Goal: Information Seeking & Learning: Find specific page/section

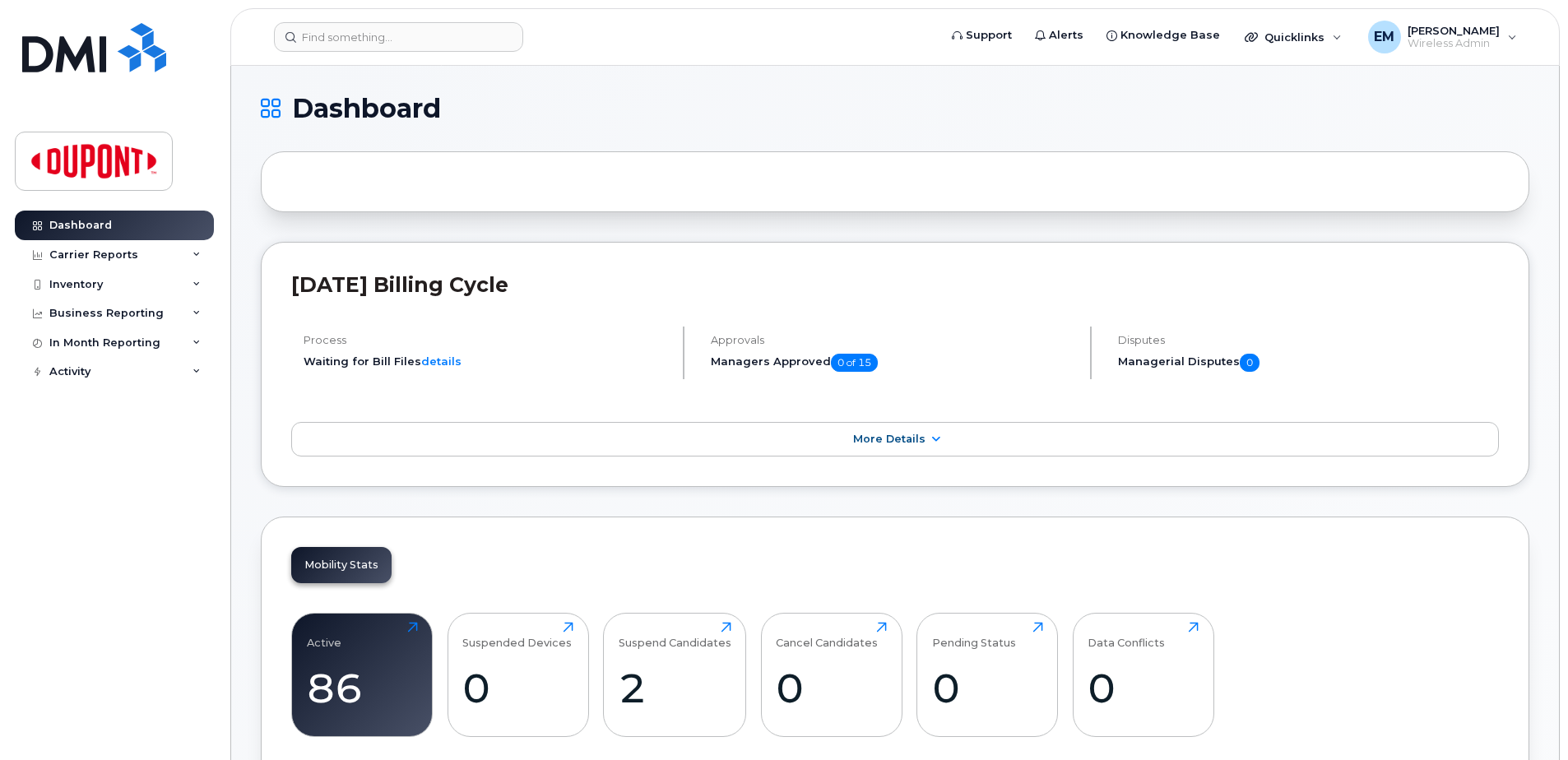
click at [319, 743] on div "Active 86 Click to view more Suspended Devices 0 Click to view more Suspend Can…" at bounding box center [895, 681] width 1208 height 167
click at [343, 639] on div "Active 86 Click to view more" at bounding box center [363, 674] width 111 height 105
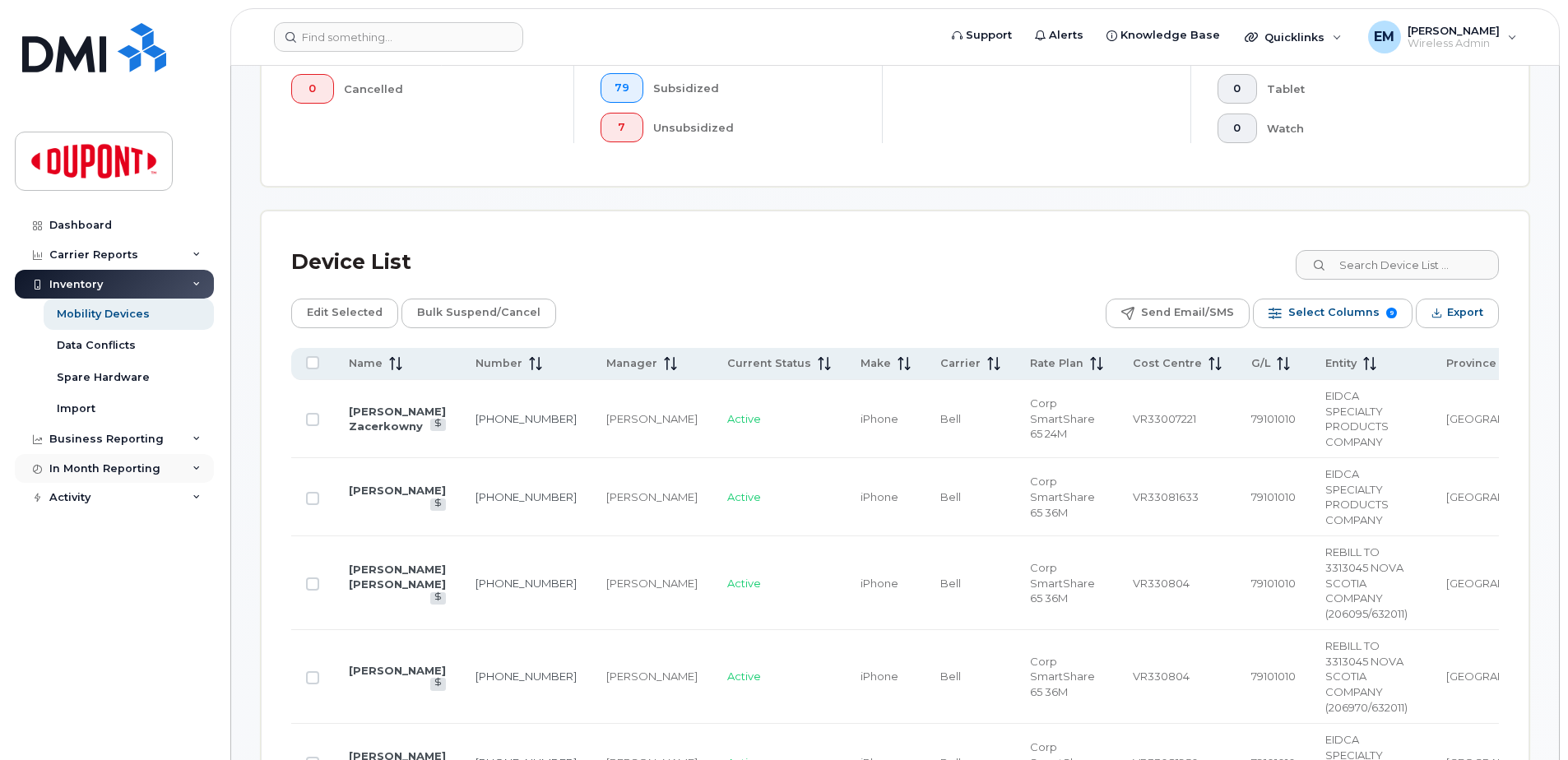
scroll to position [741, 0]
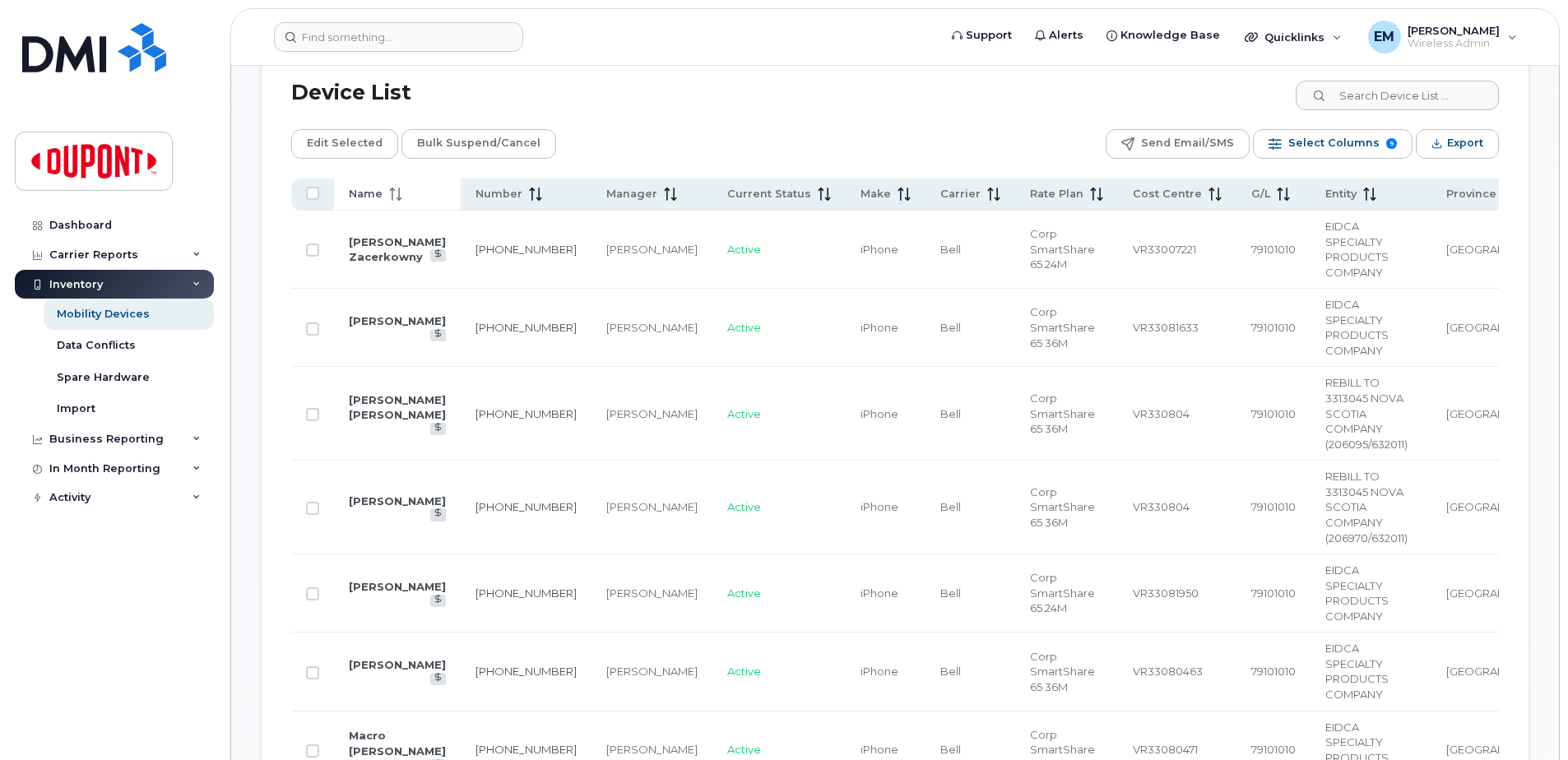
click at [385, 192] on span at bounding box center [393, 195] width 20 height 15
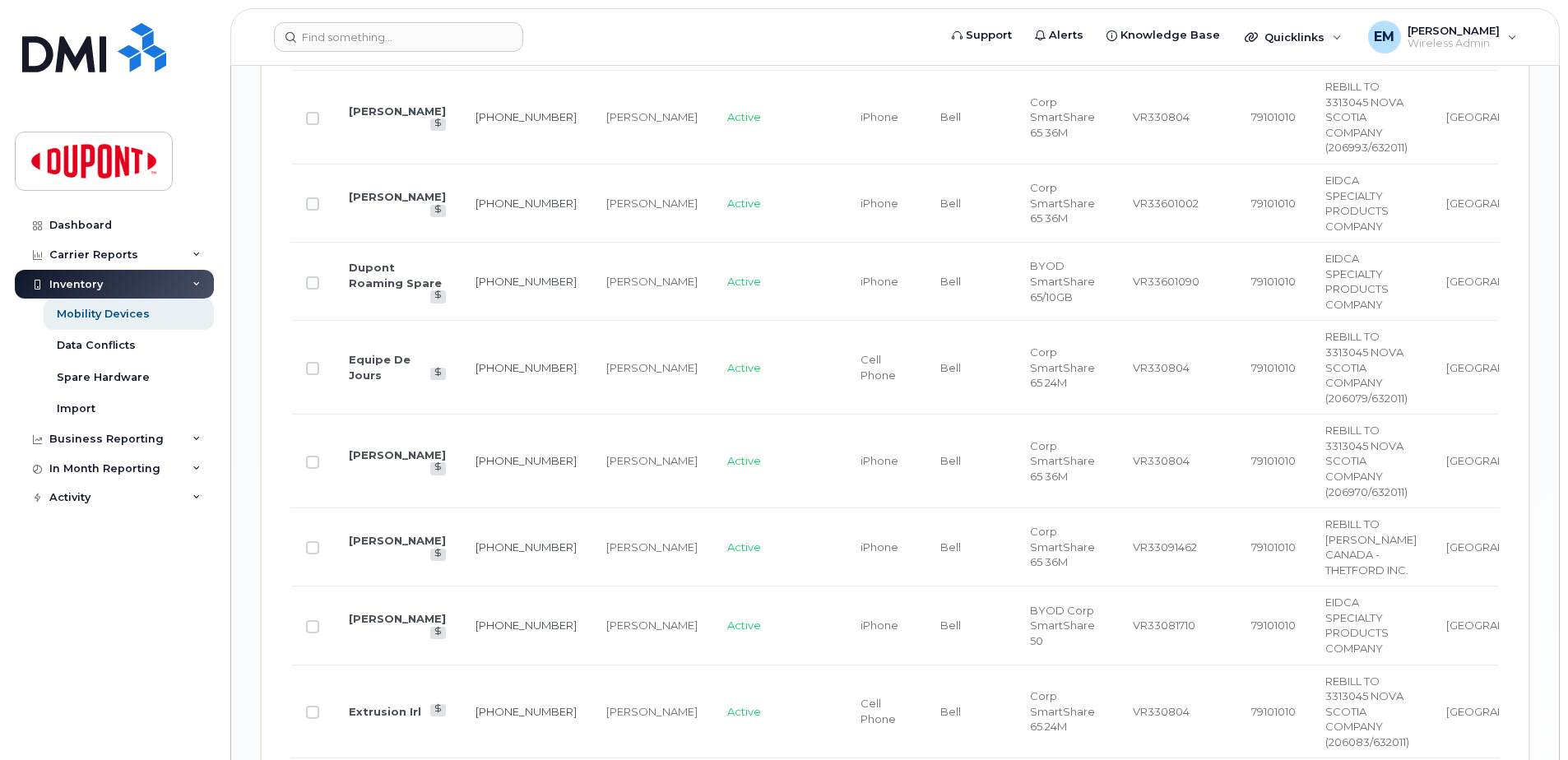
scroll to position [3210, 0]
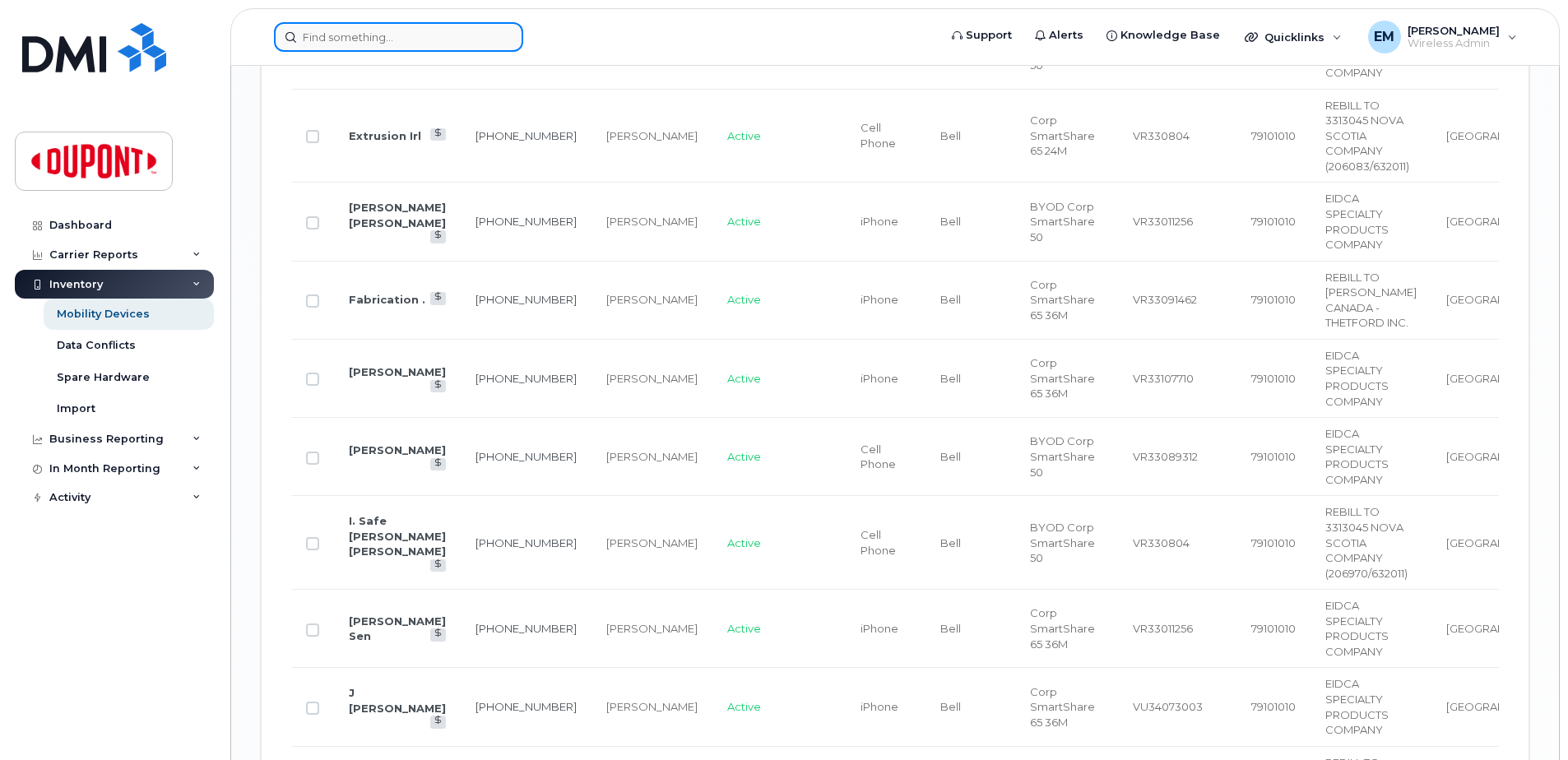
click at [418, 44] on input at bounding box center [398, 37] width 249 height 29
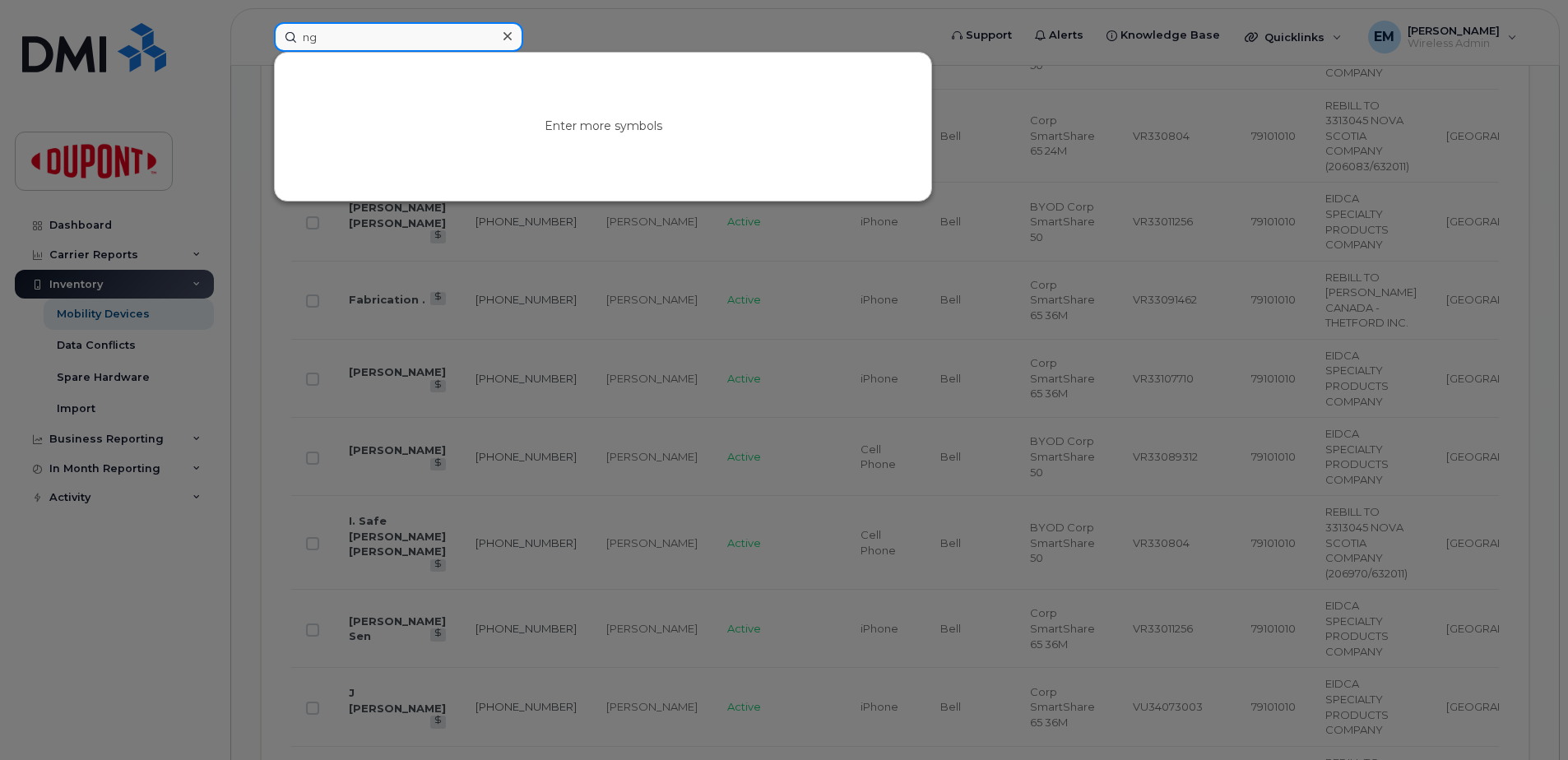
type input "n"
click at [761, 32] on div at bounding box center [784, 380] width 1568 height 760
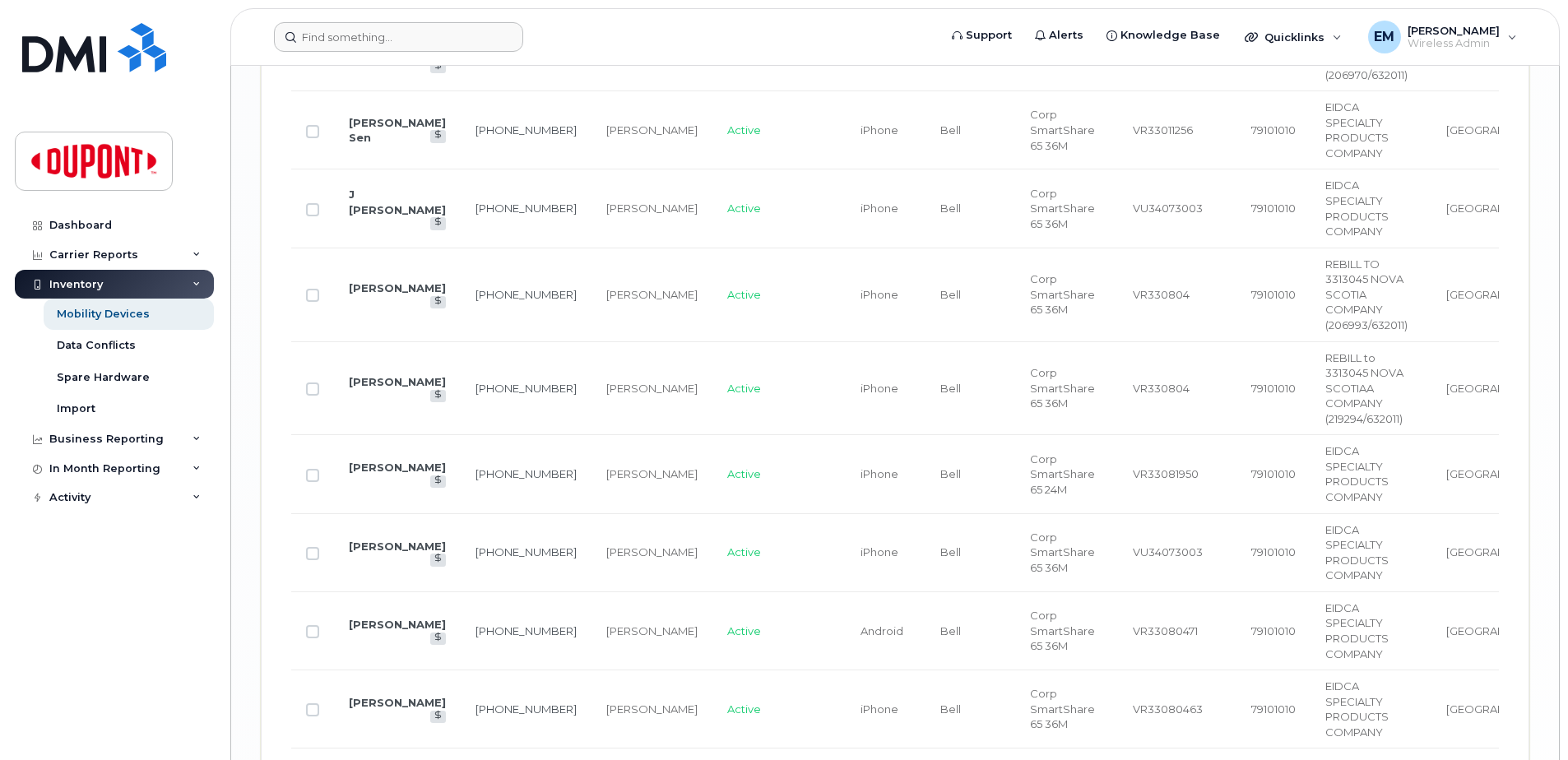
scroll to position [3727, 0]
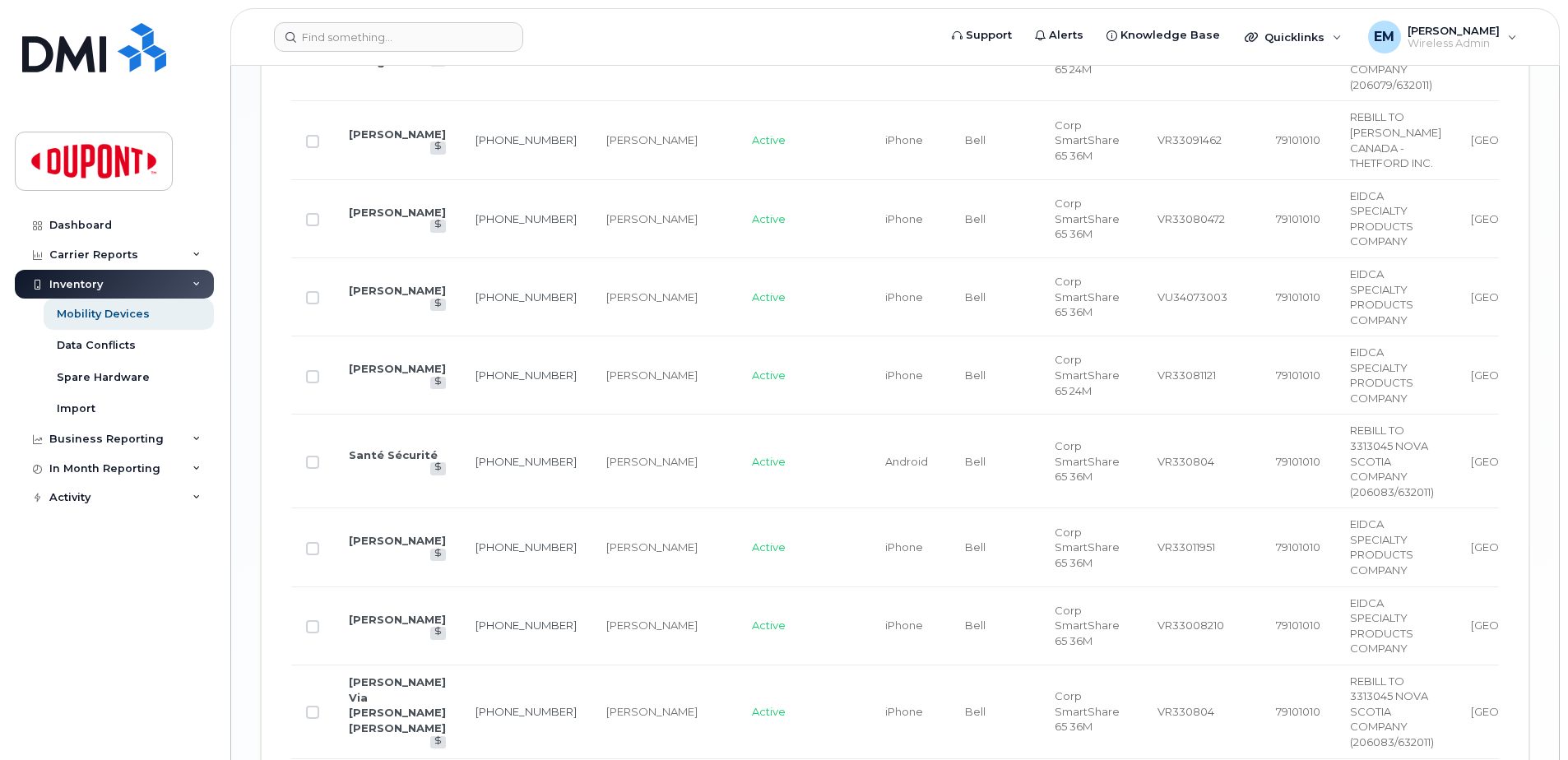
scroll to position [2721, 0]
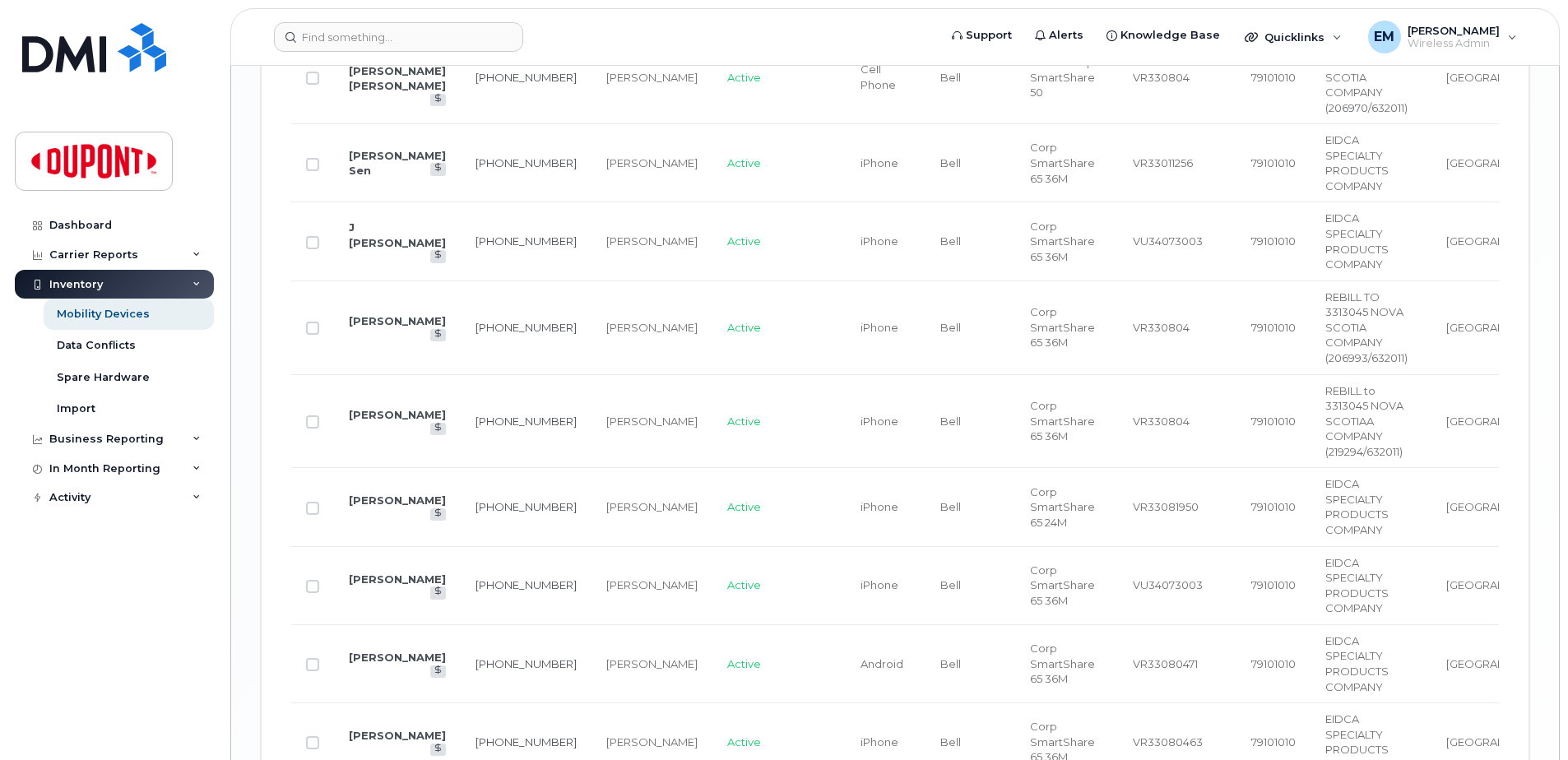
scroll to position [3727, 0]
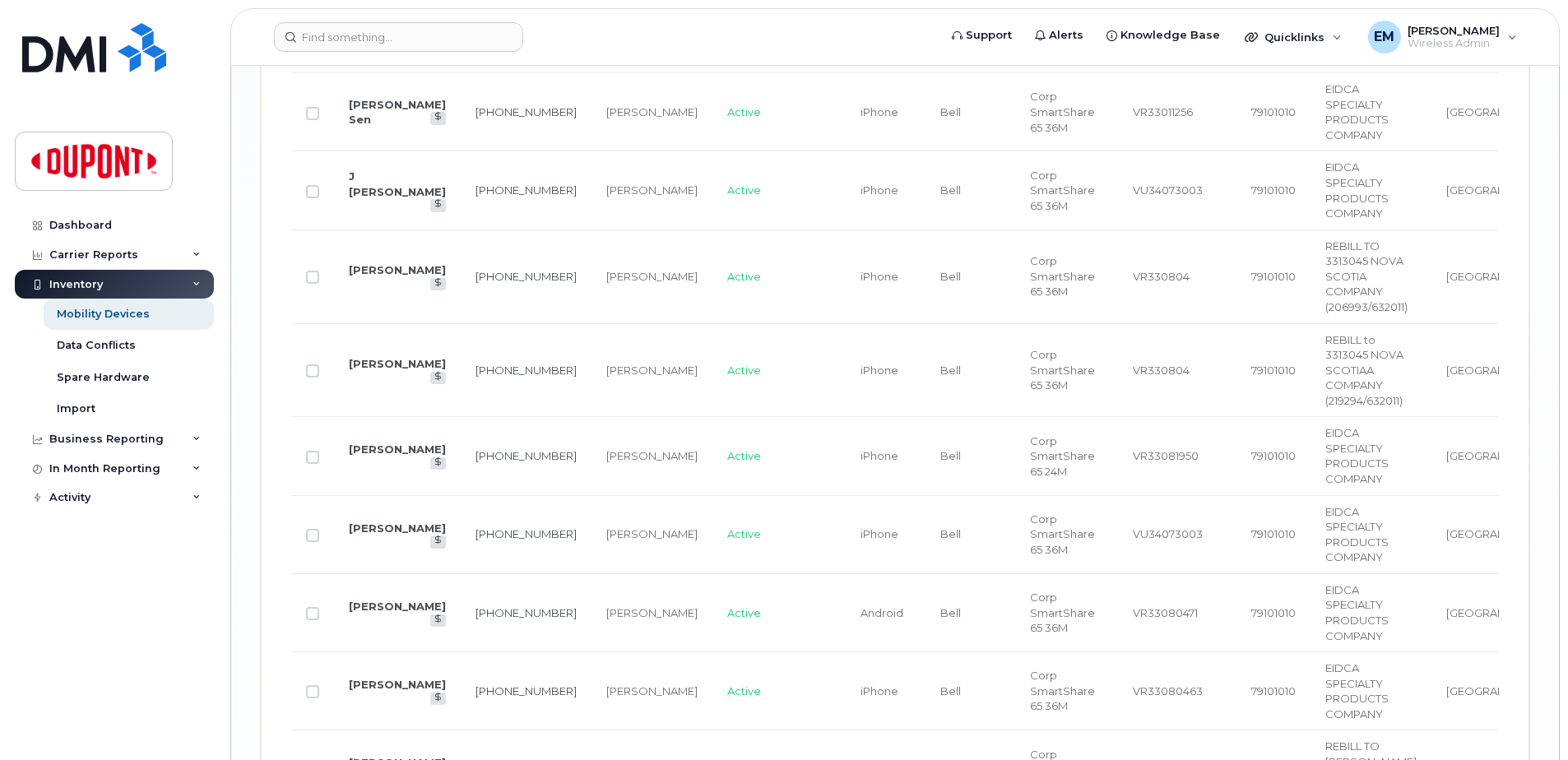
drag, startPoint x: 1447, startPoint y: 649, endPoint x: 1437, endPoint y: 643, distance: 11.7
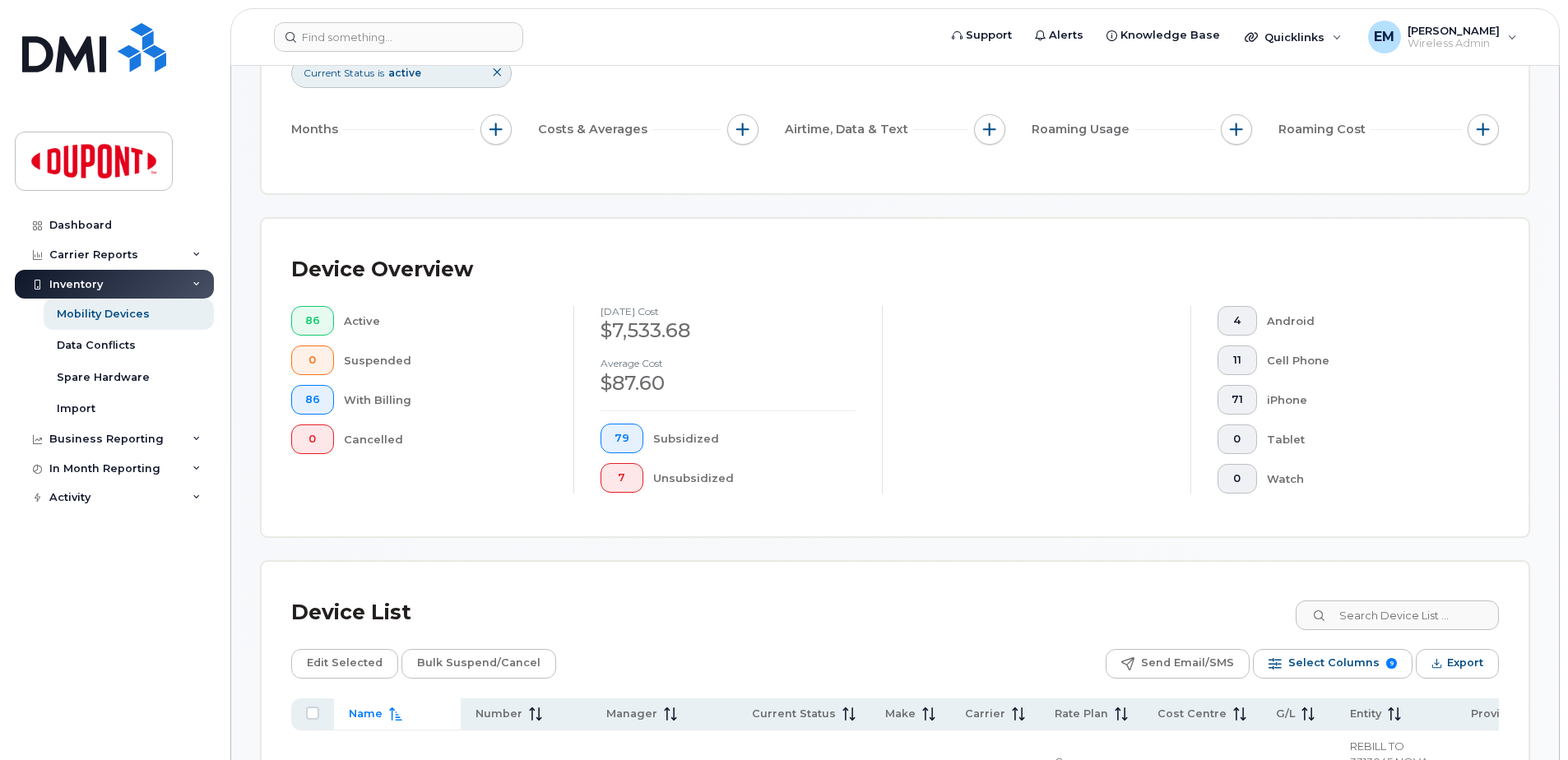
scroll to position [663, 0]
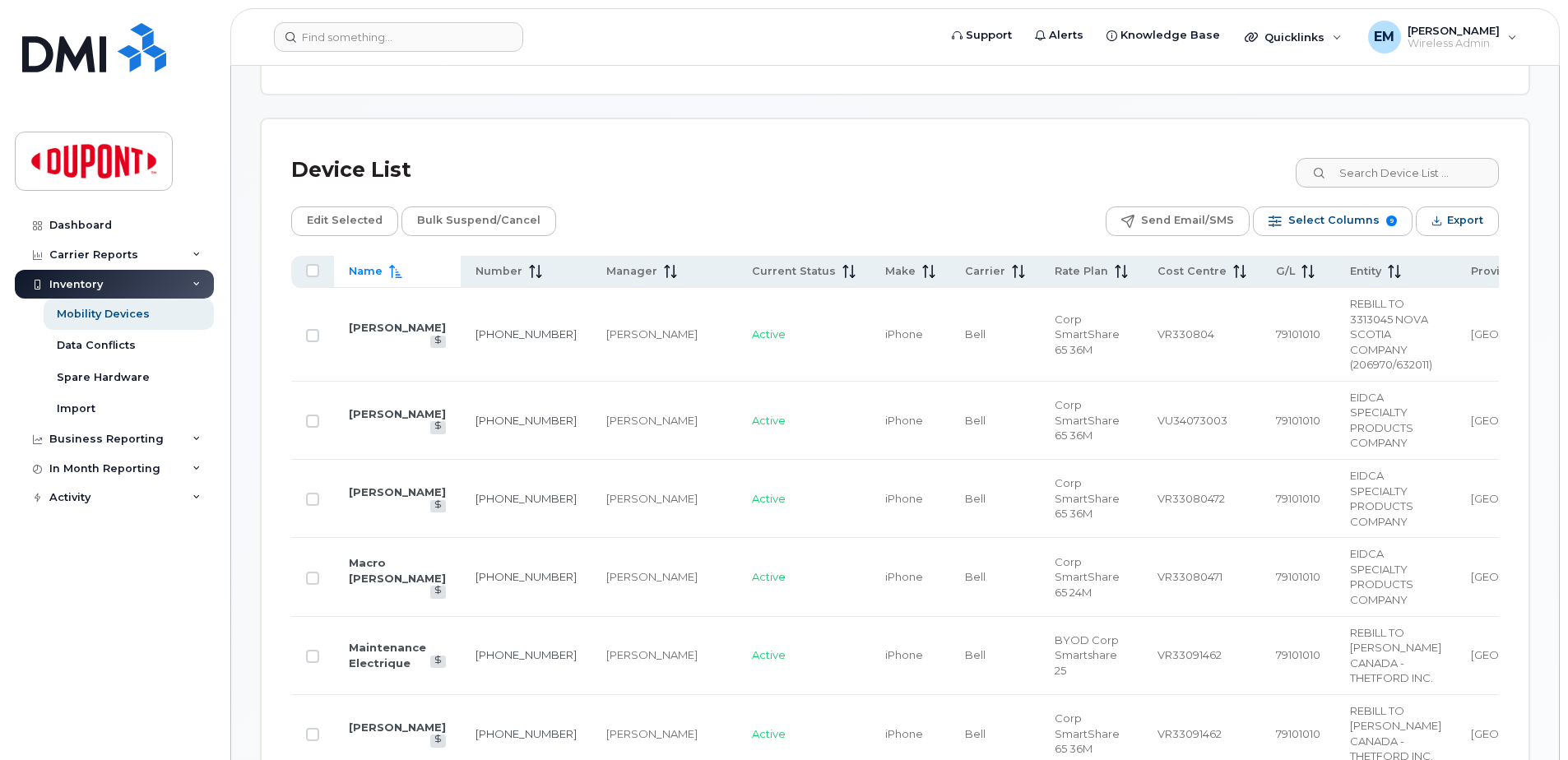
click at [368, 270] on span "Name" at bounding box center [365, 271] width 34 height 15
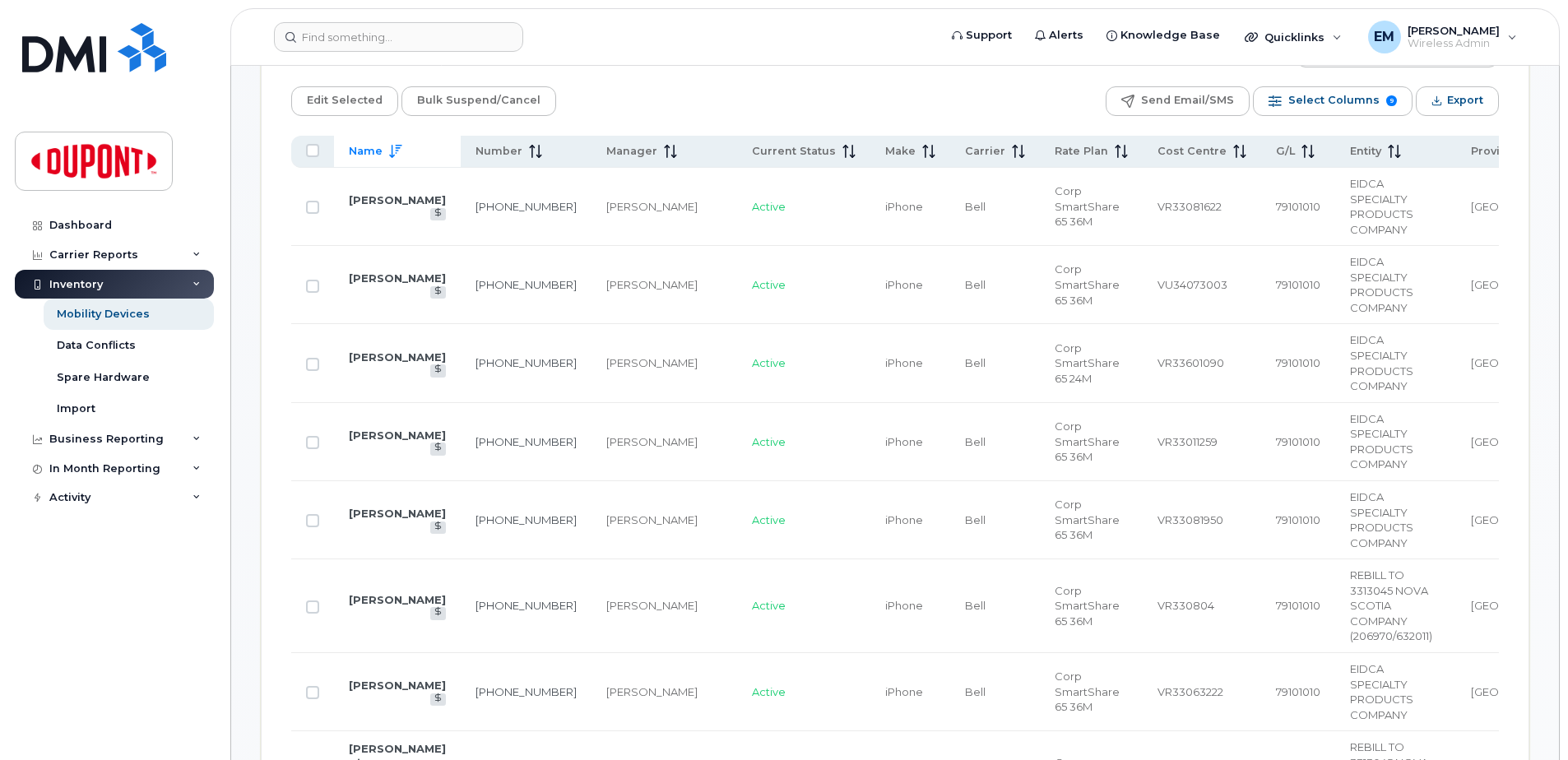
scroll to position [770, 0]
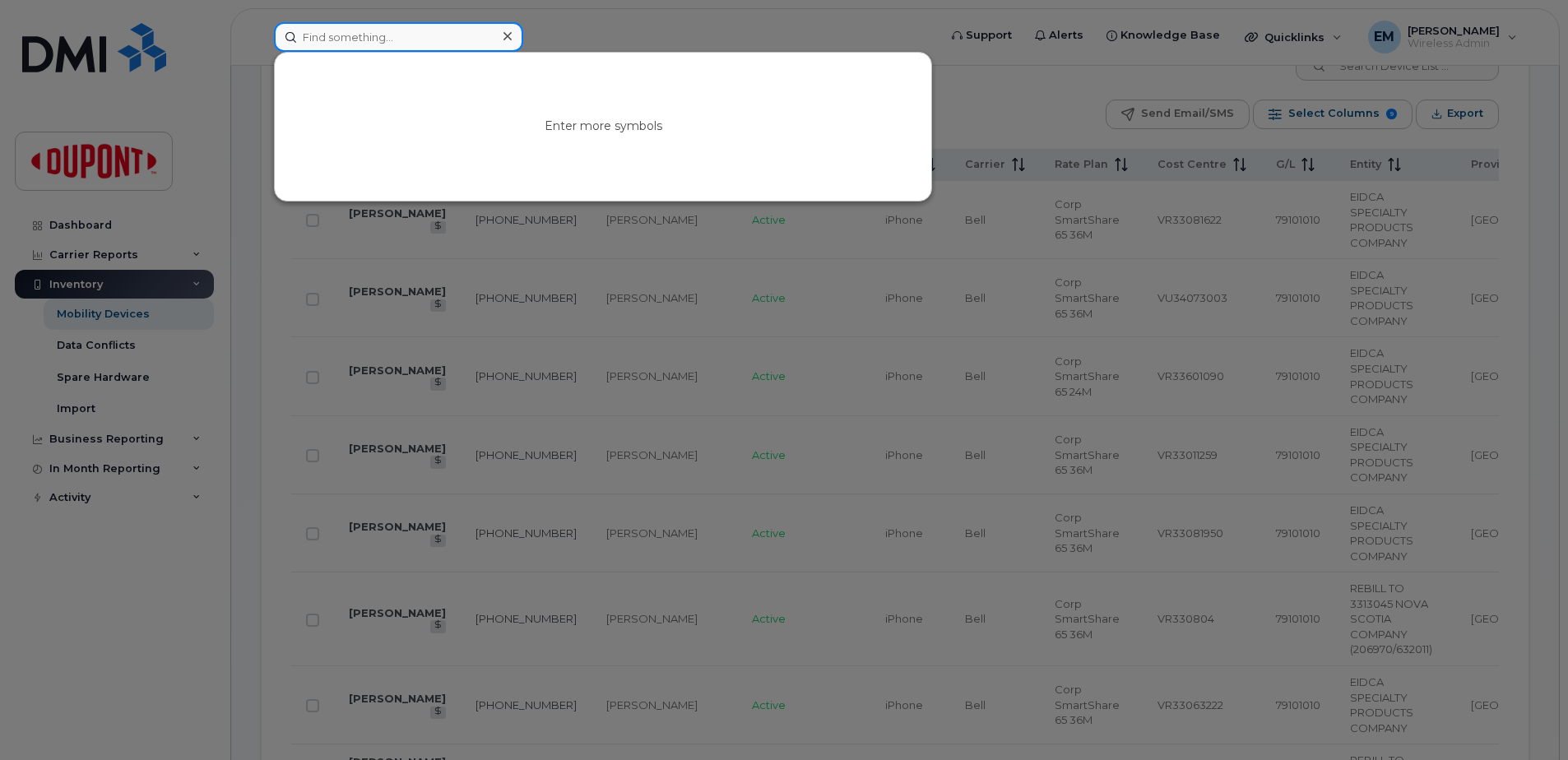
click at [398, 43] on input at bounding box center [398, 37] width 249 height 29
type input "h"
click at [189, 162] on div at bounding box center [784, 380] width 1568 height 760
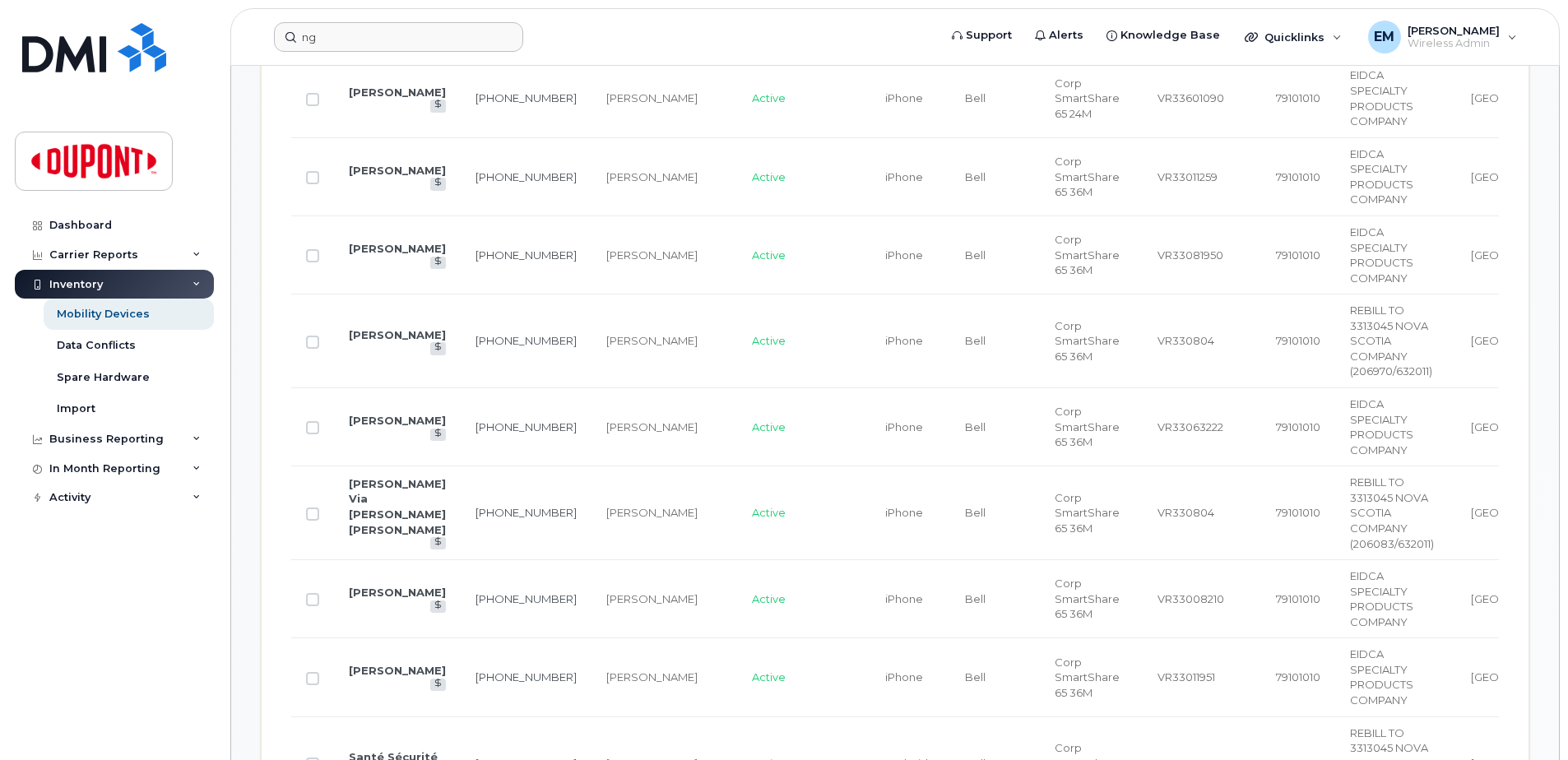
scroll to position [688, 0]
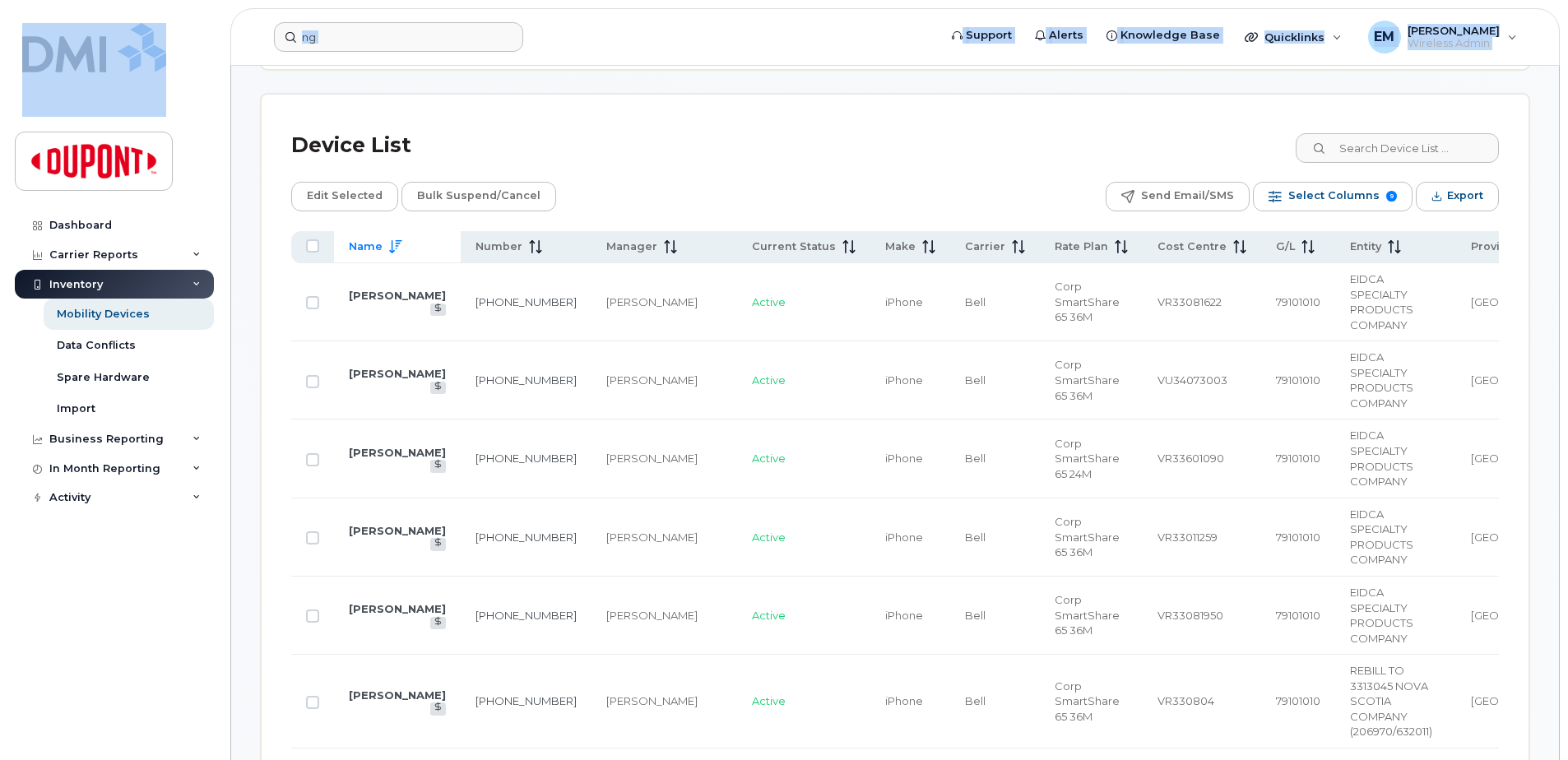
drag, startPoint x: 378, startPoint y: 55, endPoint x: 174, endPoint y: 26, distance: 206.1
click at [230, 26] on div "ng Support Alerts Knowledge Base Quicklinks Suspend / Cancel Device Change SIM …" at bounding box center [895, 37] width 1330 height 58
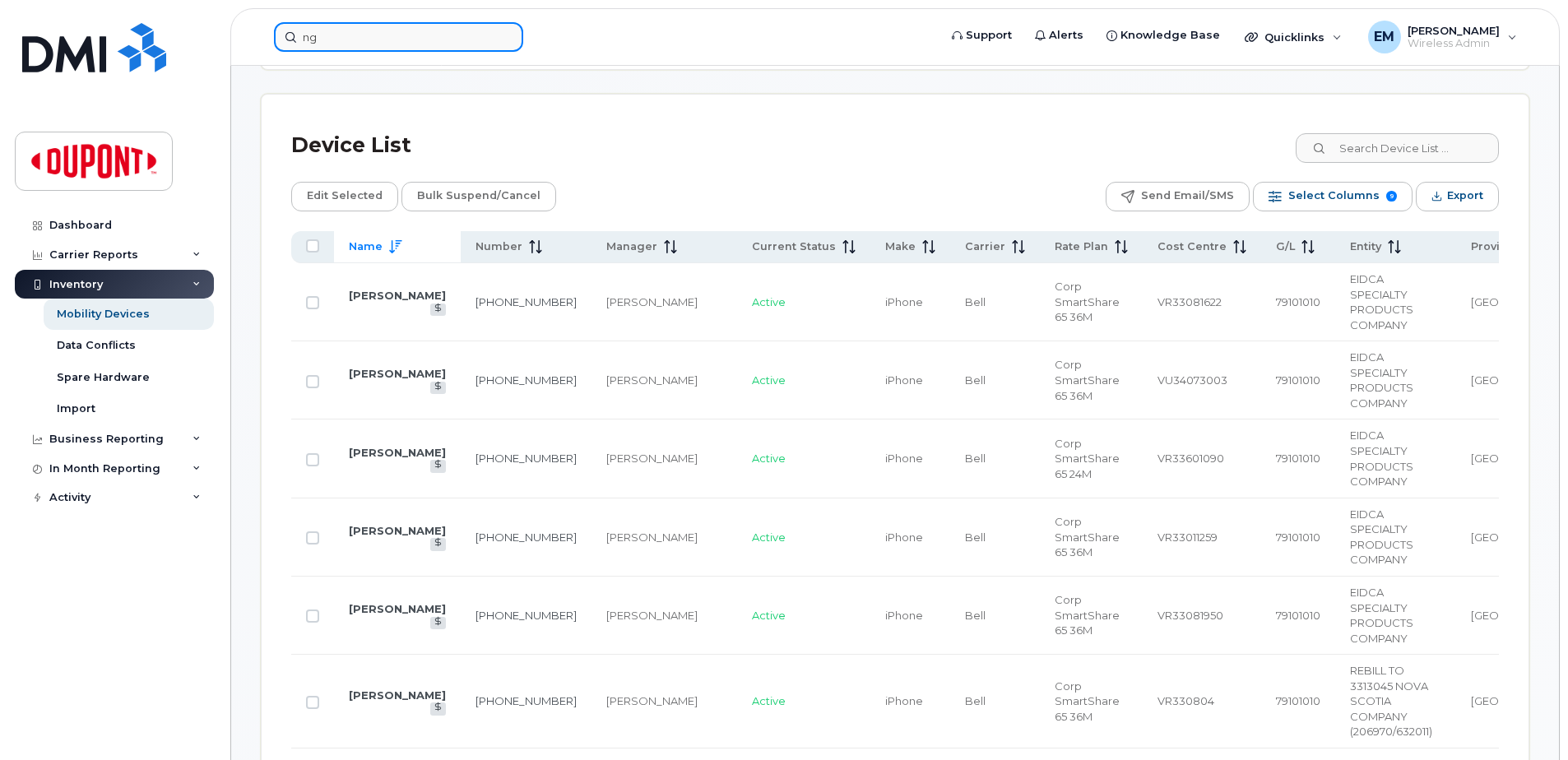
drag, startPoint x: 174, startPoint y: 26, endPoint x: 364, endPoint y: 44, distance: 190.9
click at [364, 44] on input "ng" at bounding box center [398, 37] width 249 height 29
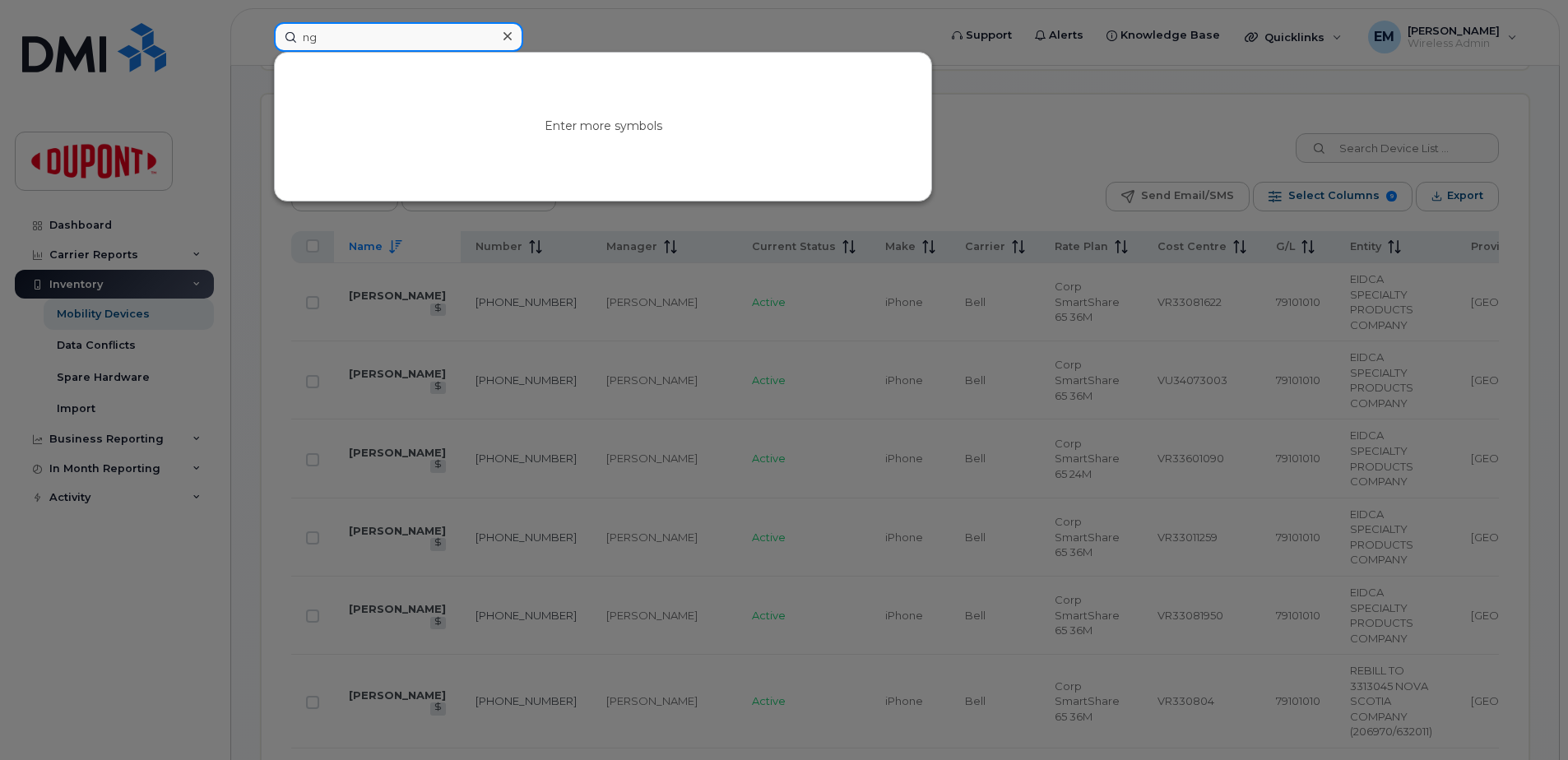
drag, startPoint x: 349, startPoint y: 38, endPoint x: 109, endPoint y: 38, distance: 240.0
click at [261, 38] on div "ng Enter more symbols" at bounding box center [601, 37] width 679 height 29
type input "f"
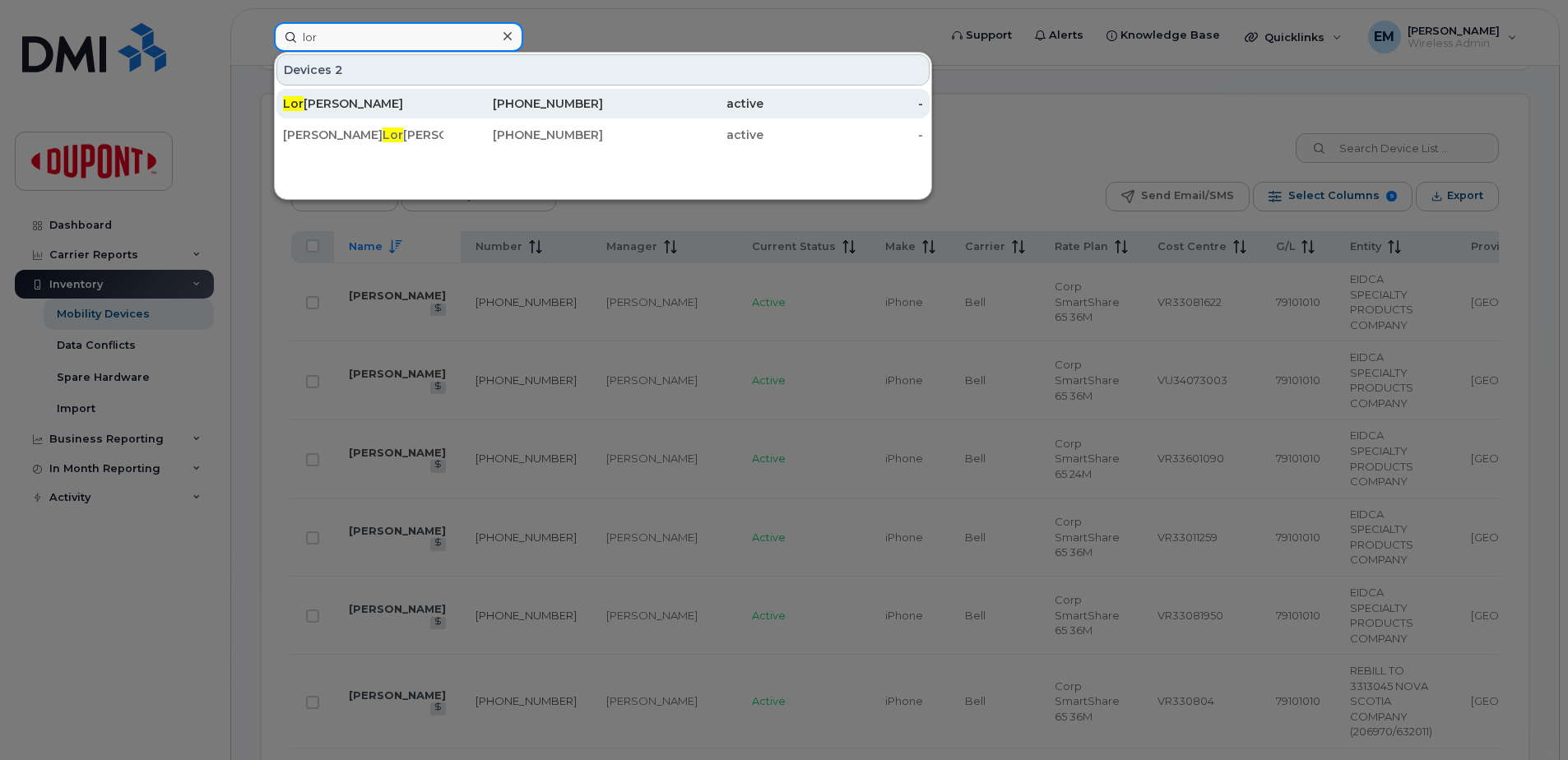
type input "lor"
click at [350, 104] on div "Lor enzo Ferrante" at bounding box center [363, 104] width 161 height 16
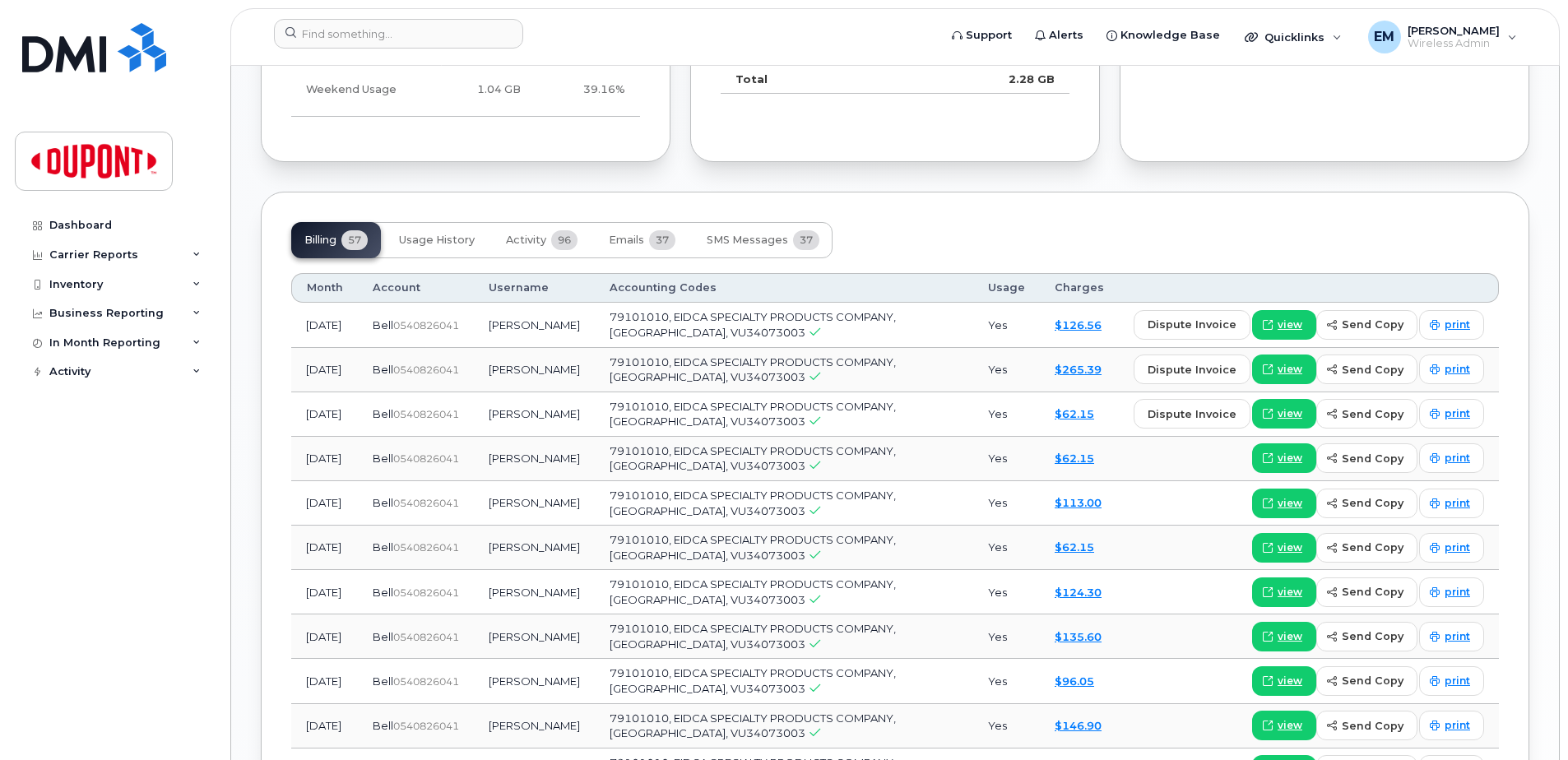
scroll to position [1234, 0]
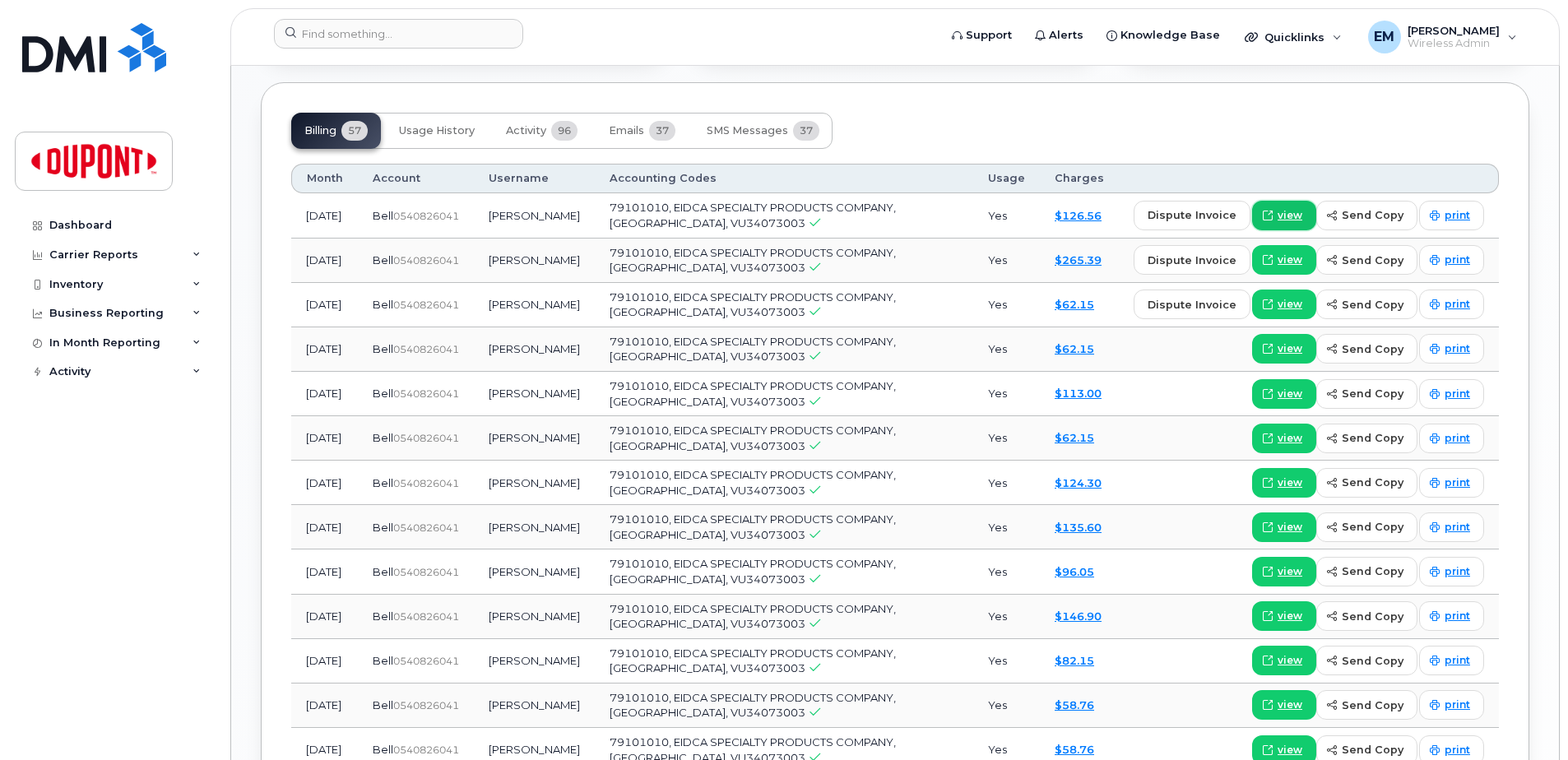
click at [1296, 213] on span "view" at bounding box center [1289, 216] width 25 height 15
click at [62, 166] on img at bounding box center [93, 161] width 127 height 48
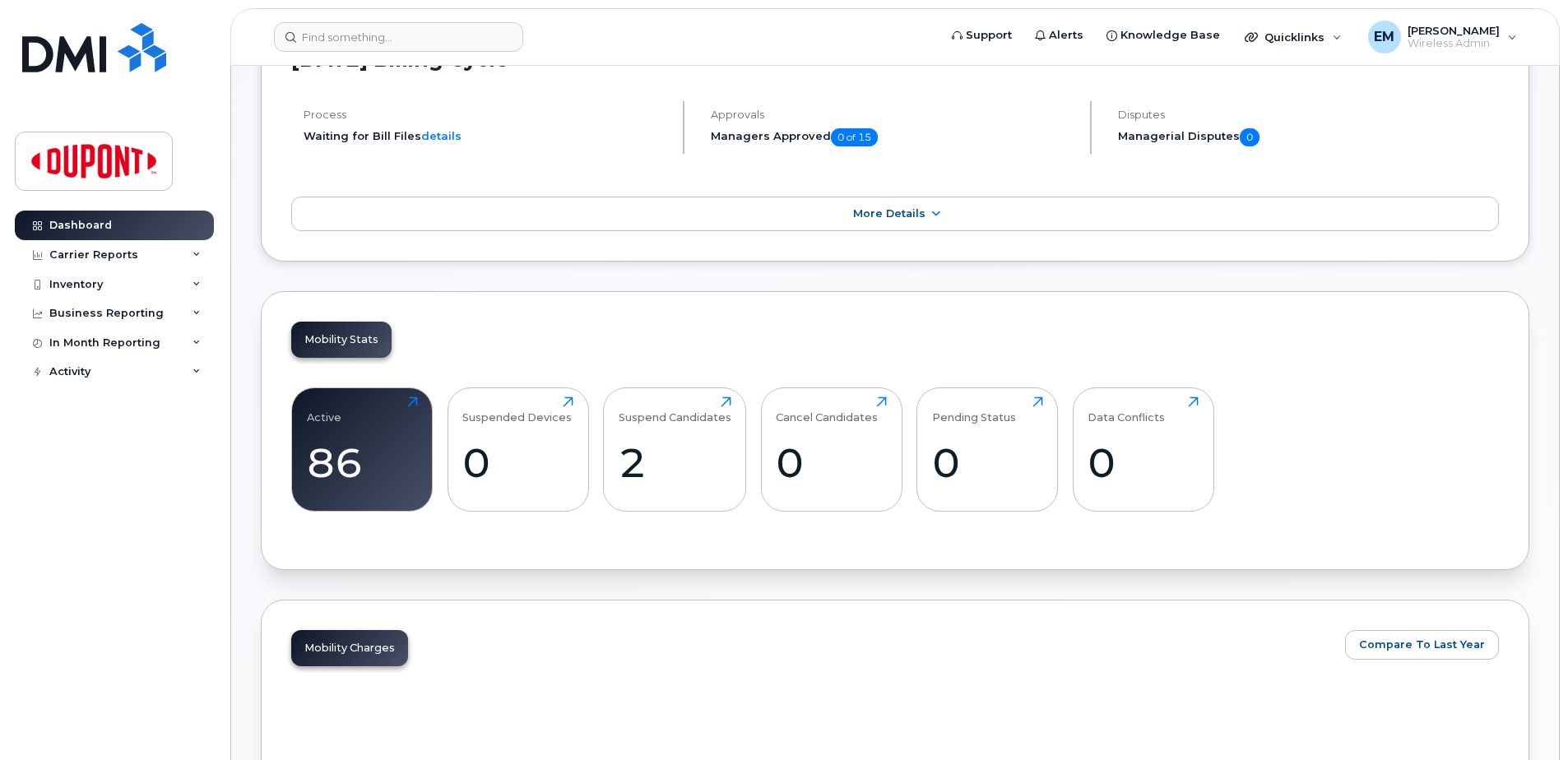
scroll to position [576, 0]
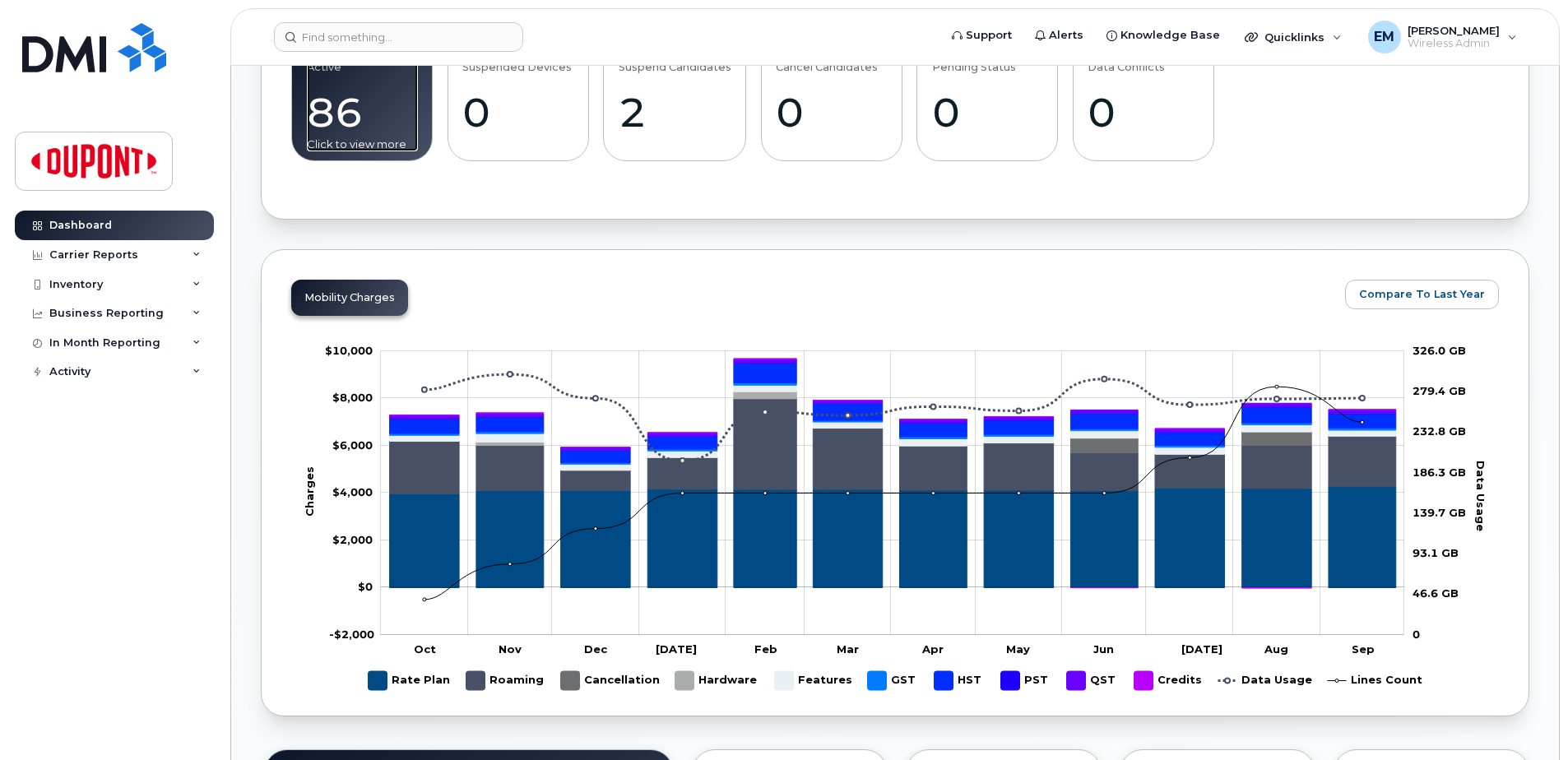
click at [330, 116] on div "86" at bounding box center [363, 111] width 111 height 48
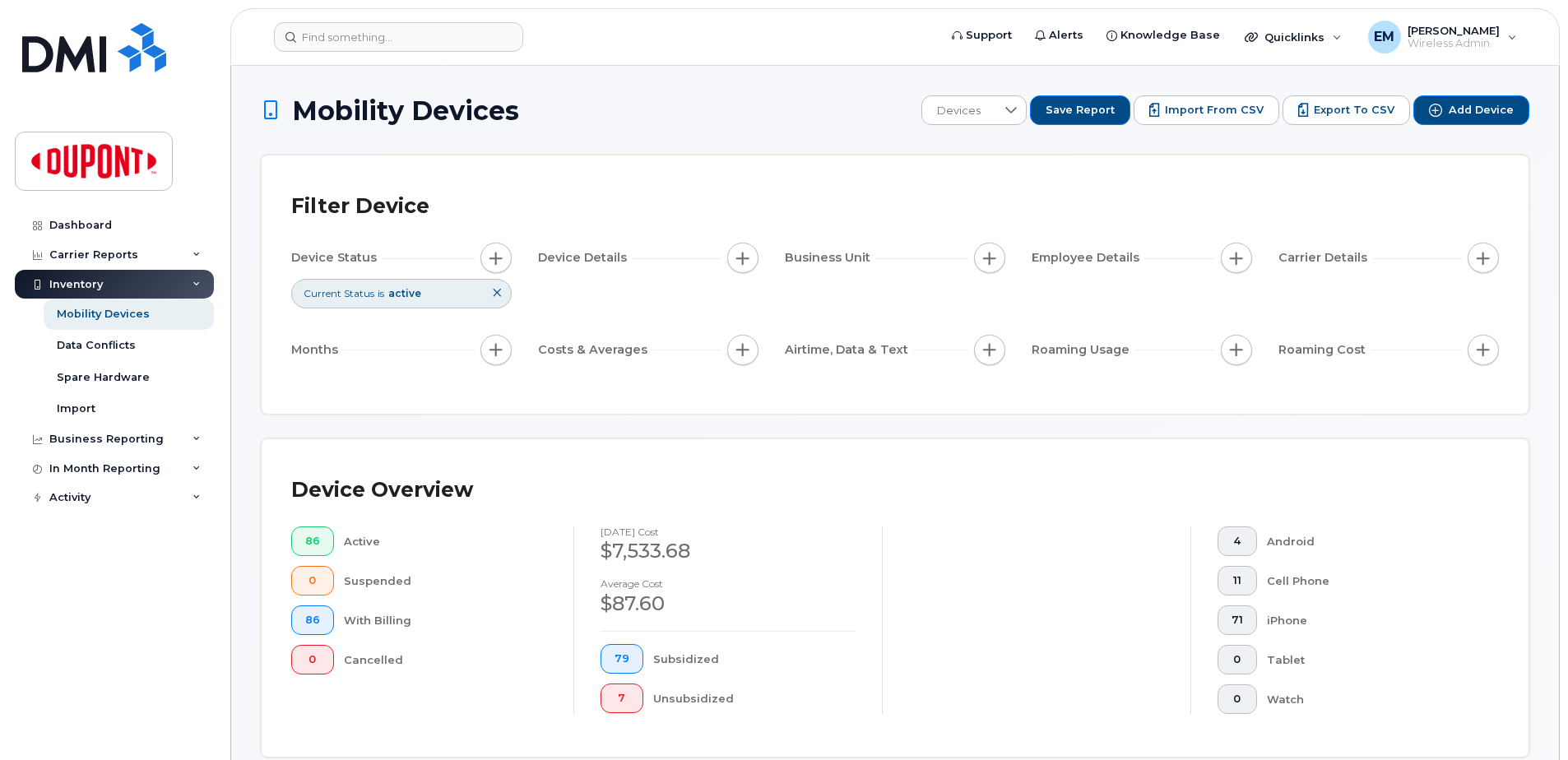
scroll to position [659, 0]
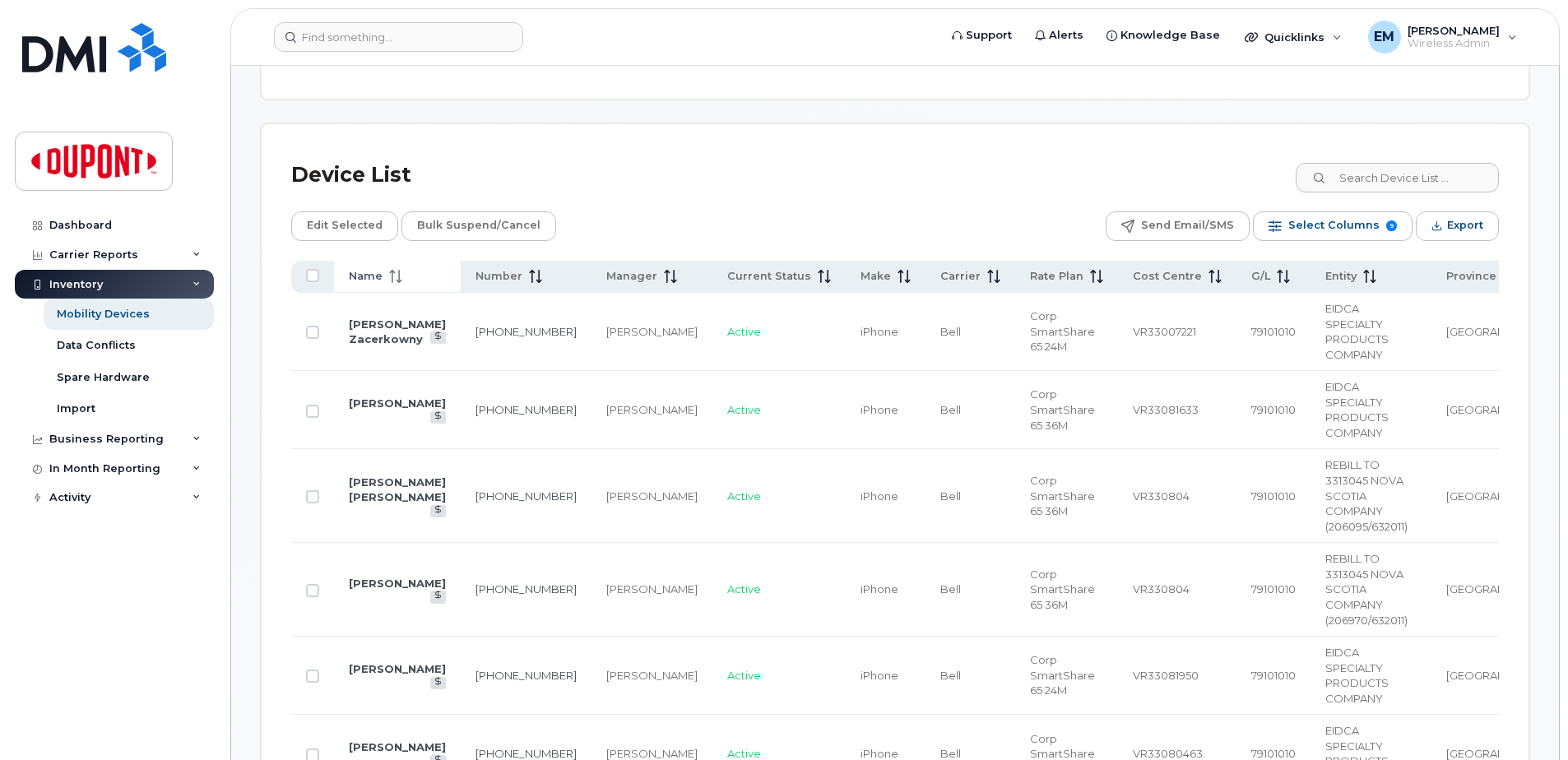
click at [377, 272] on span "Name" at bounding box center [365, 277] width 34 height 15
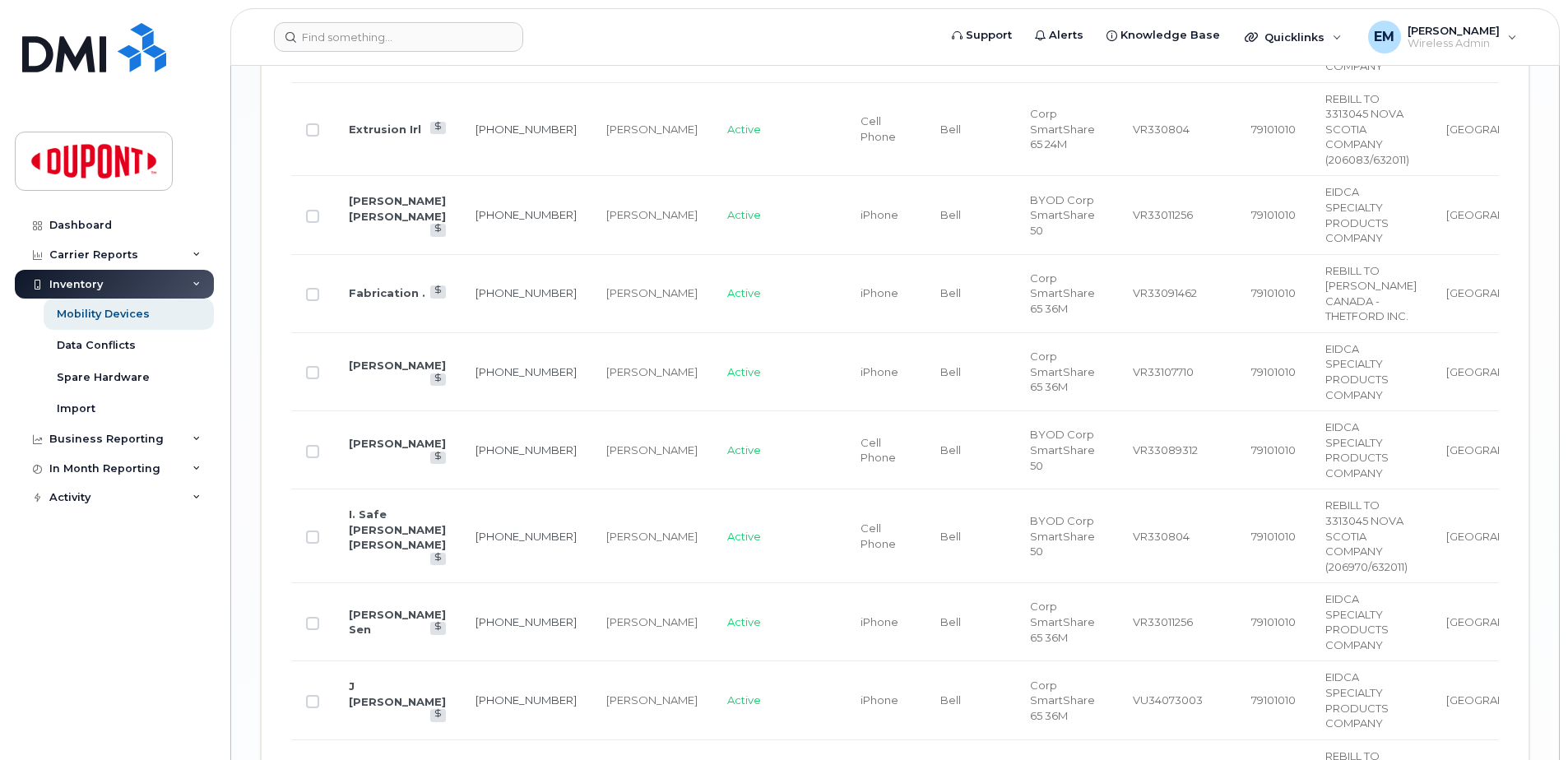
scroll to position [3539, 0]
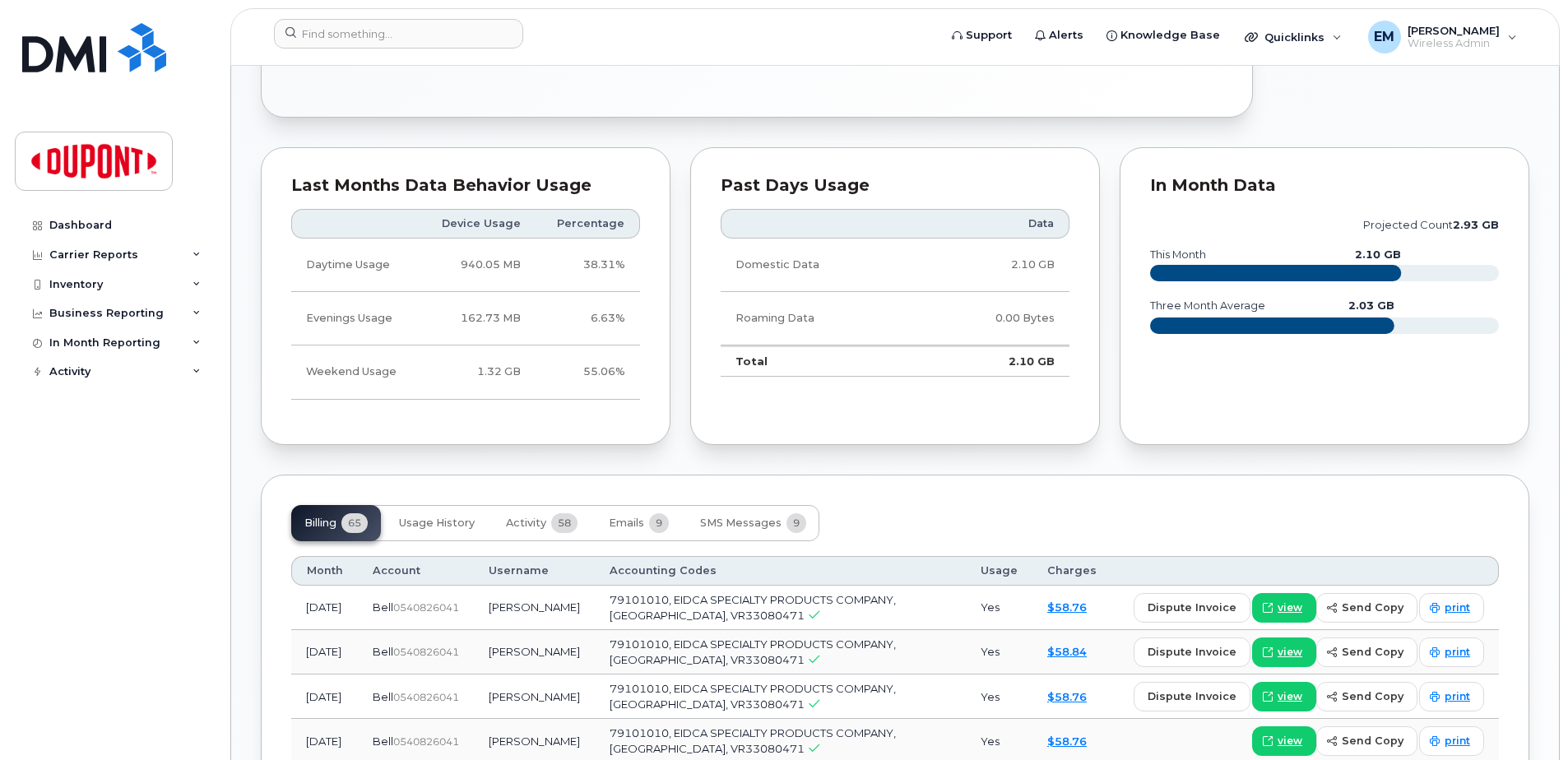
scroll to position [1152, 0]
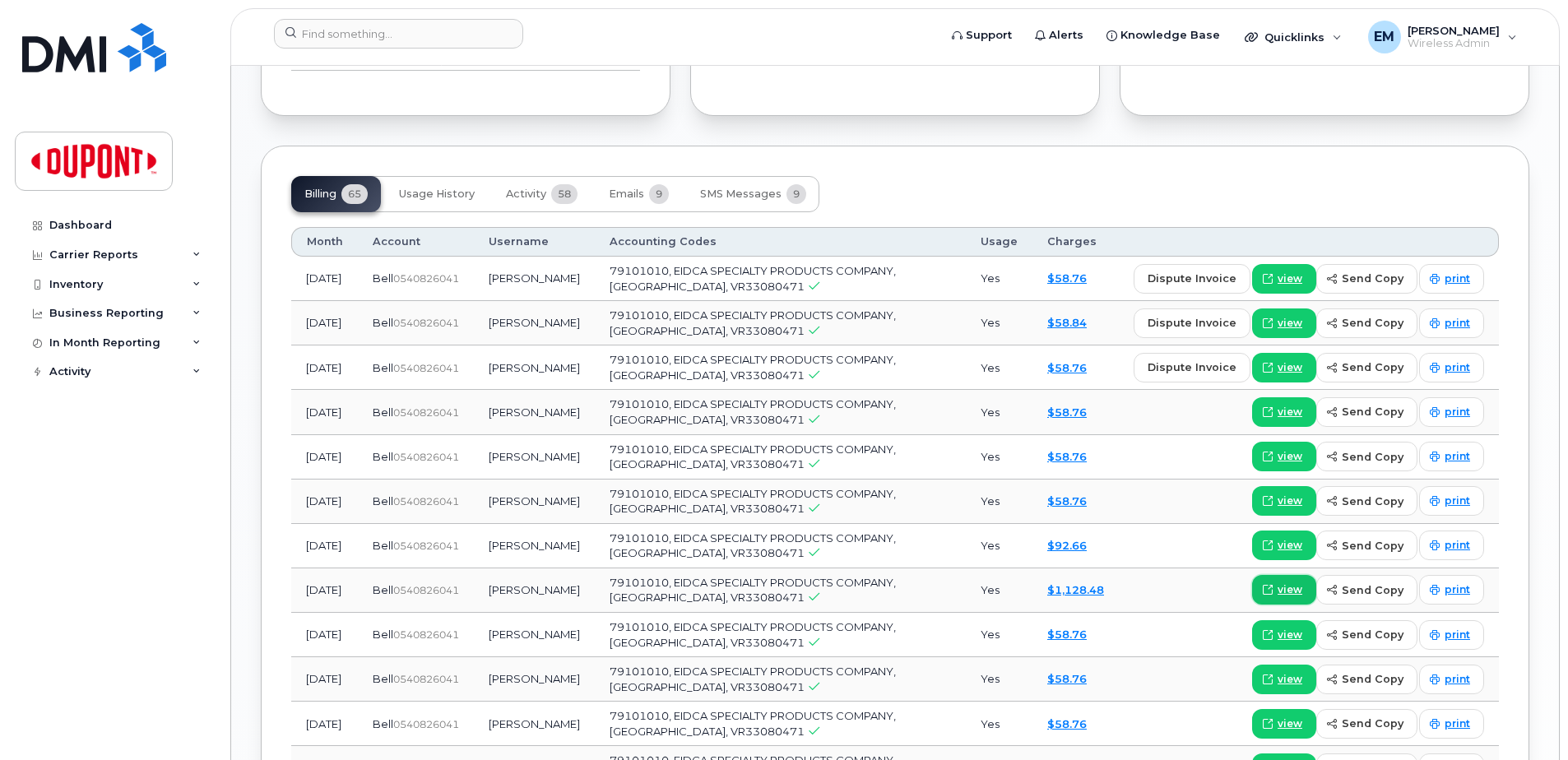
click at [1289, 583] on span "view" at bounding box center [1289, 590] width 25 height 15
click at [95, 163] on img at bounding box center [93, 161] width 127 height 48
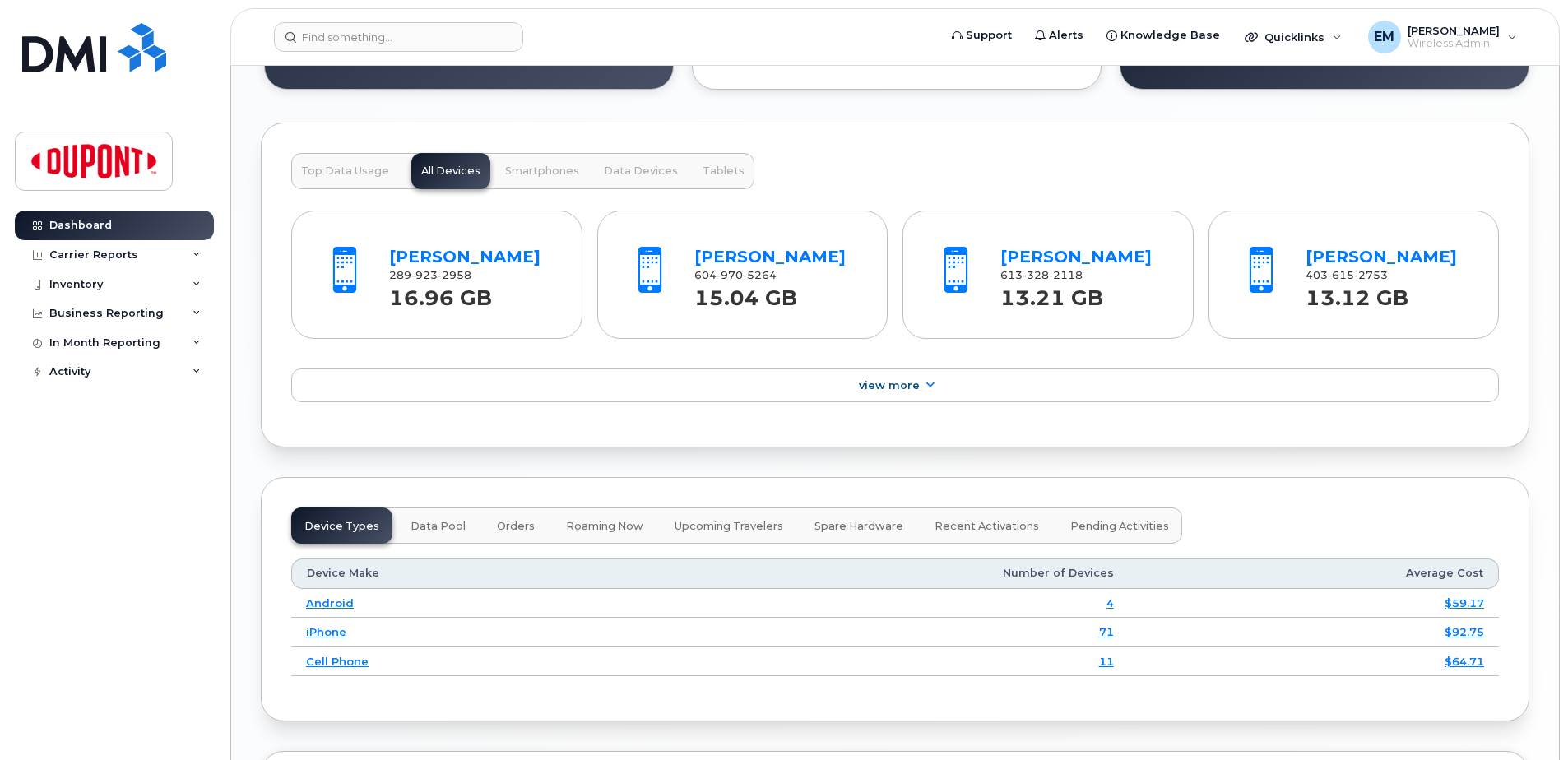
scroll to position [1646, 0]
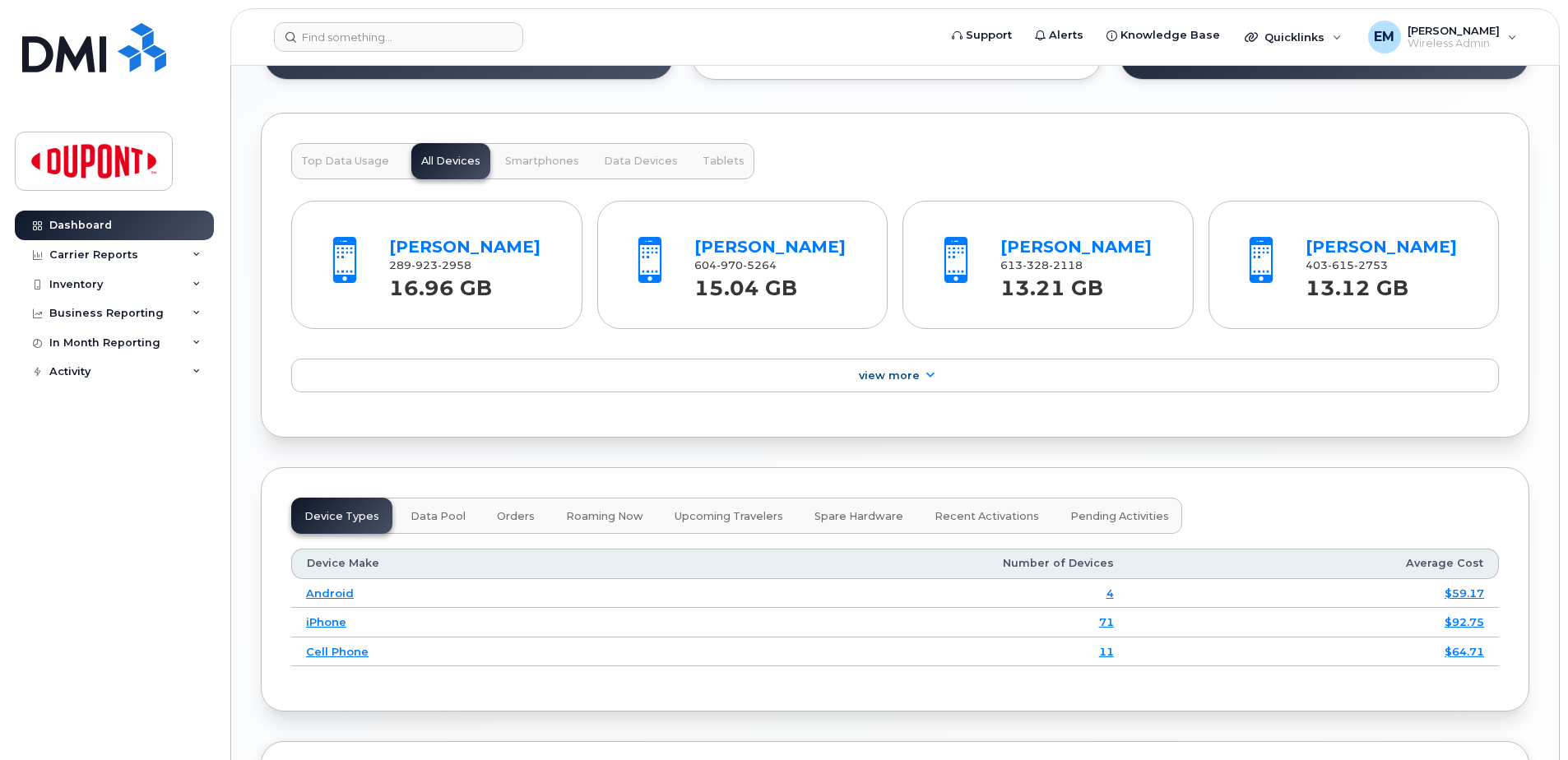
click at [461, 229] on div "John Mc Lellan 289 923 2958 16.96 GB" at bounding box center [471, 265] width 177 height 77
click at [461, 243] on link "[PERSON_NAME]" at bounding box center [465, 247] width 152 height 20
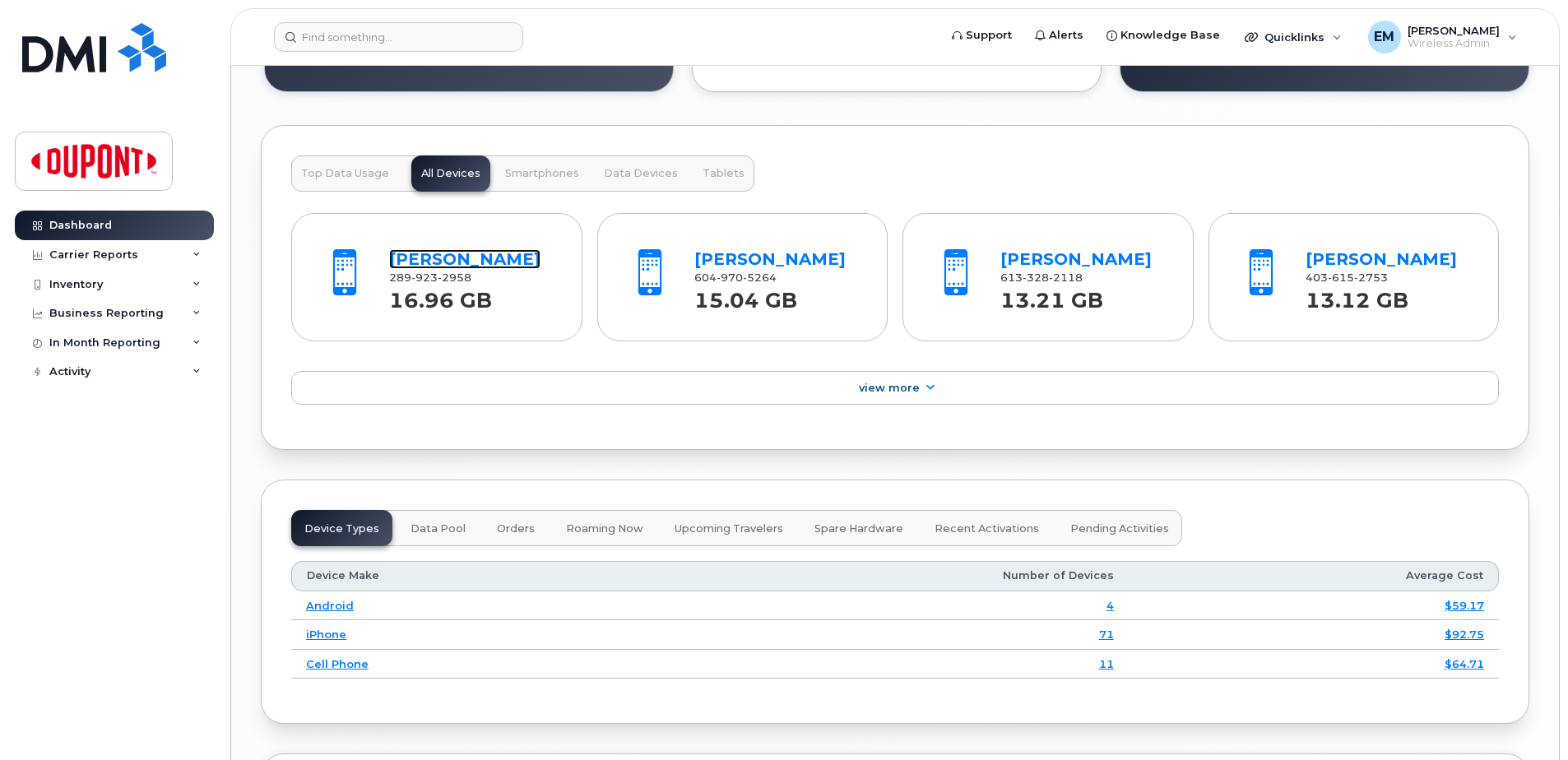
scroll to position [1500, 0]
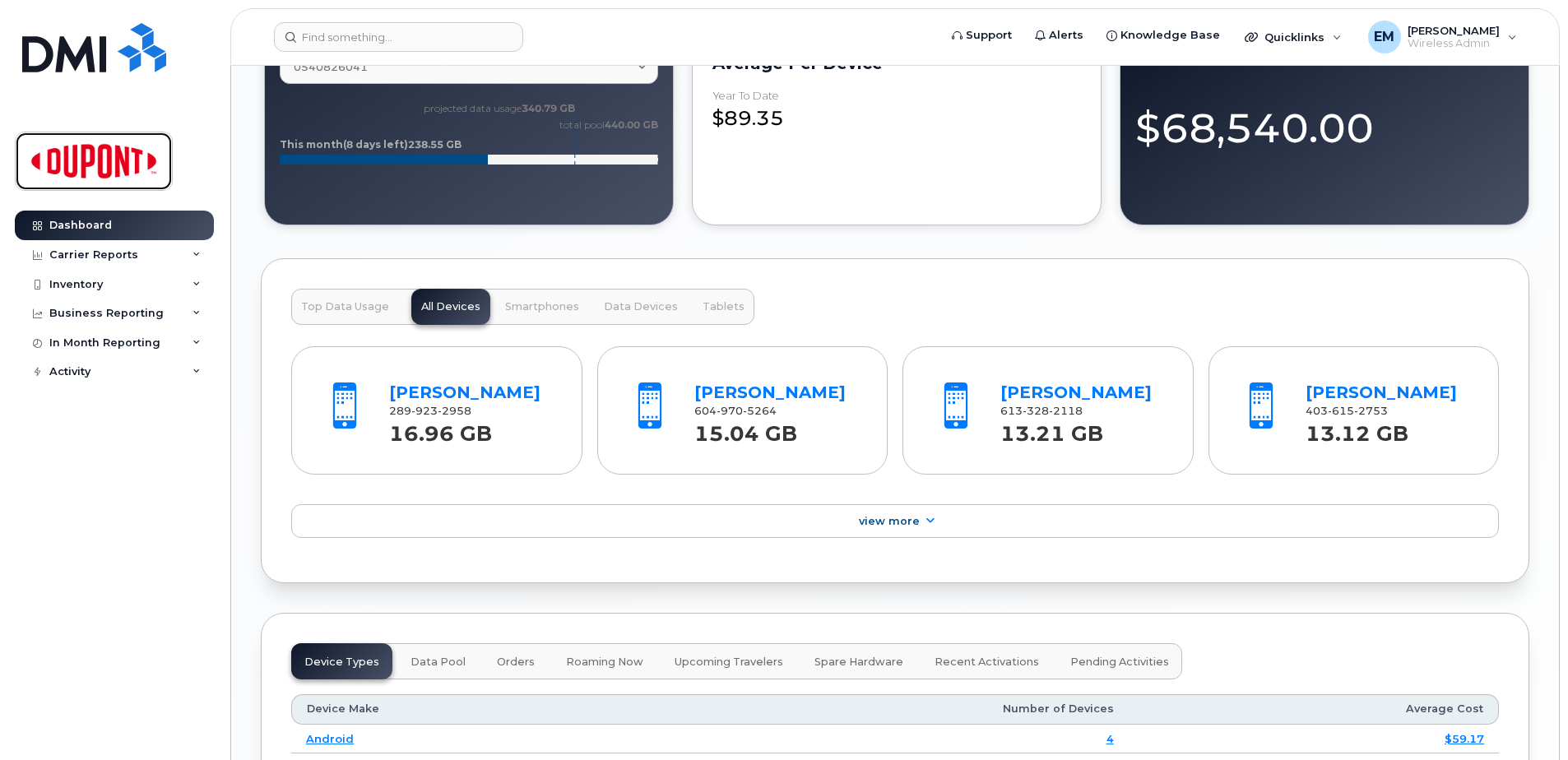
click at [95, 161] on img at bounding box center [93, 161] width 127 height 48
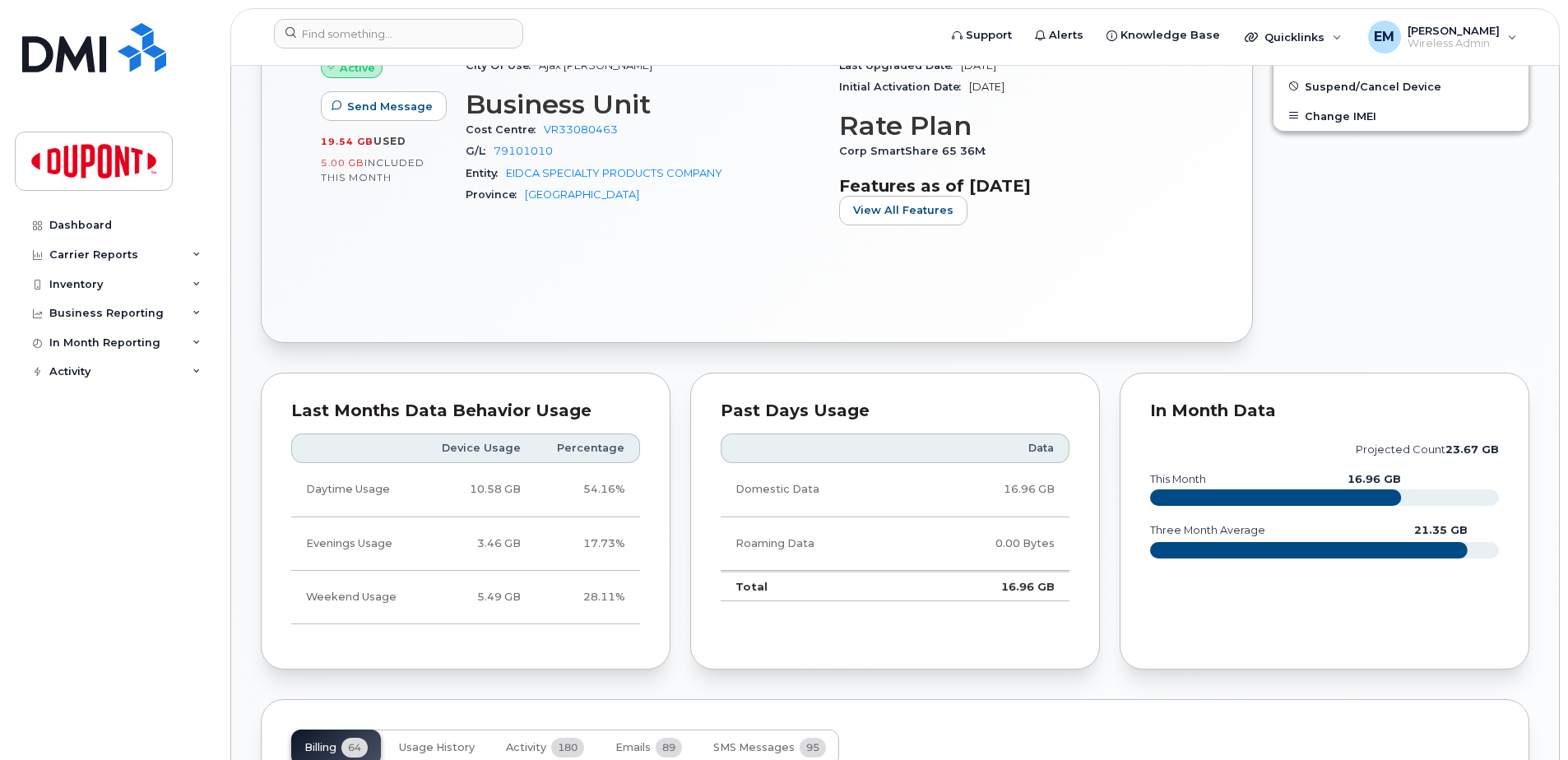
scroll to position [659, 0]
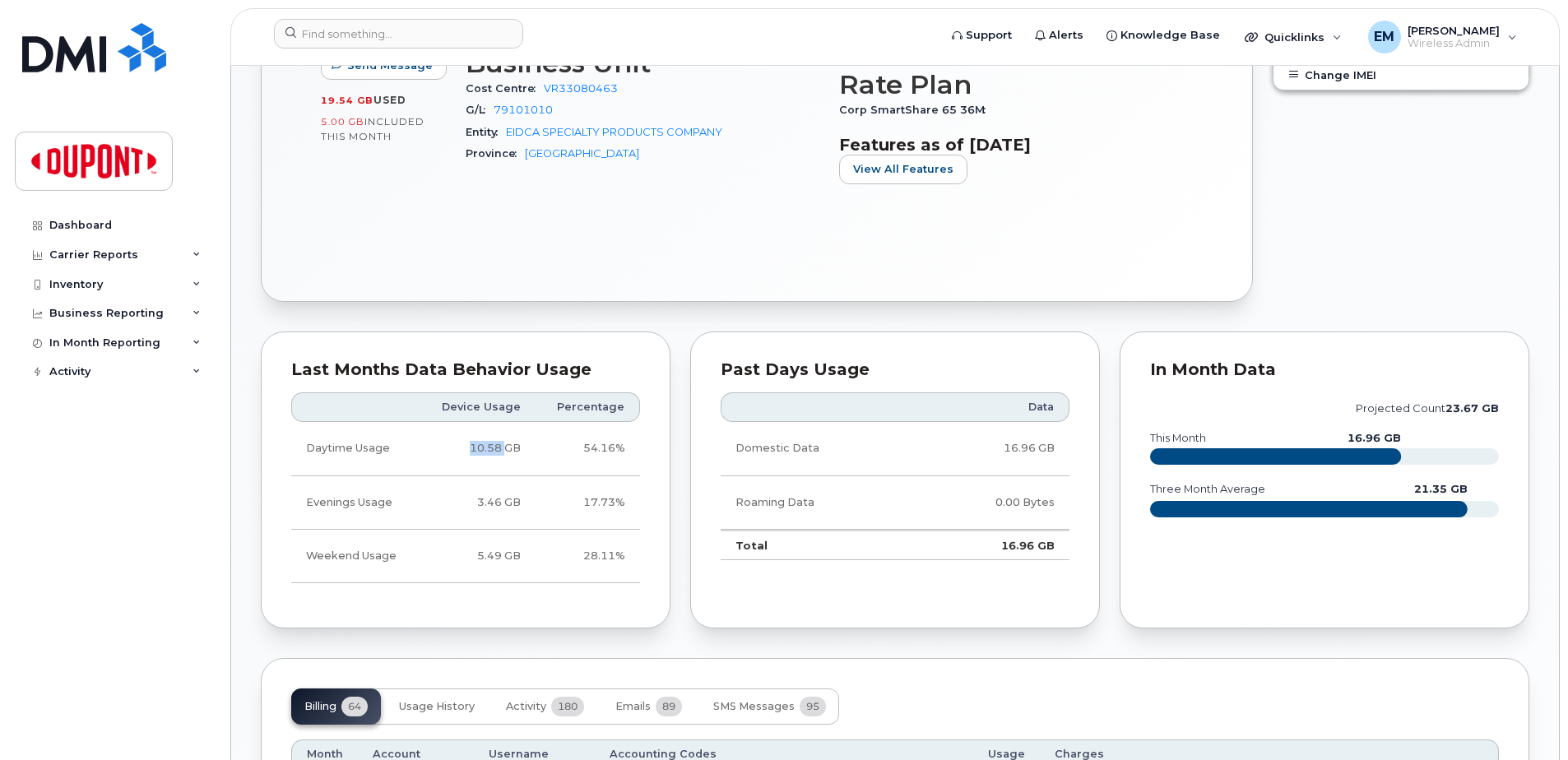
drag, startPoint x: 472, startPoint y: 450, endPoint x: 509, endPoint y: 445, distance: 37.3
click at [509, 445] on td "10.58 GB" at bounding box center [477, 449] width 116 height 54
drag, startPoint x: 509, startPoint y: 445, endPoint x: 465, endPoint y: 551, distance: 114.8
click at [465, 551] on td "5.49 GB" at bounding box center [477, 556] width 116 height 54
drag, startPoint x: 465, startPoint y: 551, endPoint x: 647, endPoint y: 477, distance: 196.5
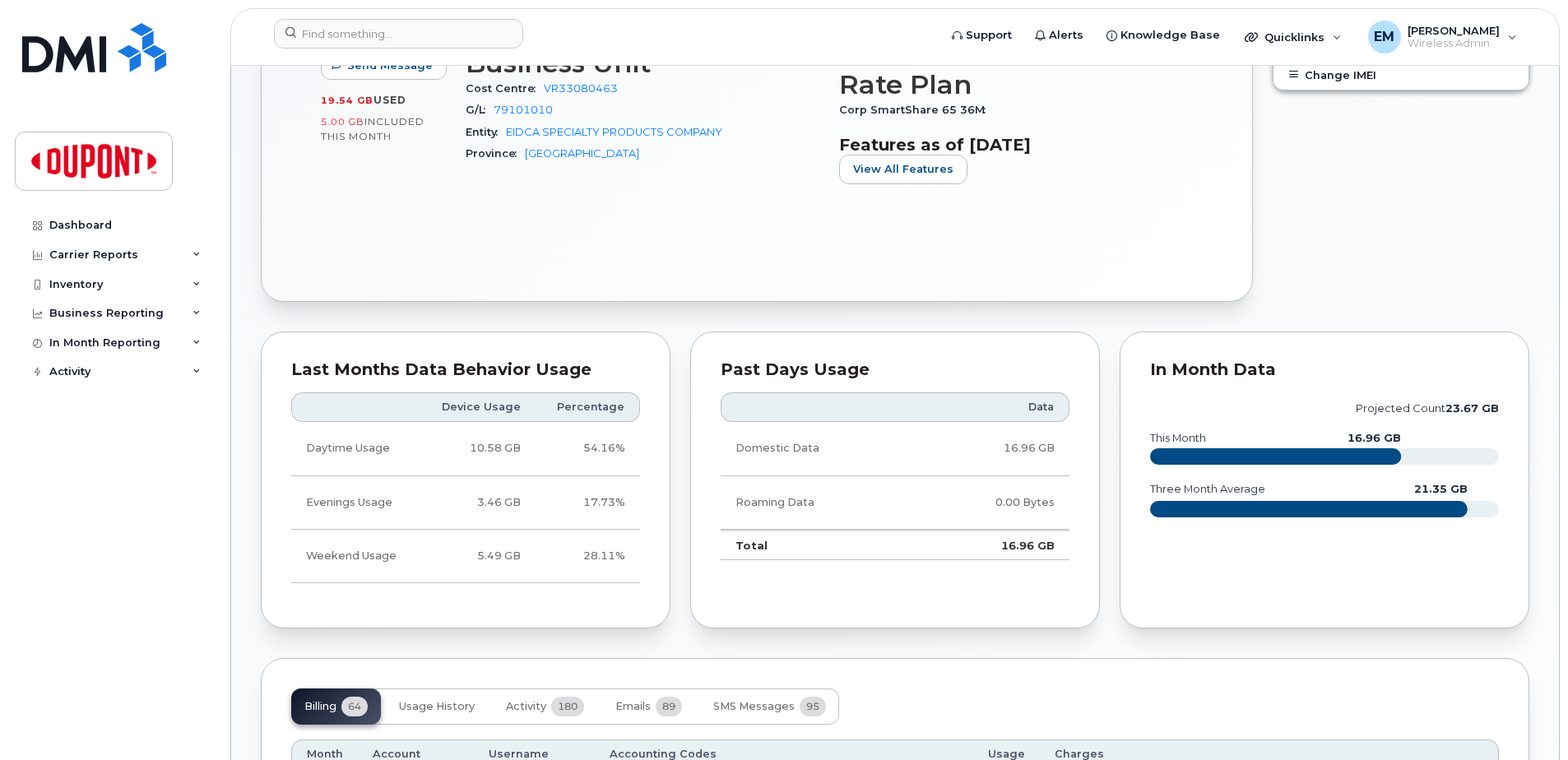
click at [647, 477] on div "Last Months Data Behavior Usage Device Usage Percentage Daytime Usage 10.58 GB …" at bounding box center [466, 480] width 410 height 298
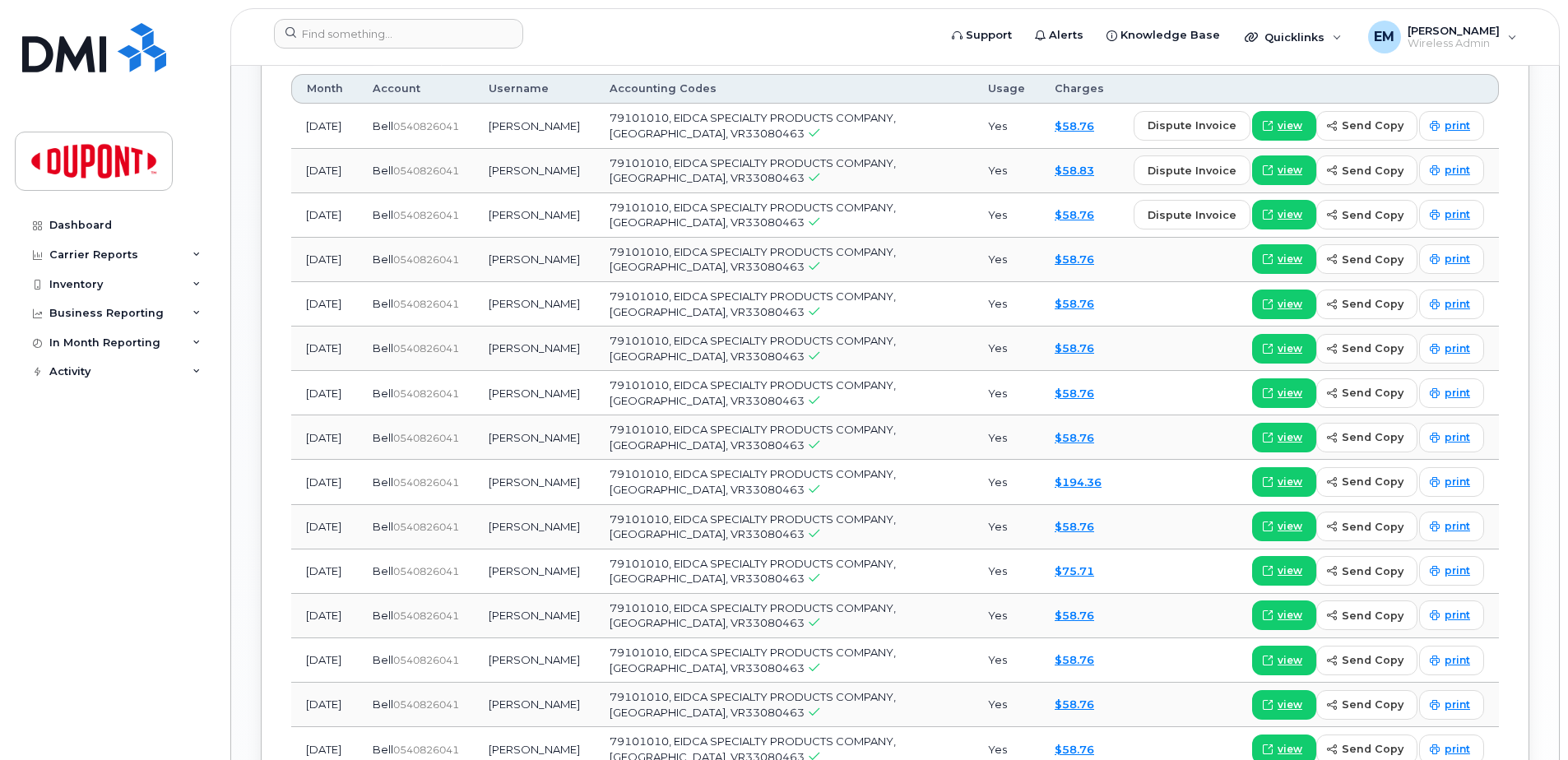
scroll to position [1399, 0]
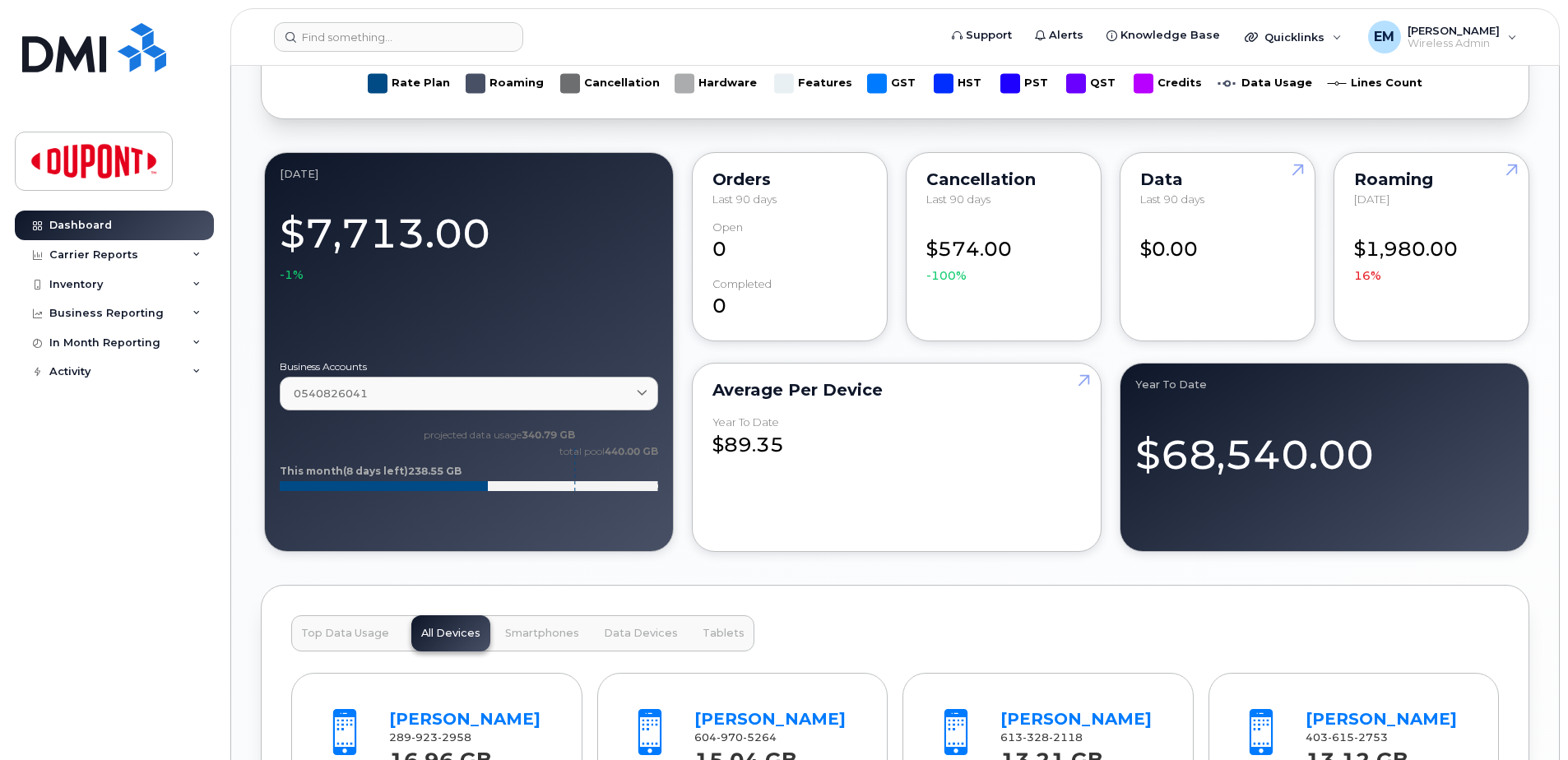
scroll to position [1089, 0]
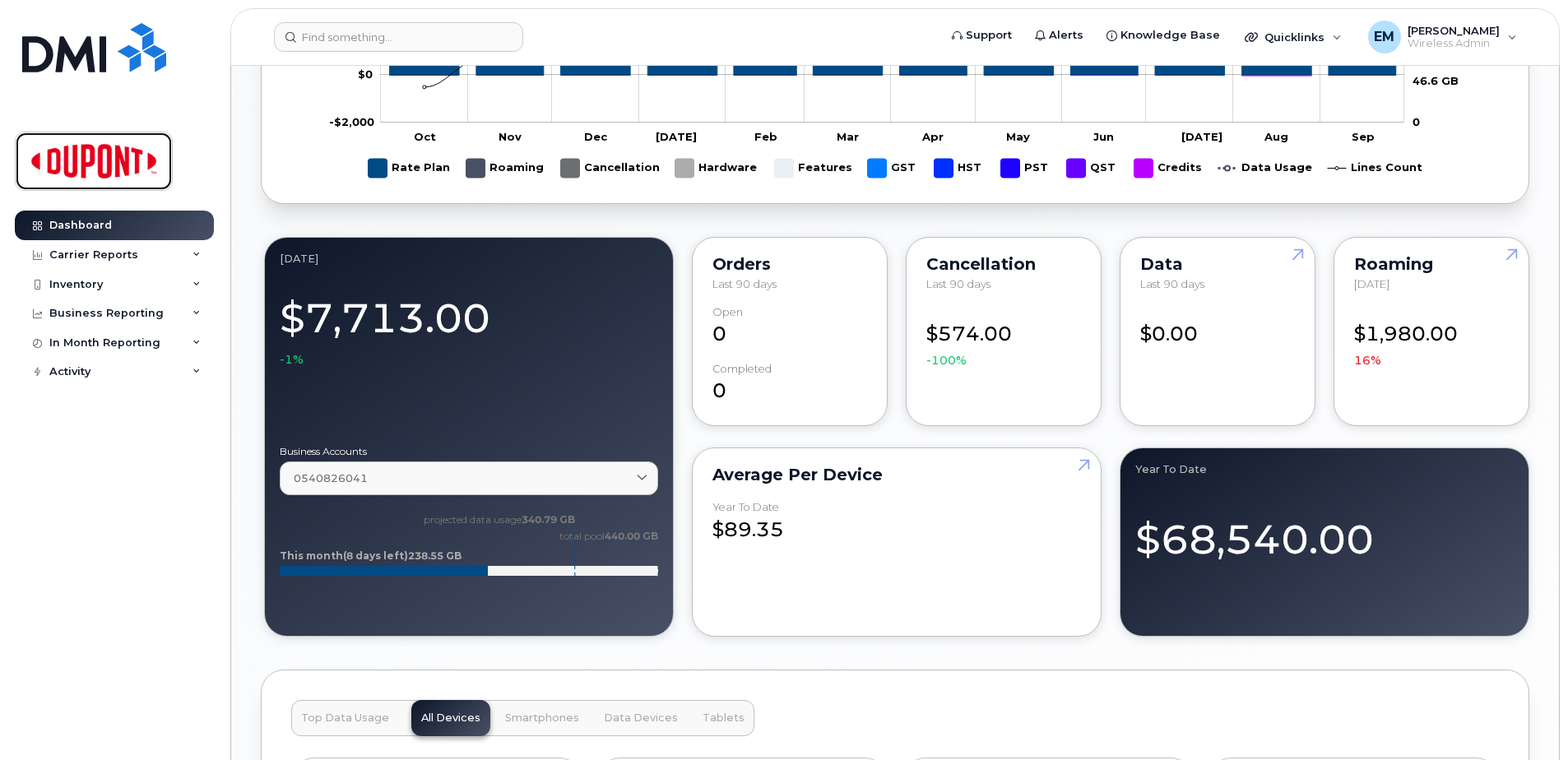
click at [95, 170] on img at bounding box center [93, 161] width 127 height 48
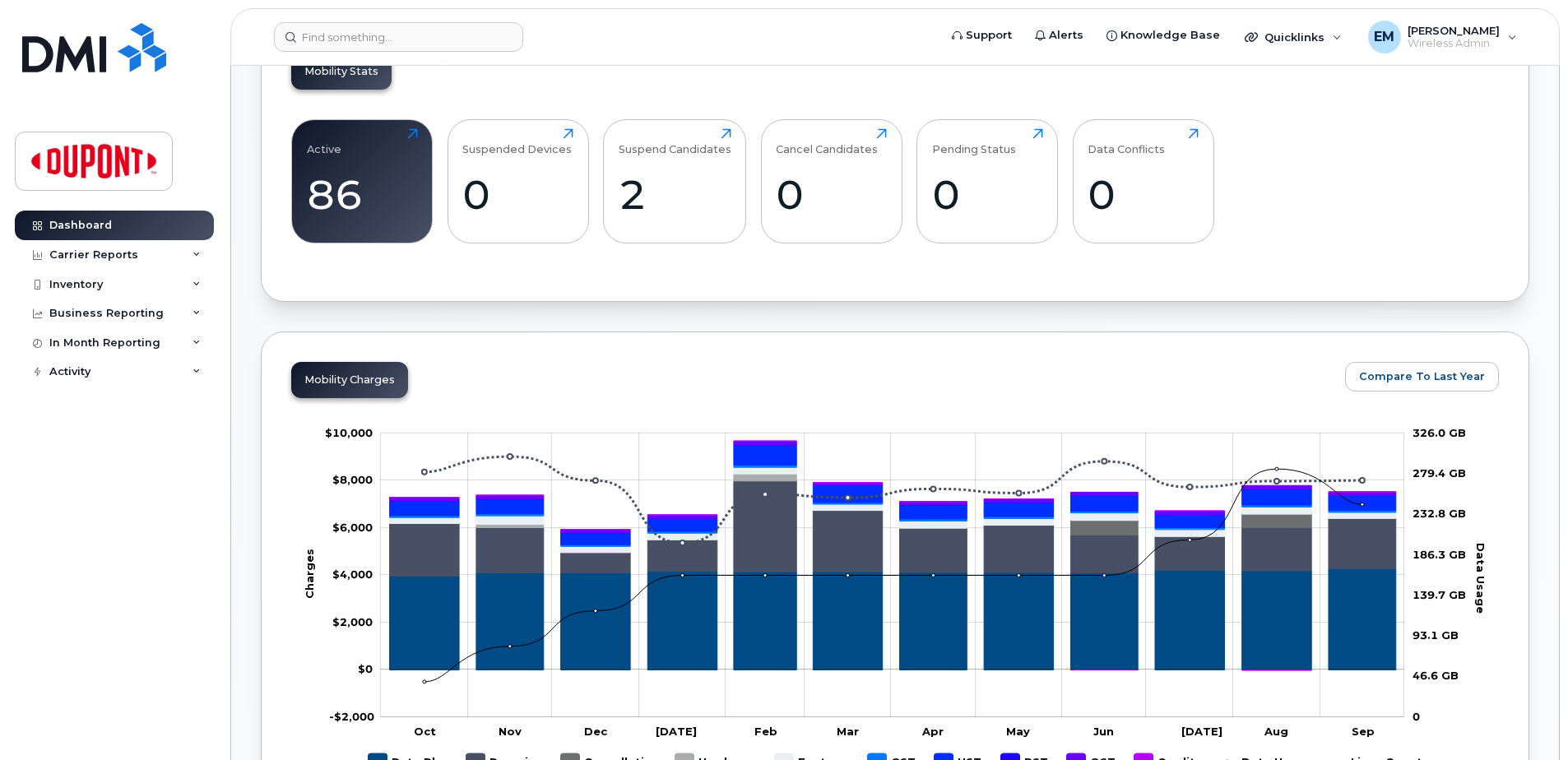
scroll to position [82, 0]
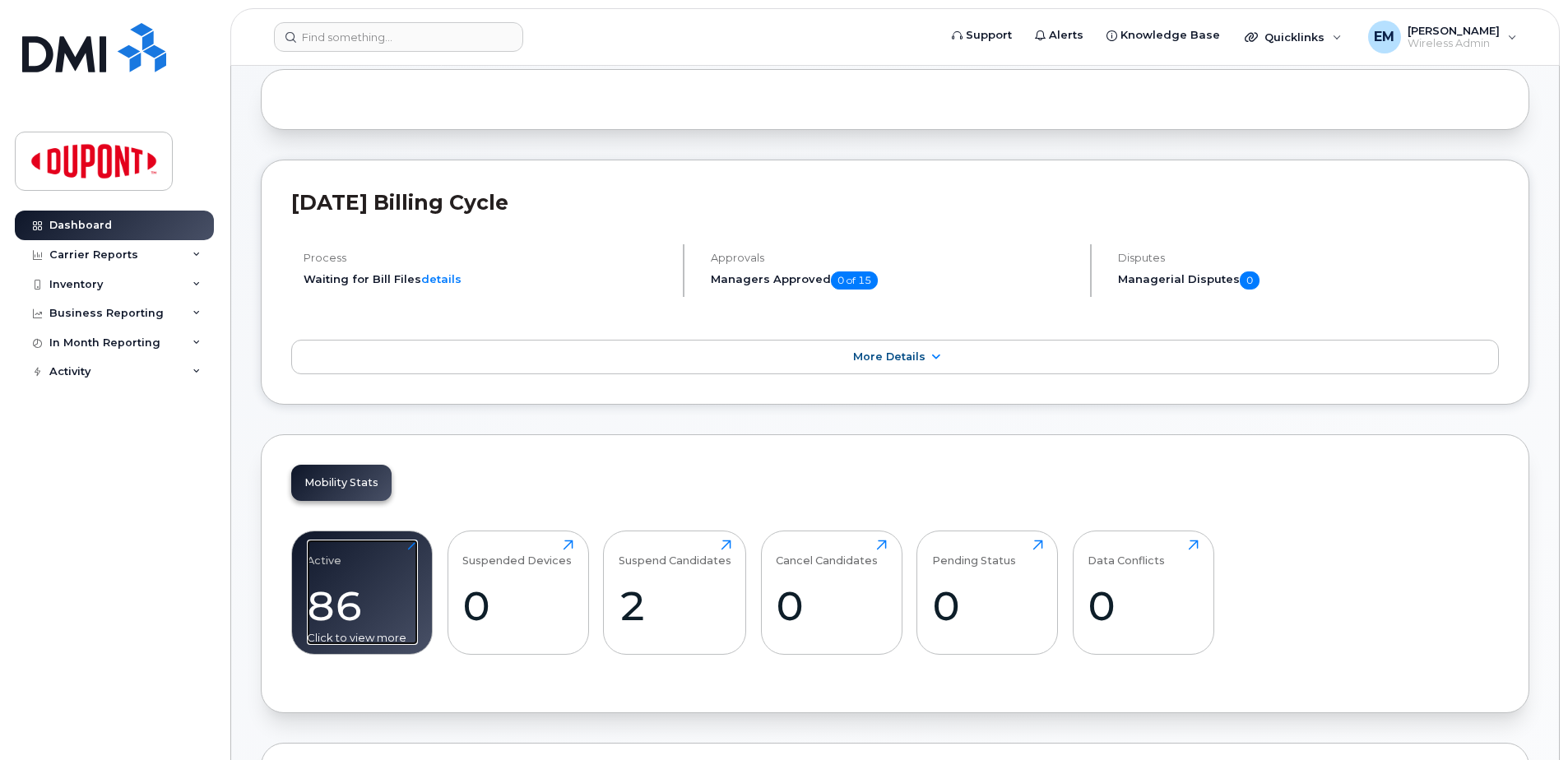
click at [357, 569] on div "Active 86 Click to view more" at bounding box center [363, 592] width 111 height 105
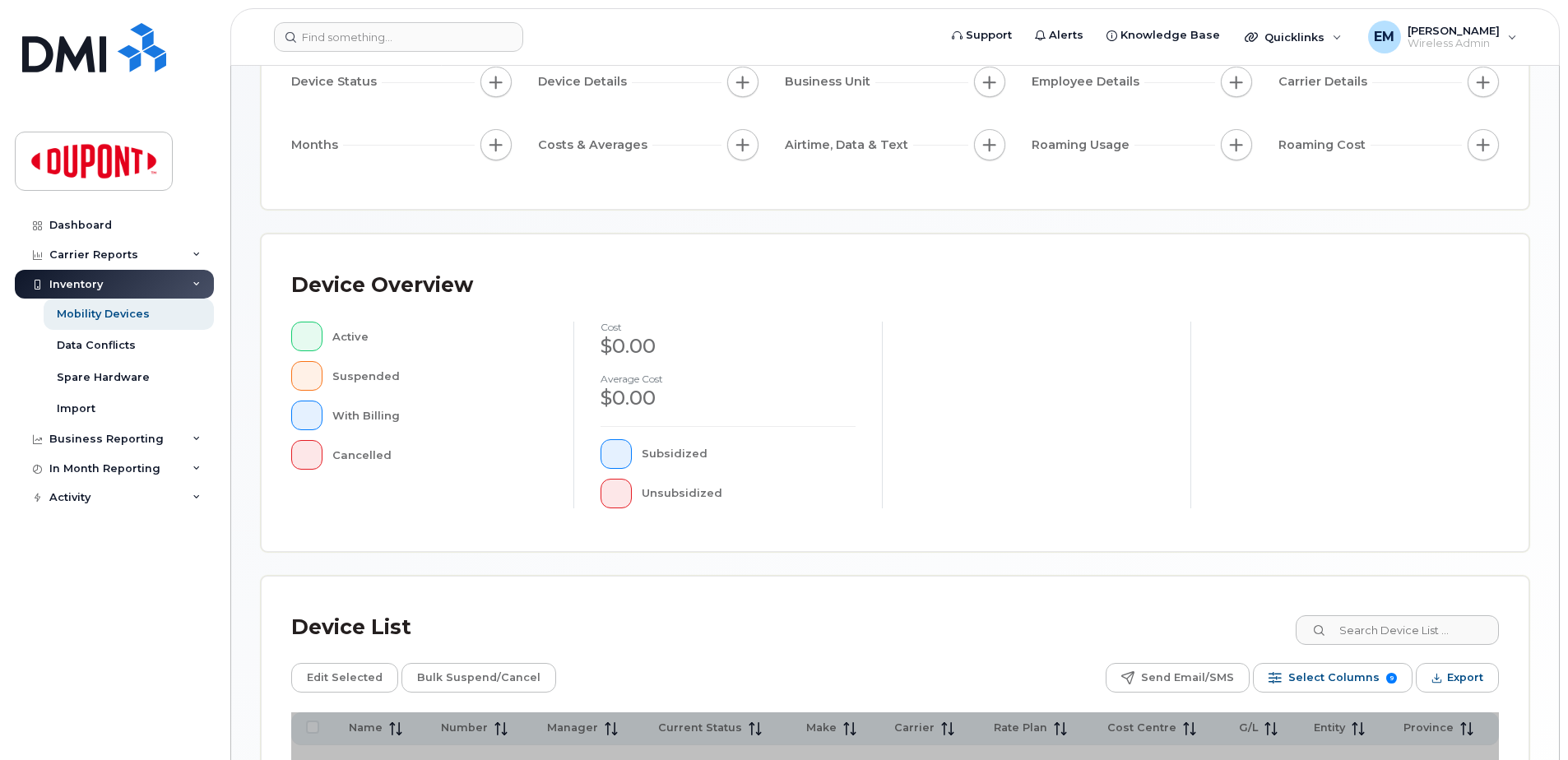
scroll to position [371, 0]
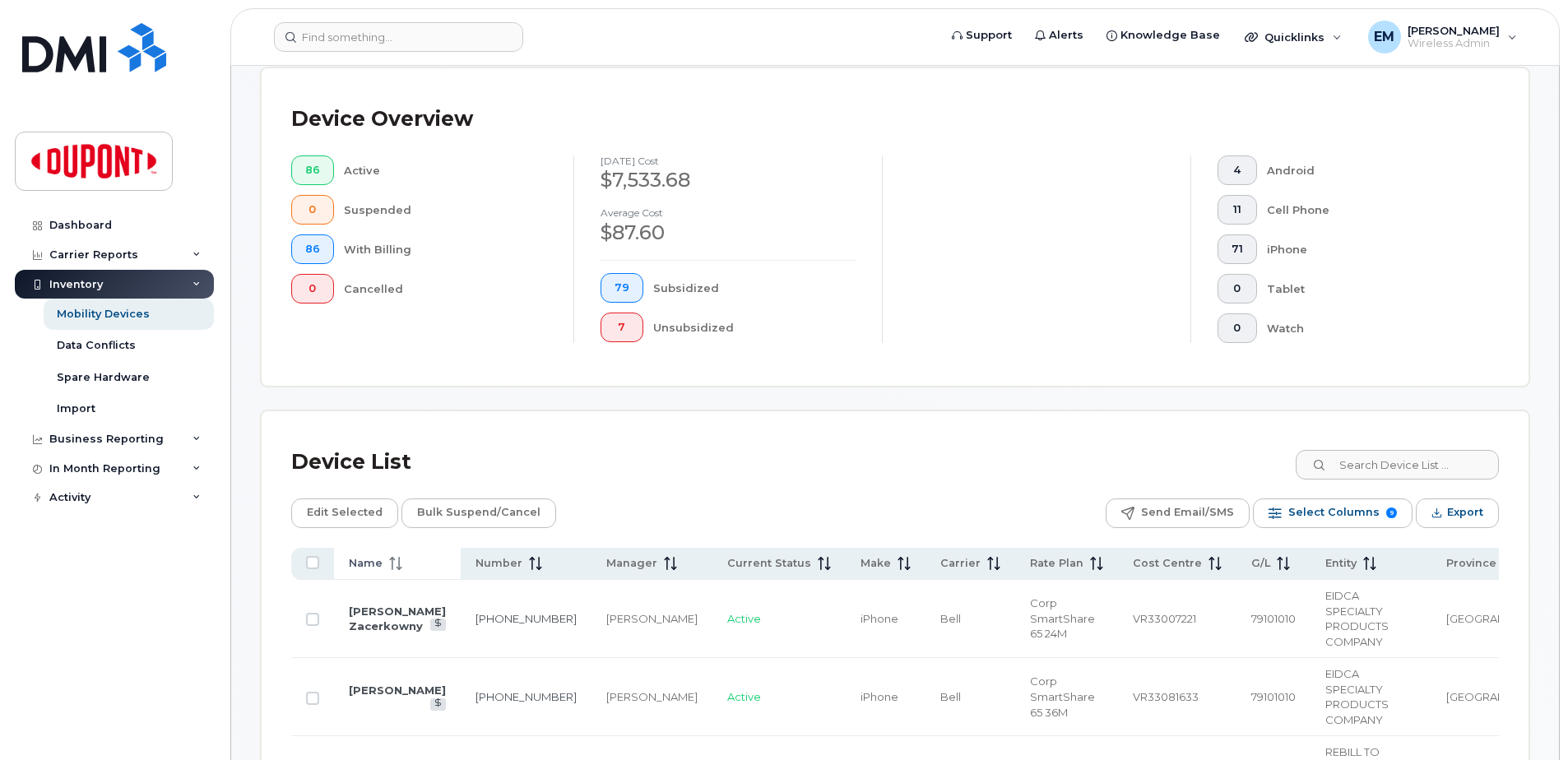
click at [374, 566] on span "Name" at bounding box center [365, 564] width 34 height 15
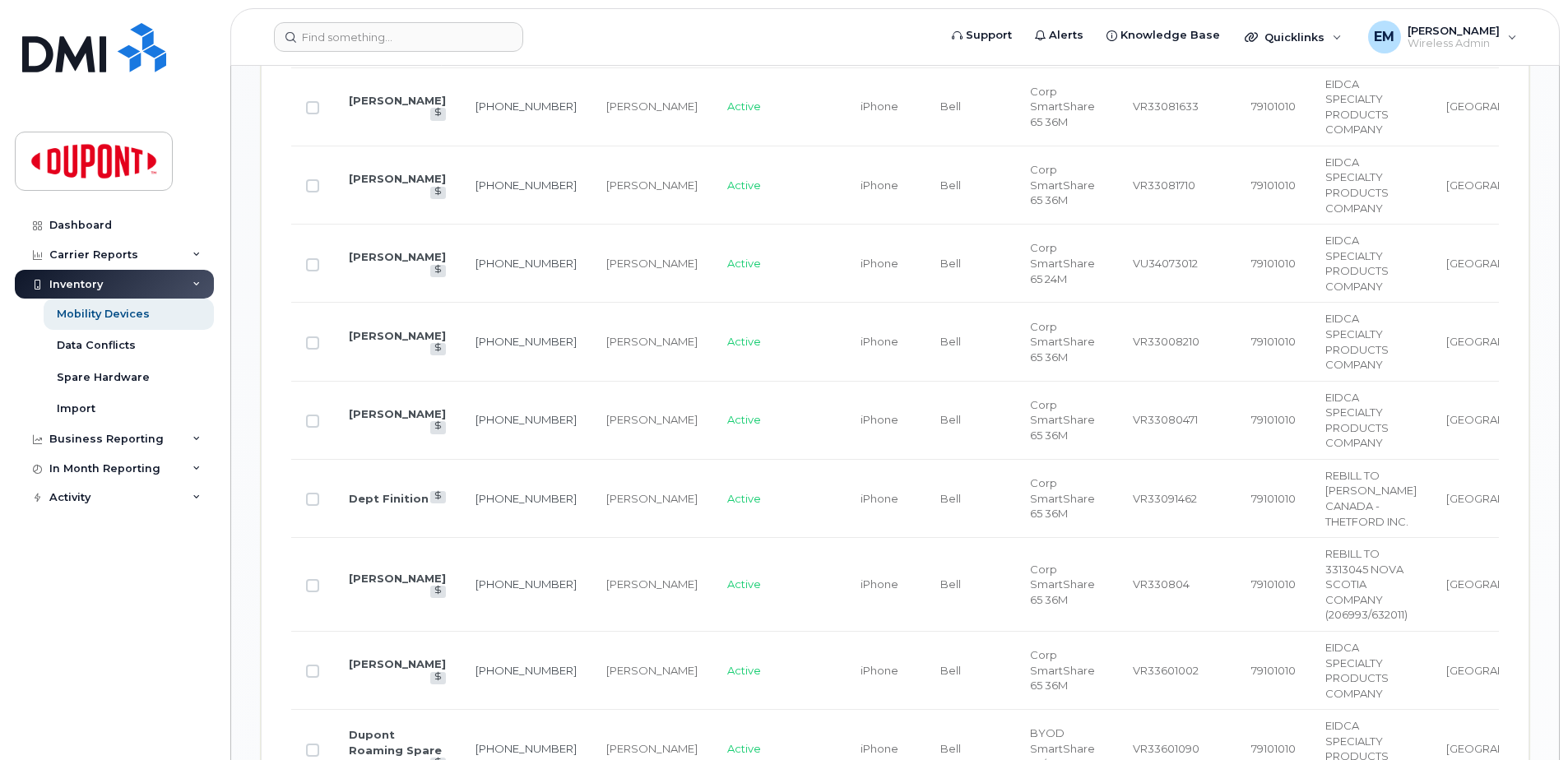
scroll to position [2429, 0]
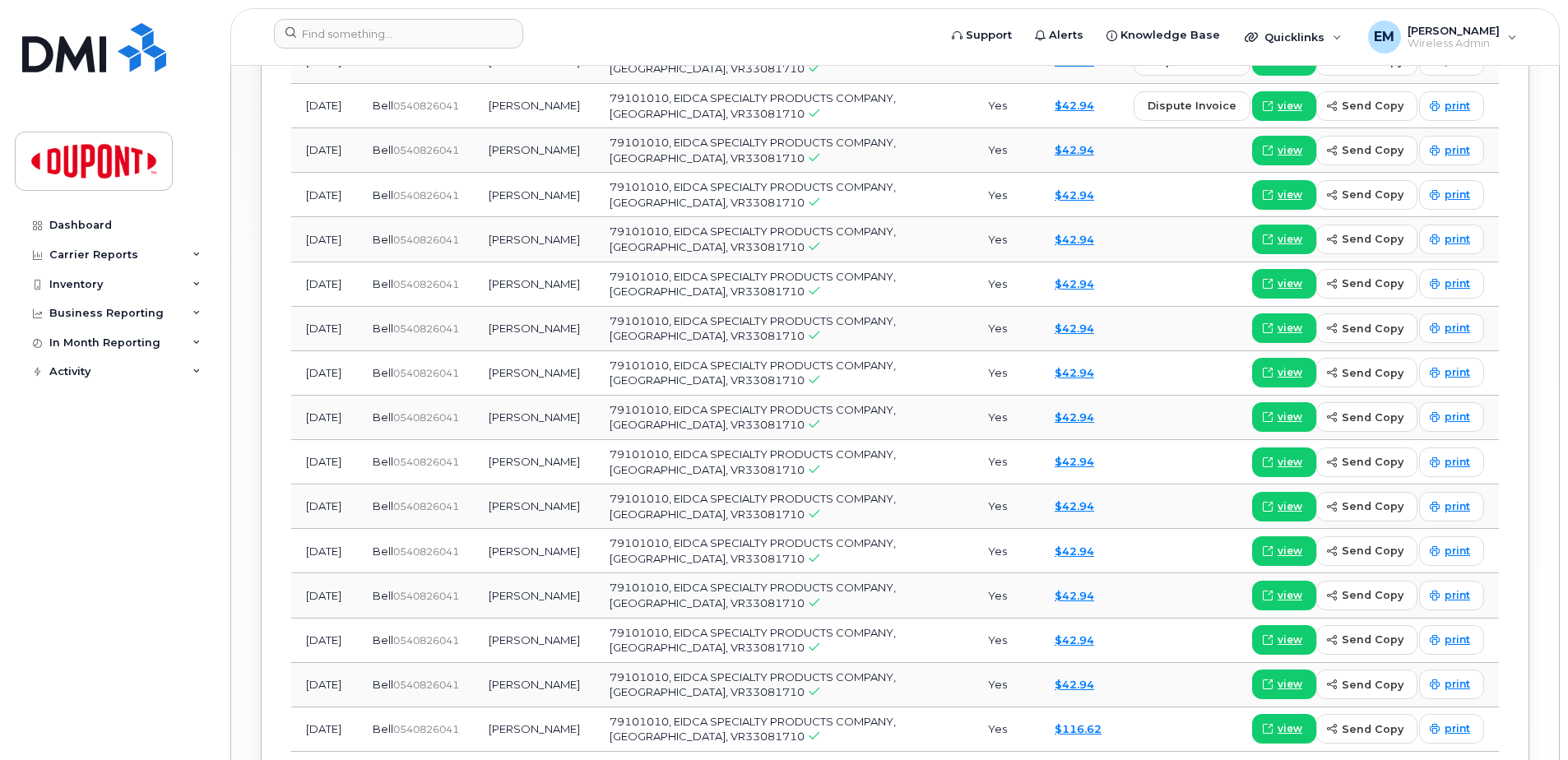
scroll to position [1518, 0]
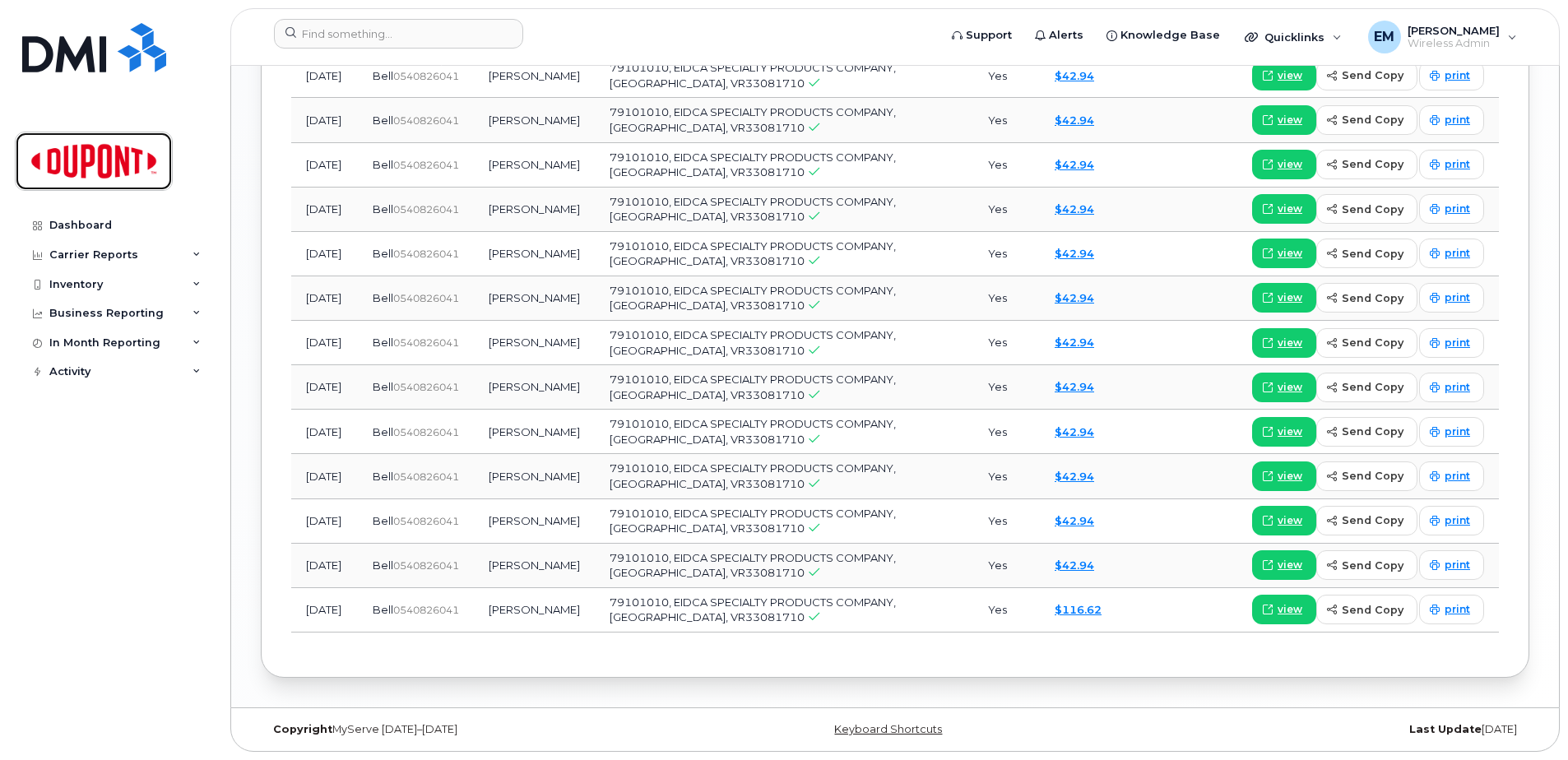
click at [126, 145] on img at bounding box center [93, 161] width 127 height 48
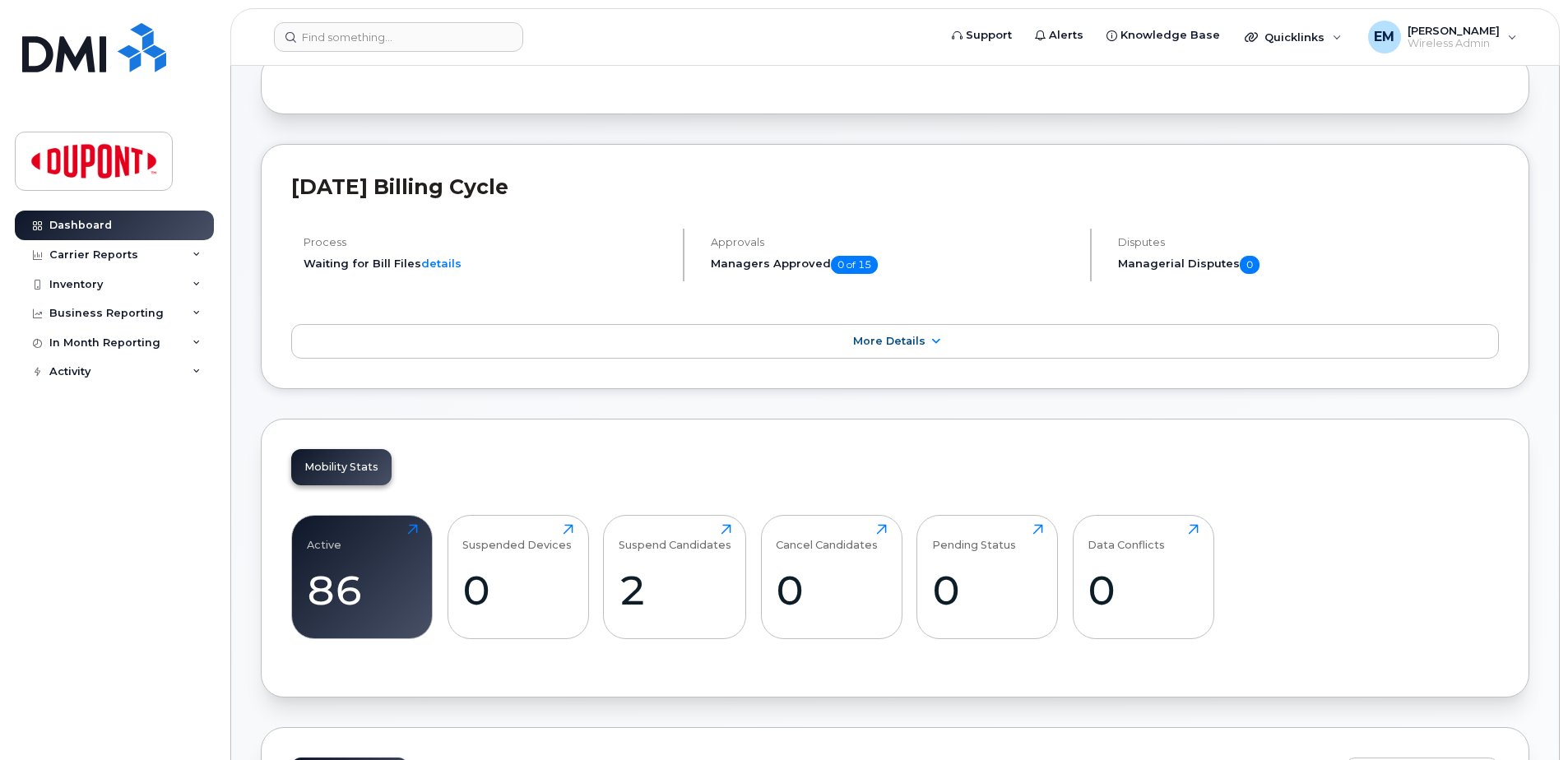
scroll to position [576, 0]
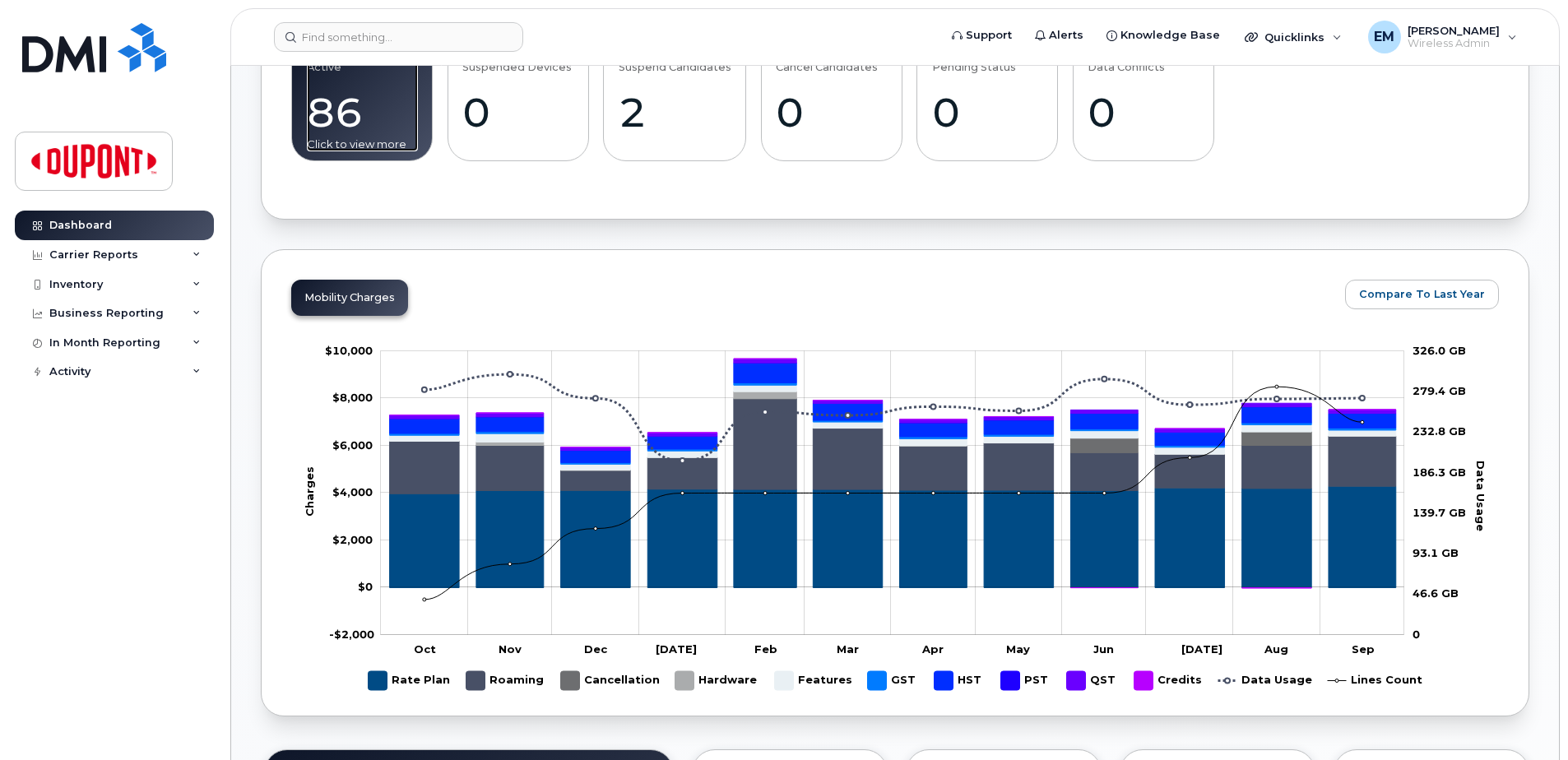
click at [315, 126] on div "86" at bounding box center [363, 111] width 111 height 48
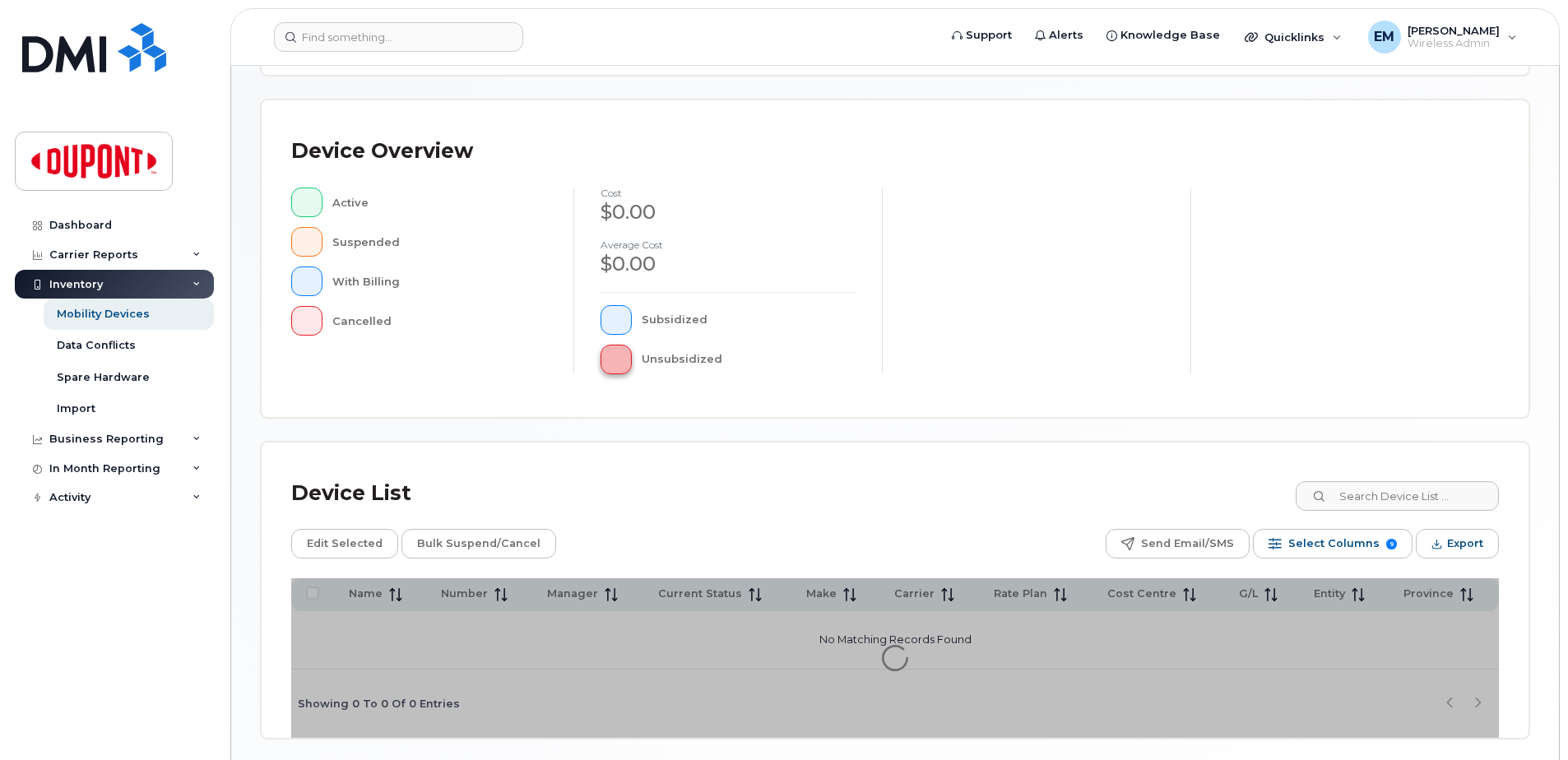
scroll to position [371, 0]
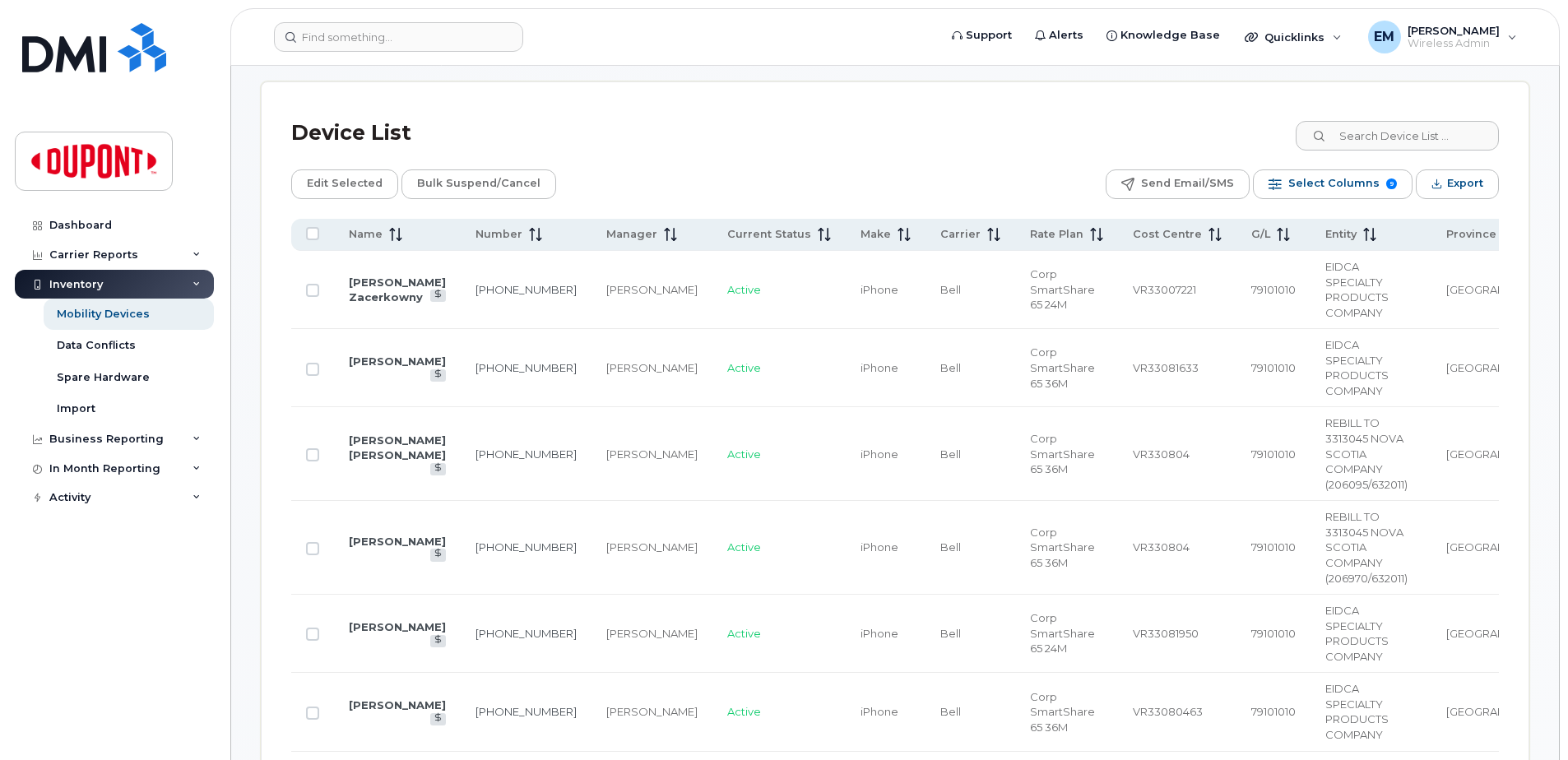
scroll to position [783, 0]
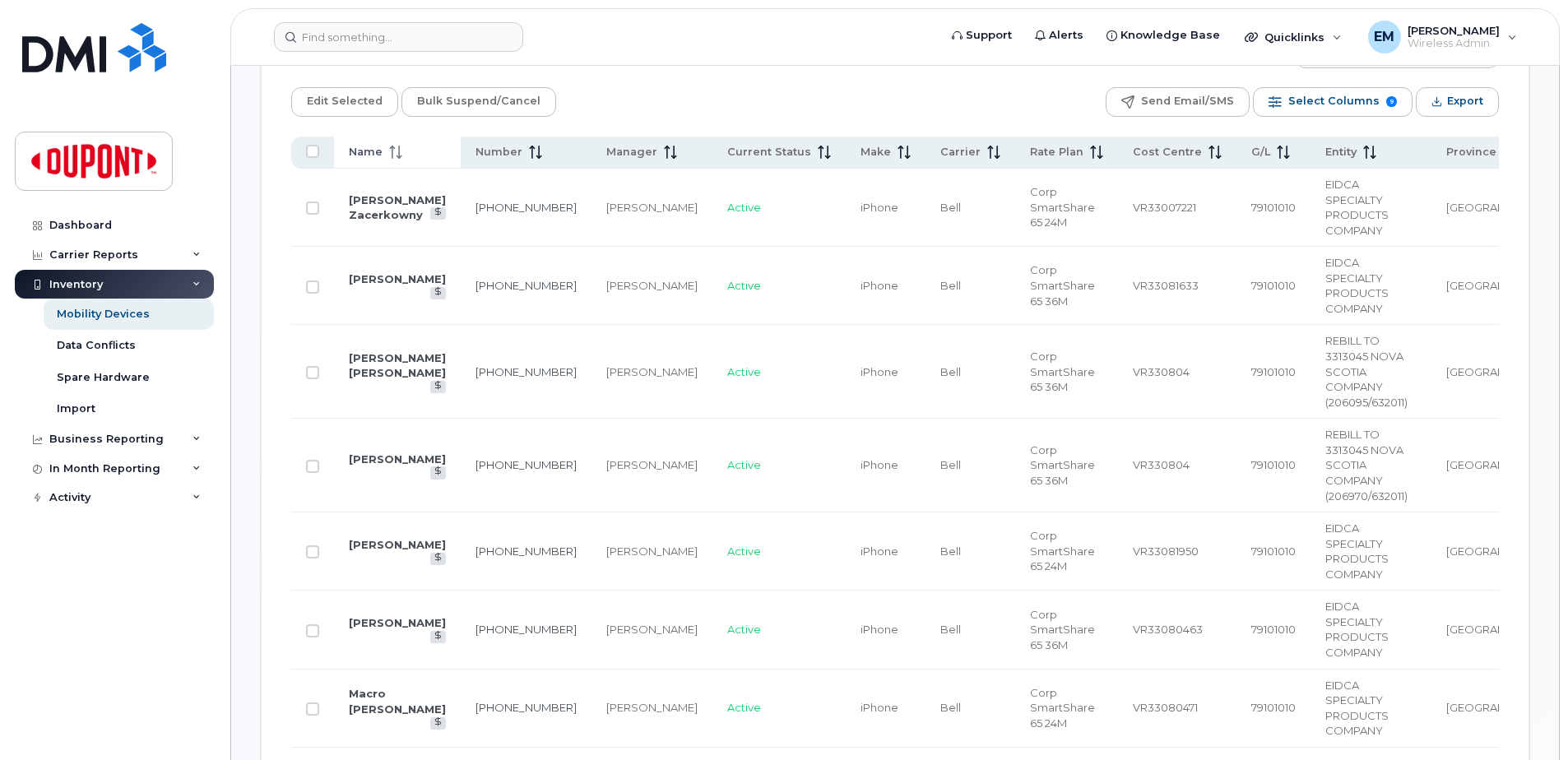
click at [361, 149] on span "Name" at bounding box center [365, 153] width 34 height 15
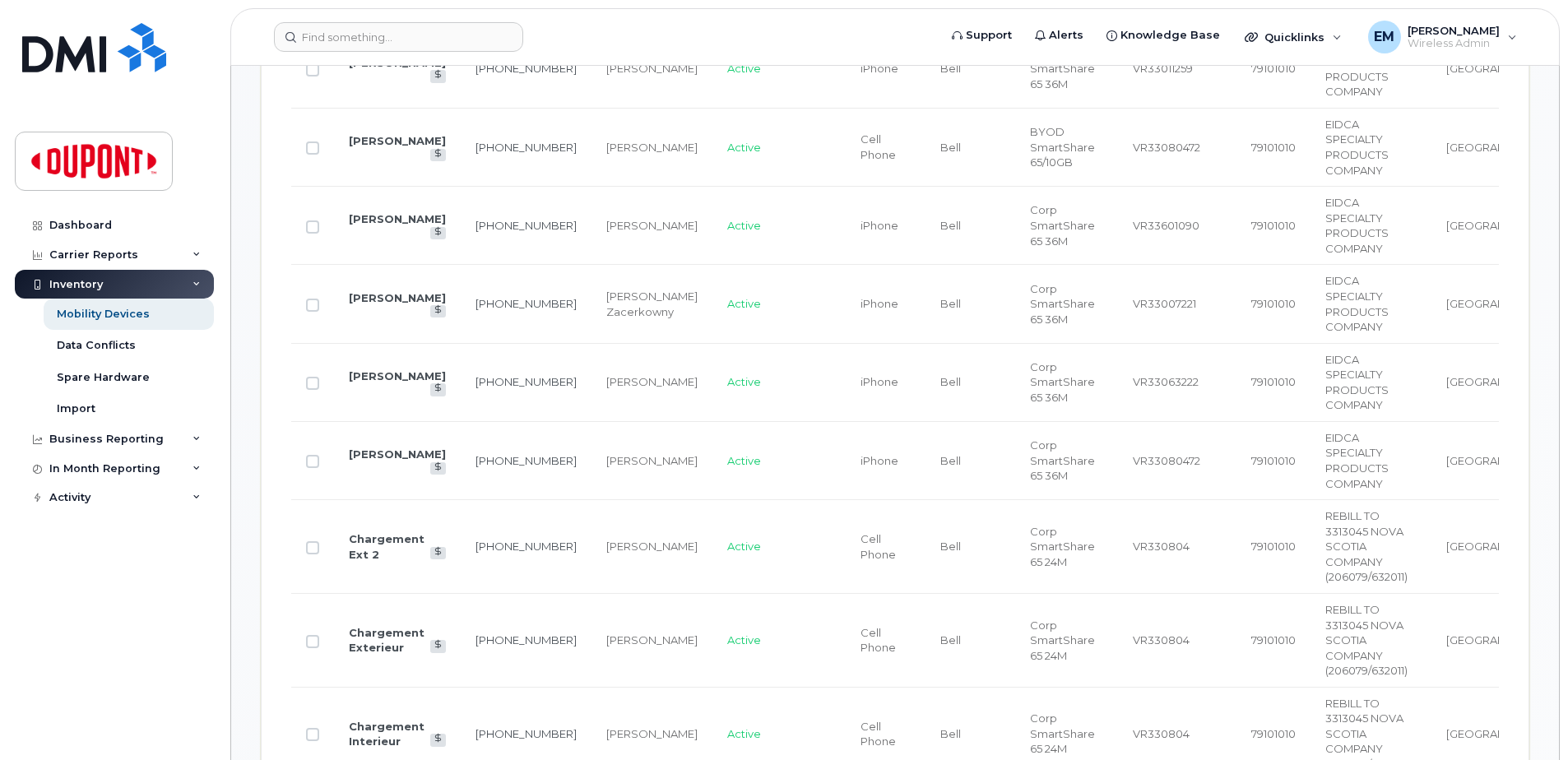
scroll to position [1276, 0]
click at [377, 452] on link "[PERSON_NAME]" at bounding box center [397, 459] width 97 height 13
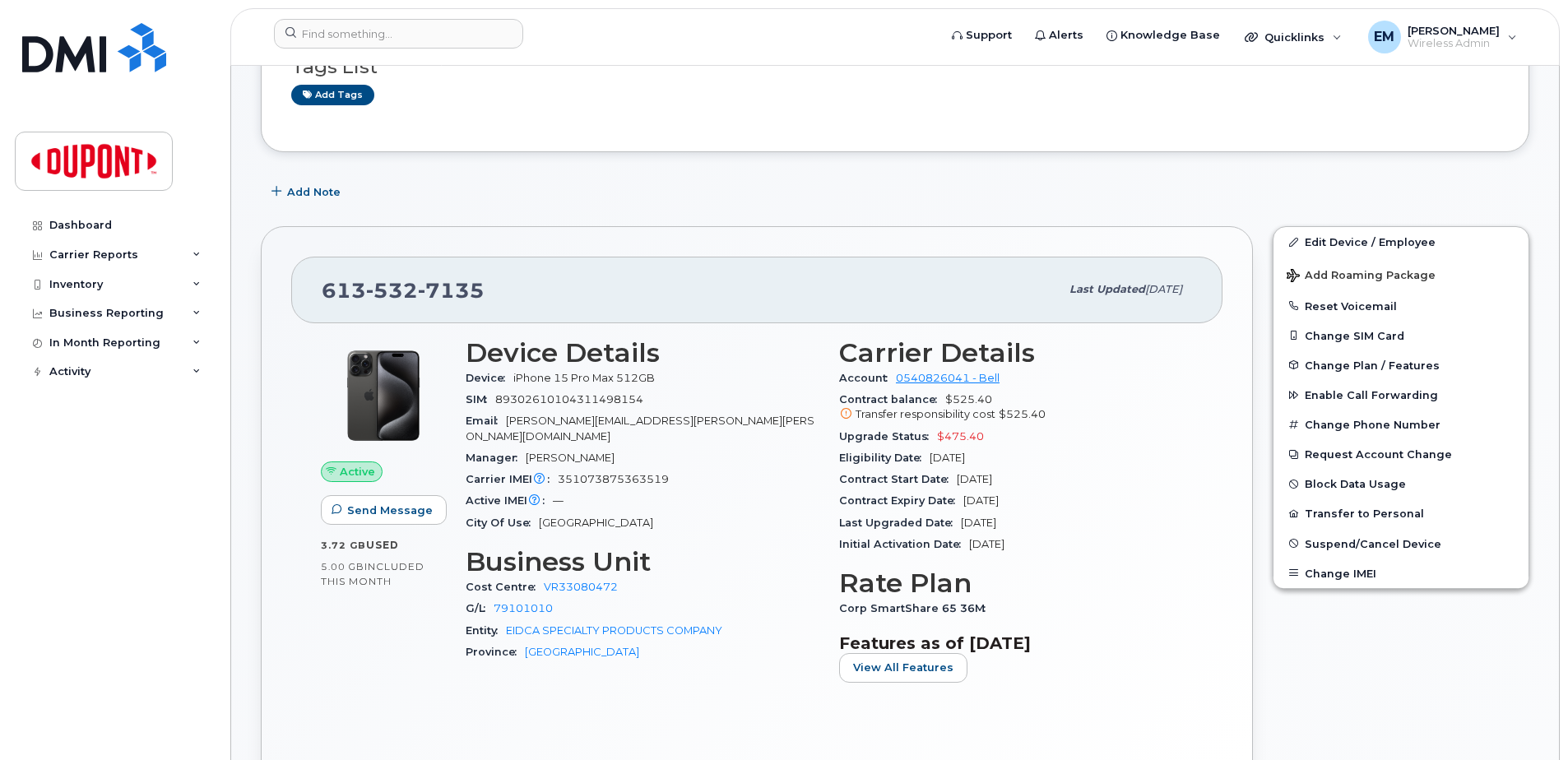
scroll to position [164, 0]
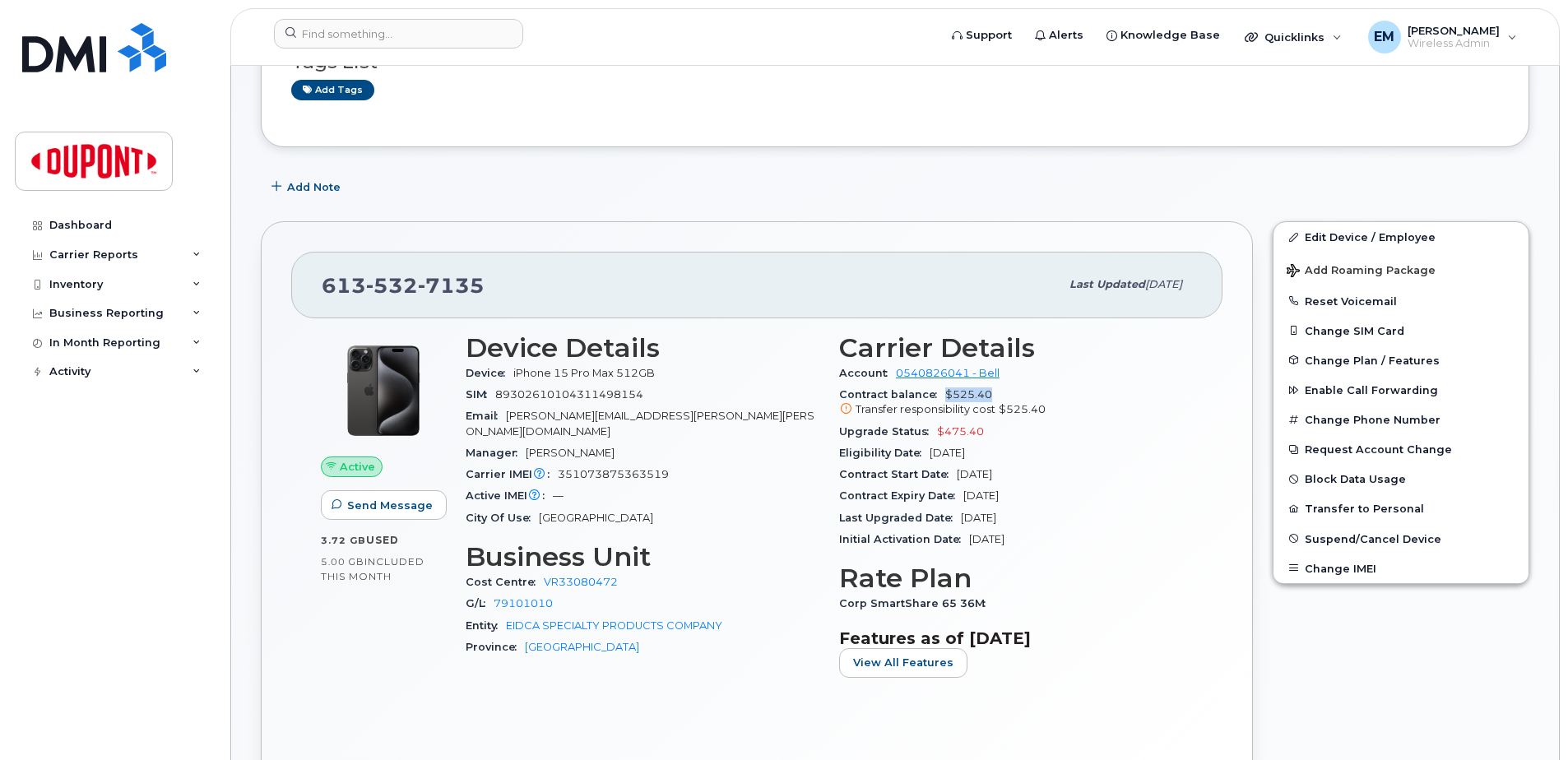
drag, startPoint x: 991, startPoint y: 395, endPoint x: 938, endPoint y: 399, distance: 53.2
click at [938, 399] on div "Contract balance $525.40 Transfer responsibility cost $525.40" at bounding box center [1016, 403] width 353 height 37
drag, startPoint x: 938, startPoint y: 399, endPoint x: 1005, endPoint y: 417, distance: 69.4
click at [1005, 417] on div "Transfer responsibility cost $525.40" at bounding box center [1016, 410] width 353 height 15
drag, startPoint x: 952, startPoint y: 395, endPoint x: 992, endPoint y: 395, distance: 40.0
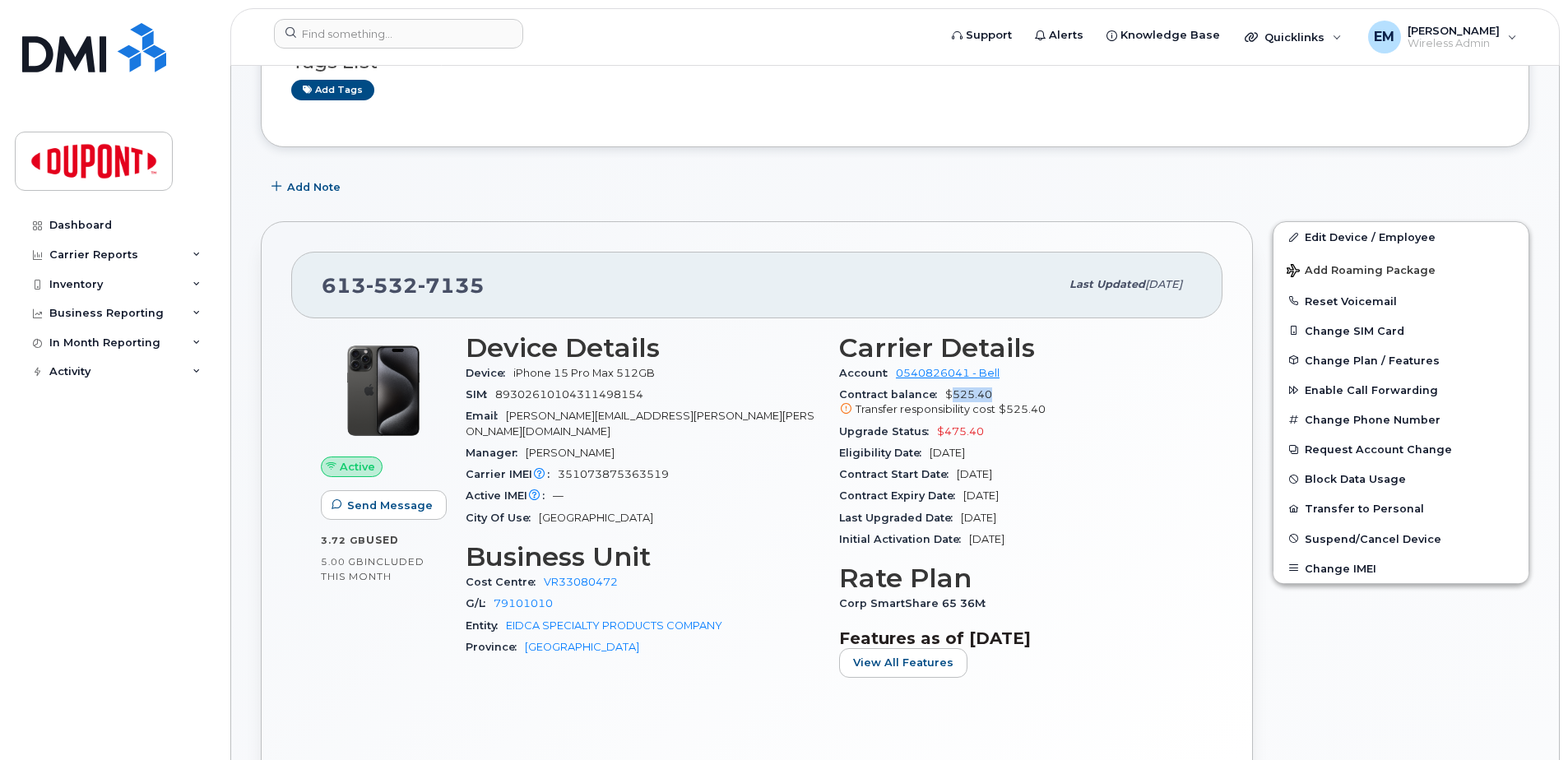
click at [992, 395] on div "Contract balance $525.40 Transfer responsibility cost $525.40" at bounding box center [1016, 403] width 353 height 37
click at [91, 168] on img at bounding box center [93, 161] width 127 height 48
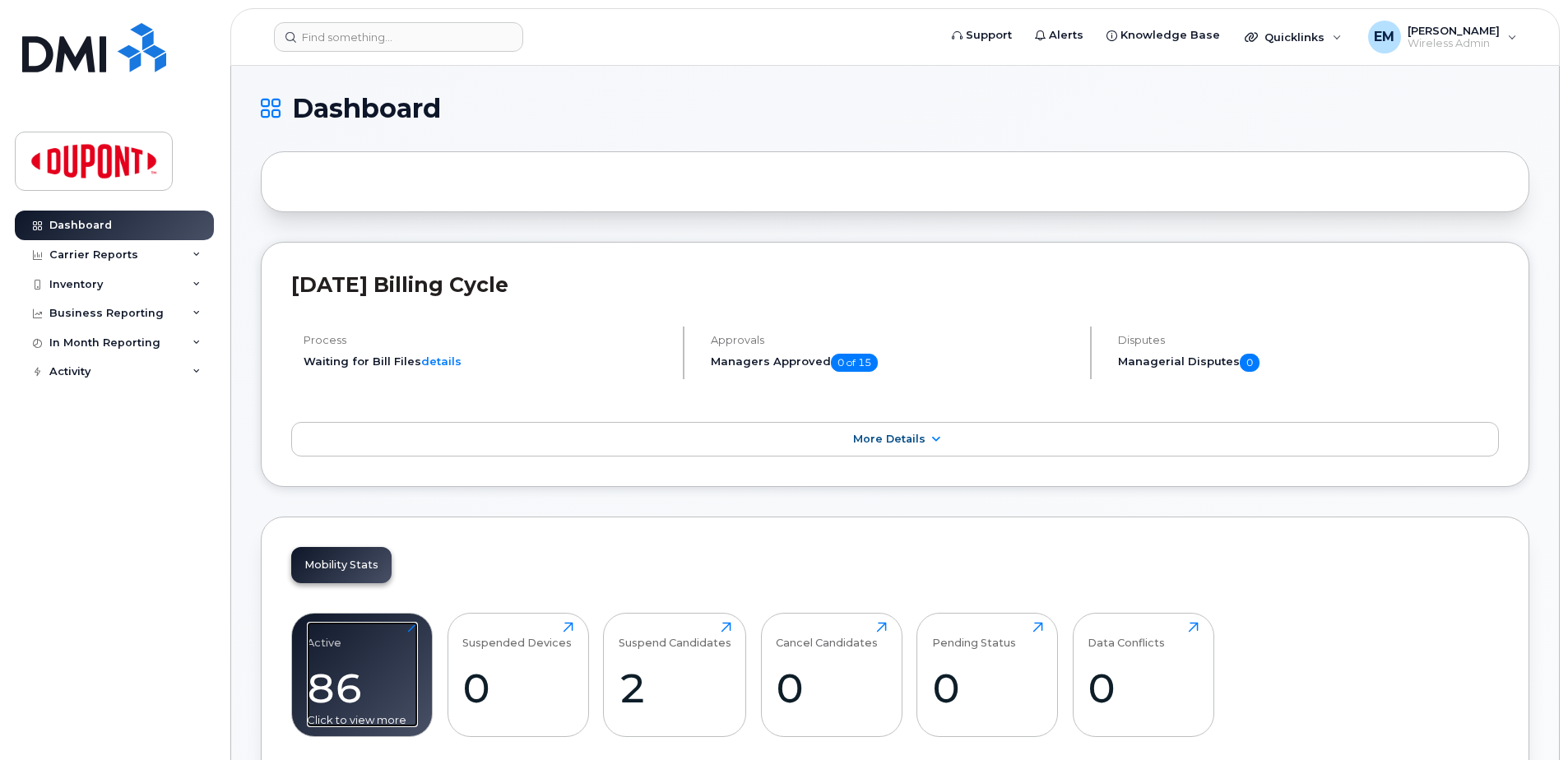
click at [345, 686] on div "86" at bounding box center [363, 688] width 111 height 48
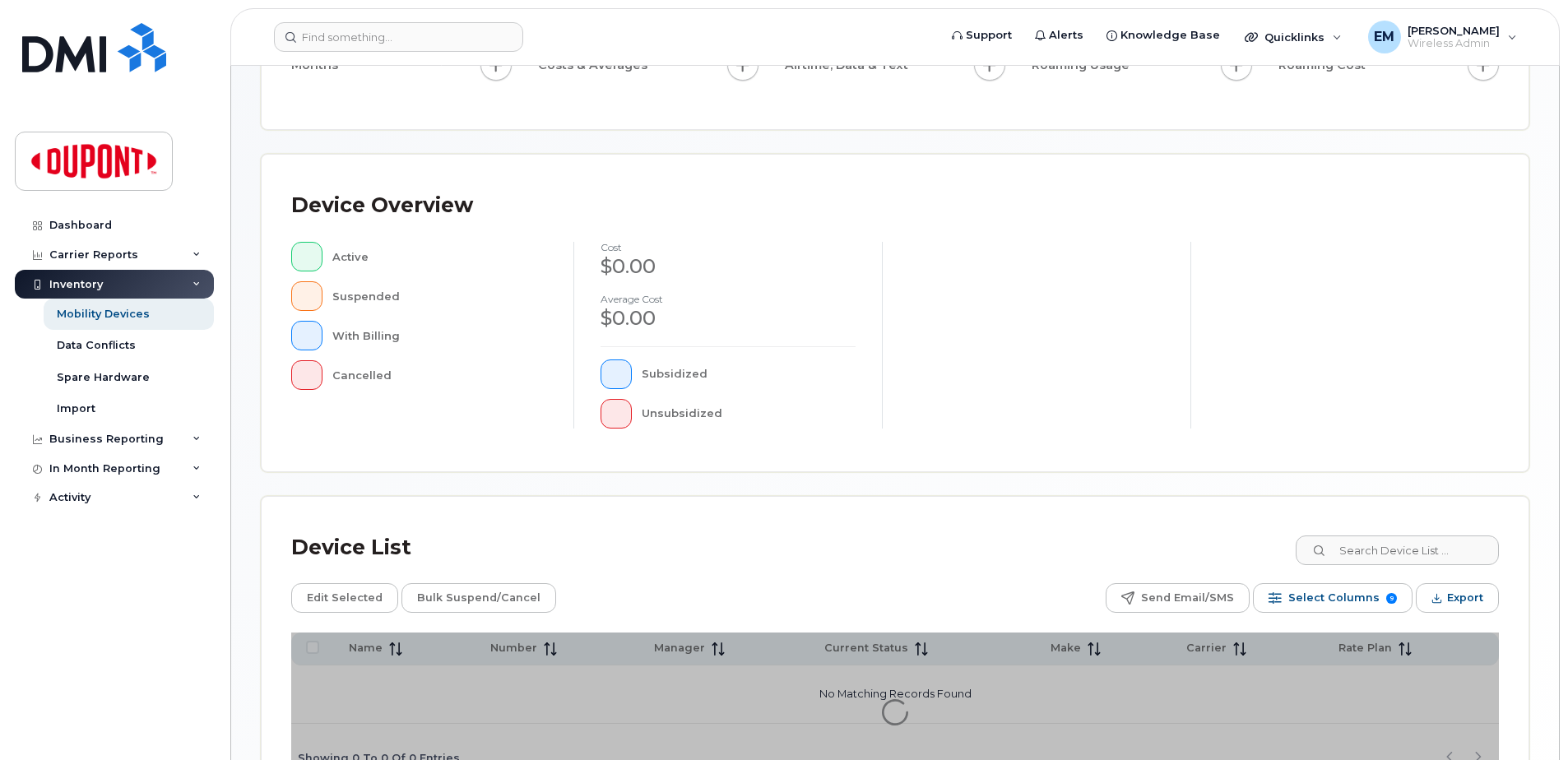
scroll to position [371, 0]
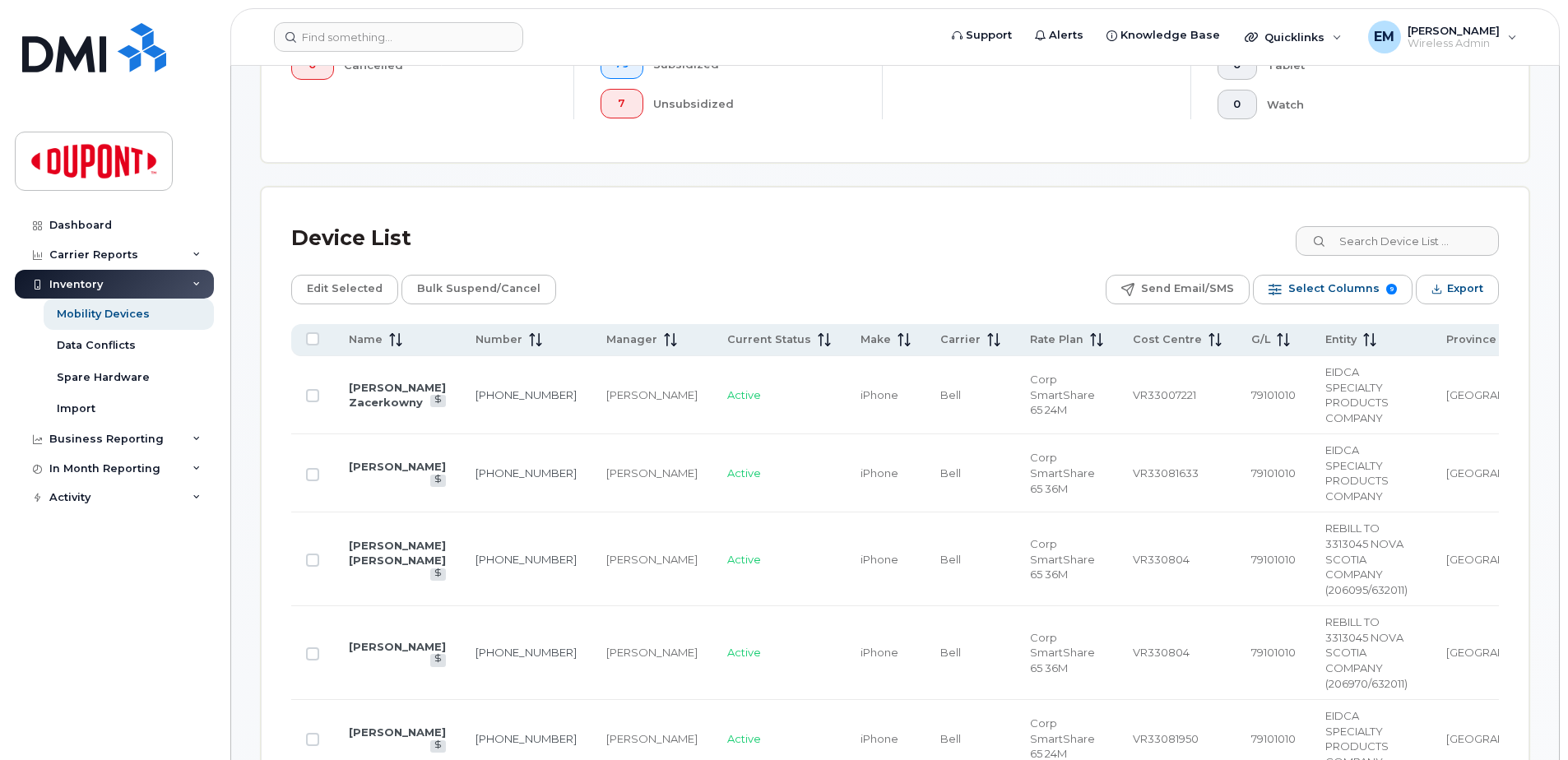
scroll to position [618, 0]
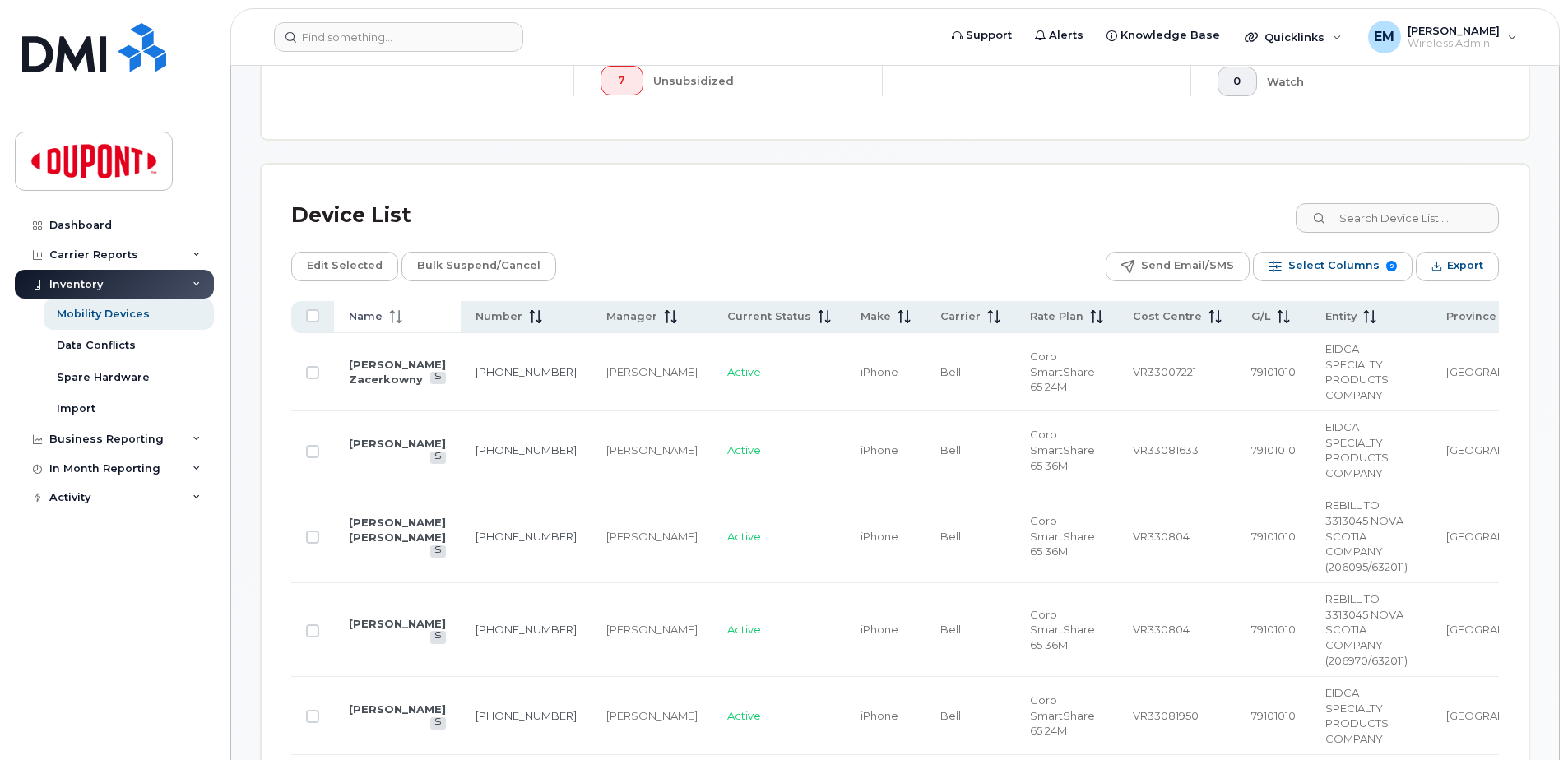
click at [384, 319] on span at bounding box center [393, 317] width 20 height 15
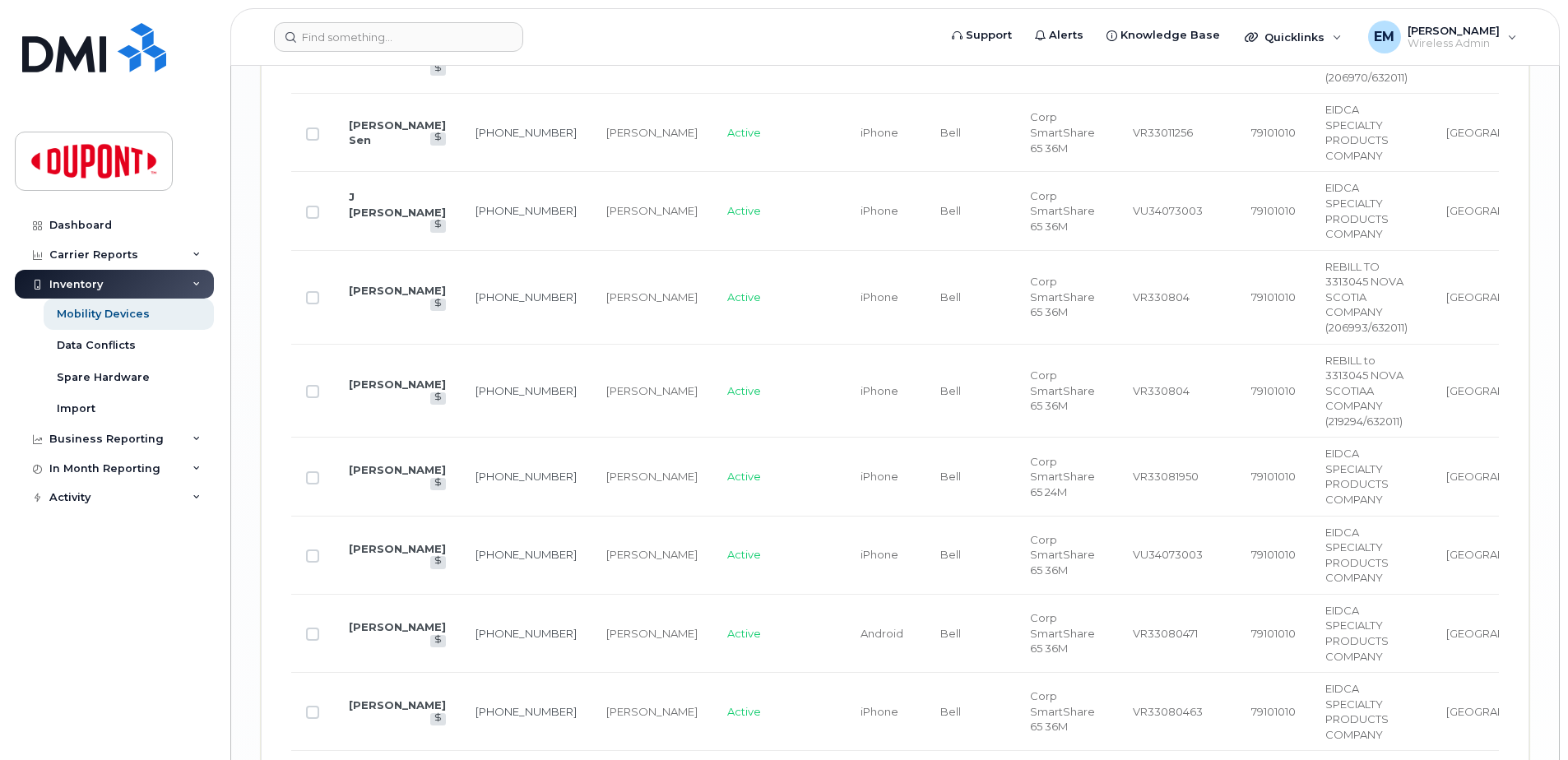
scroll to position [3727, 0]
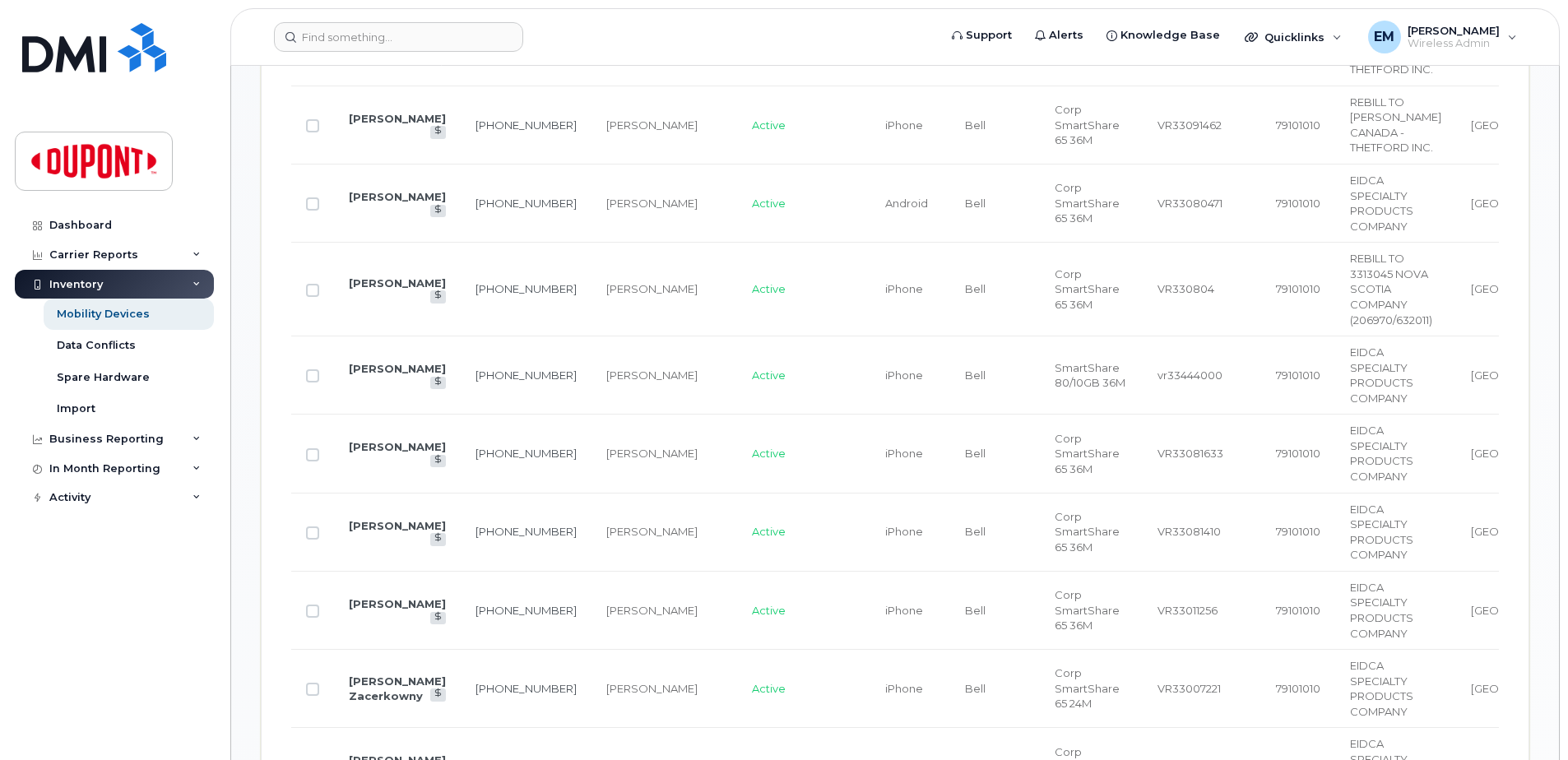
scroll to position [993, 0]
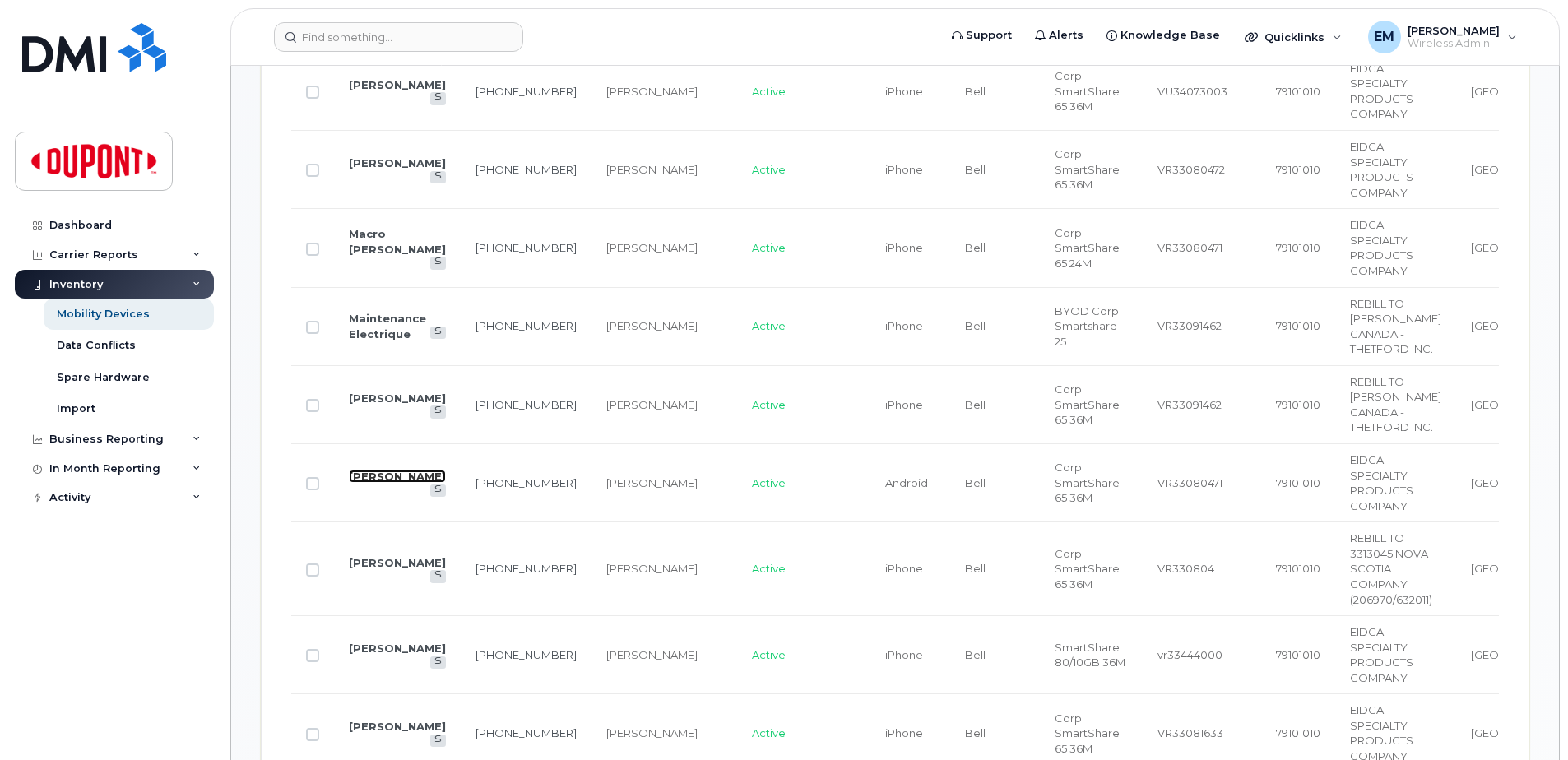
click at [386, 470] on link "[PERSON_NAME]" at bounding box center [397, 476] width 97 height 13
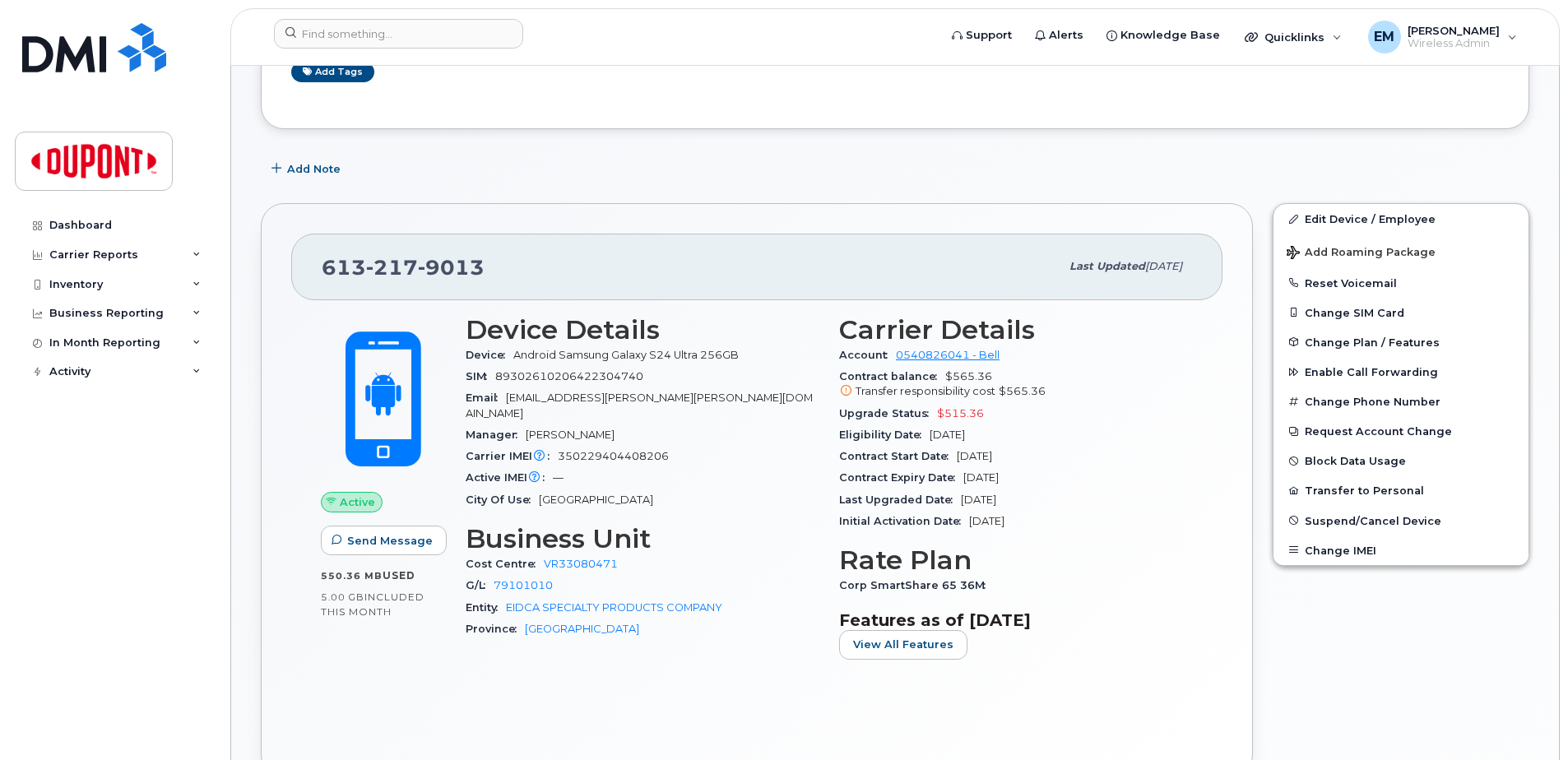
scroll to position [247, 0]
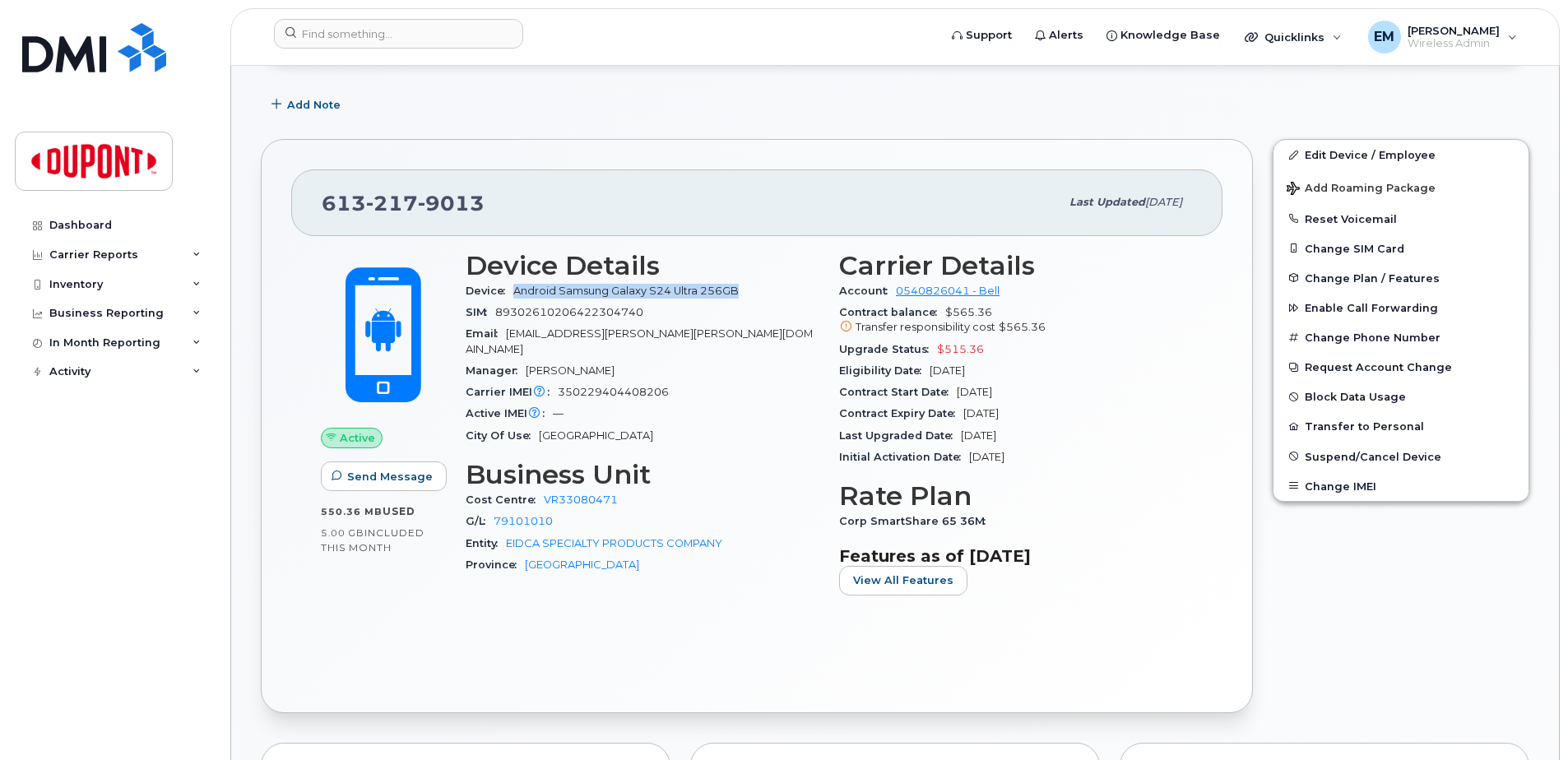
drag, startPoint x: 744, startPoint y: 294, endPoint x: 510, endPoint y: 287, distance: 234.1
click at [510, 287] on div "Device Android Samsung Galaxy S24 Ultra 256GB" at bounding box center [642, 290] width 353 height 21
drag, startPoint x: 1042, startPoint y: 325, endPoint x: 998, endPoint y: 324, distance: 44.0
click at [999, 324] on span "$565.36" at bounding box center [1022, 327] width 47 height 13
drag, startPoint x: 743, startPoint y: 292, endPoint x: 514, endPoint y: 290, distance: 229.0
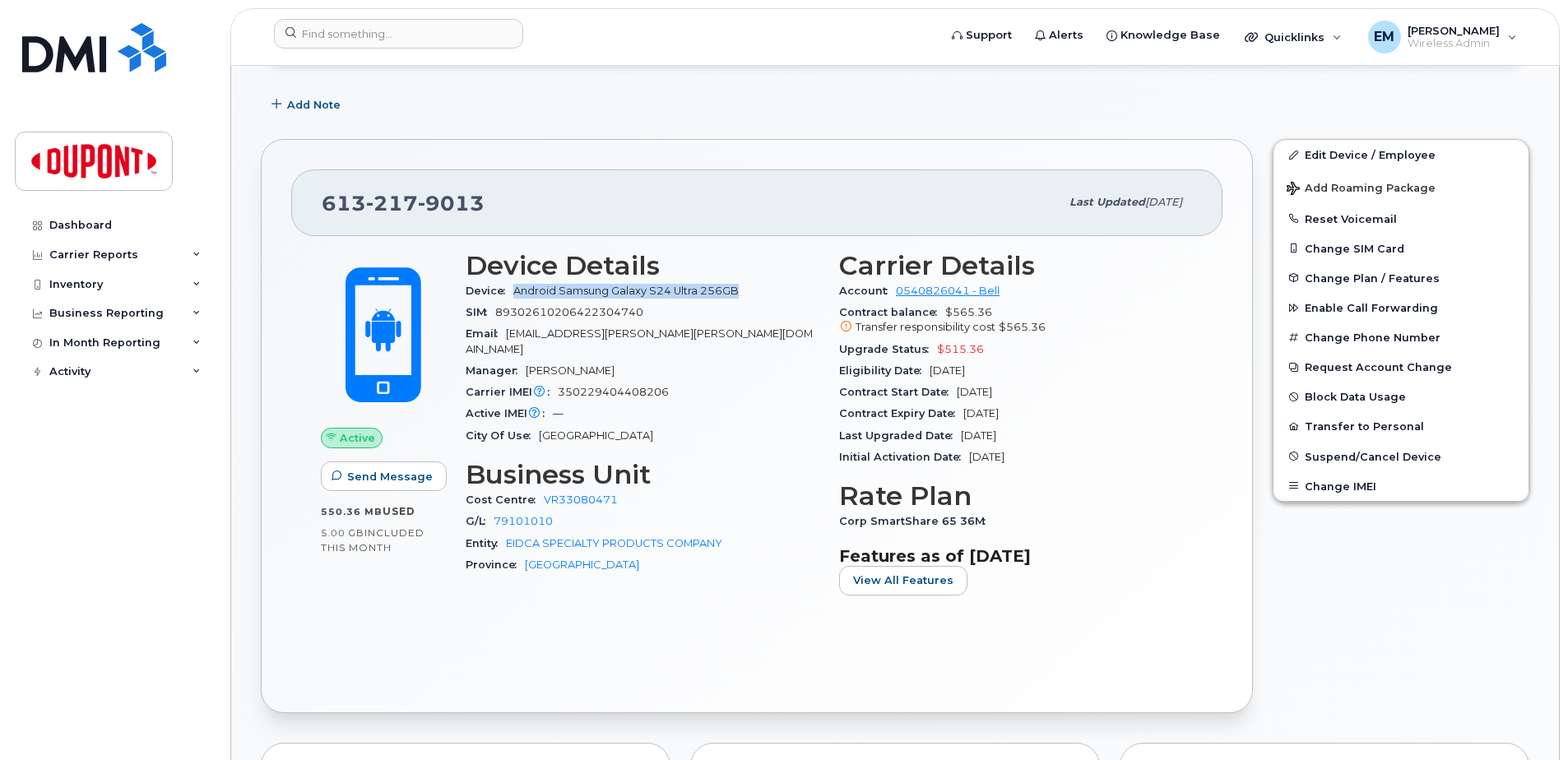
click at [514, 290] on span "Android Samsung Galaxy S24 Ultra 256GB" at bounding box center [629, 291] width 232 height 13
copy span "Android Samsung Galaxy S24 Ultra 256GB"
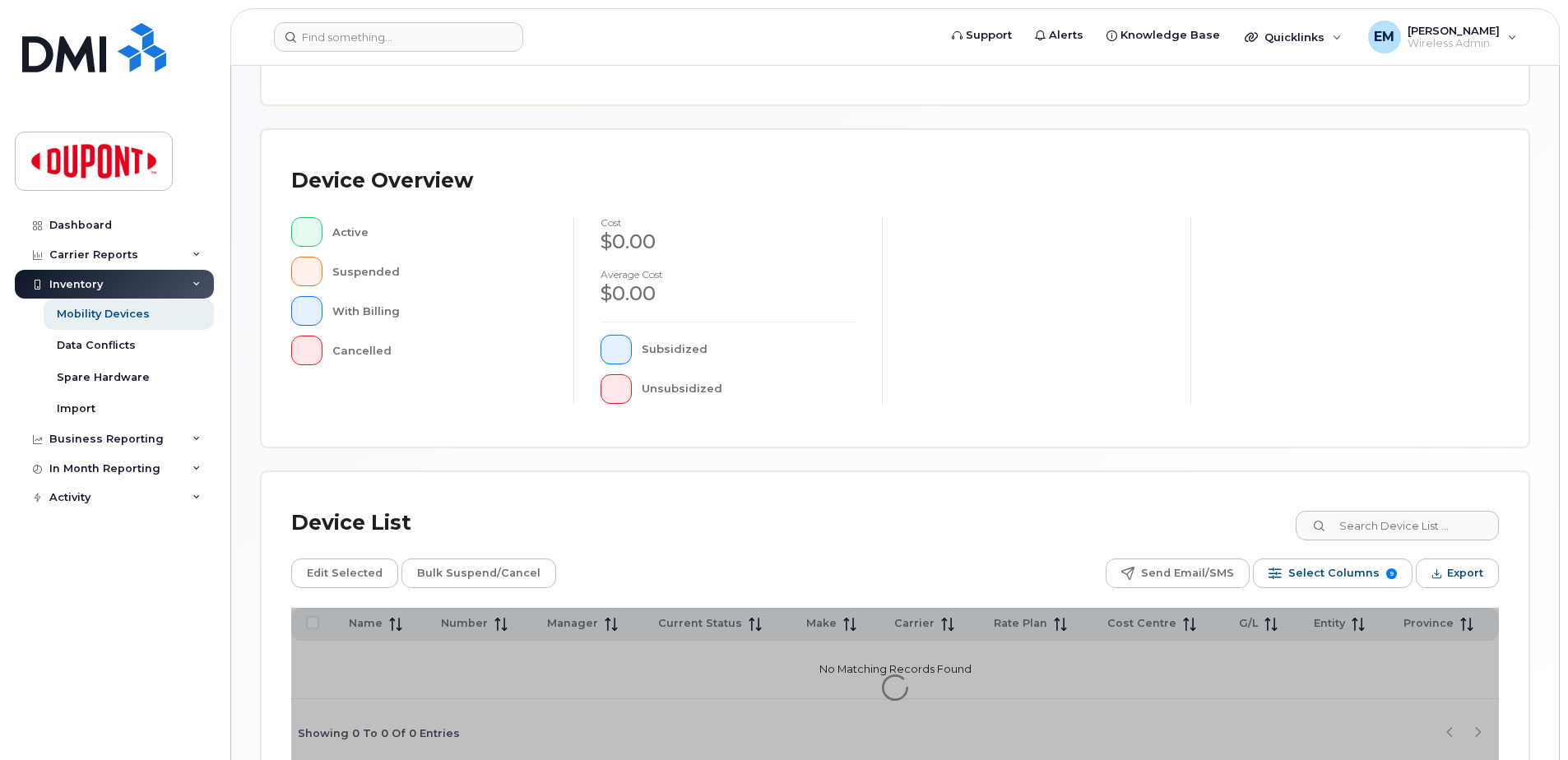
scroll to position [371, 0]
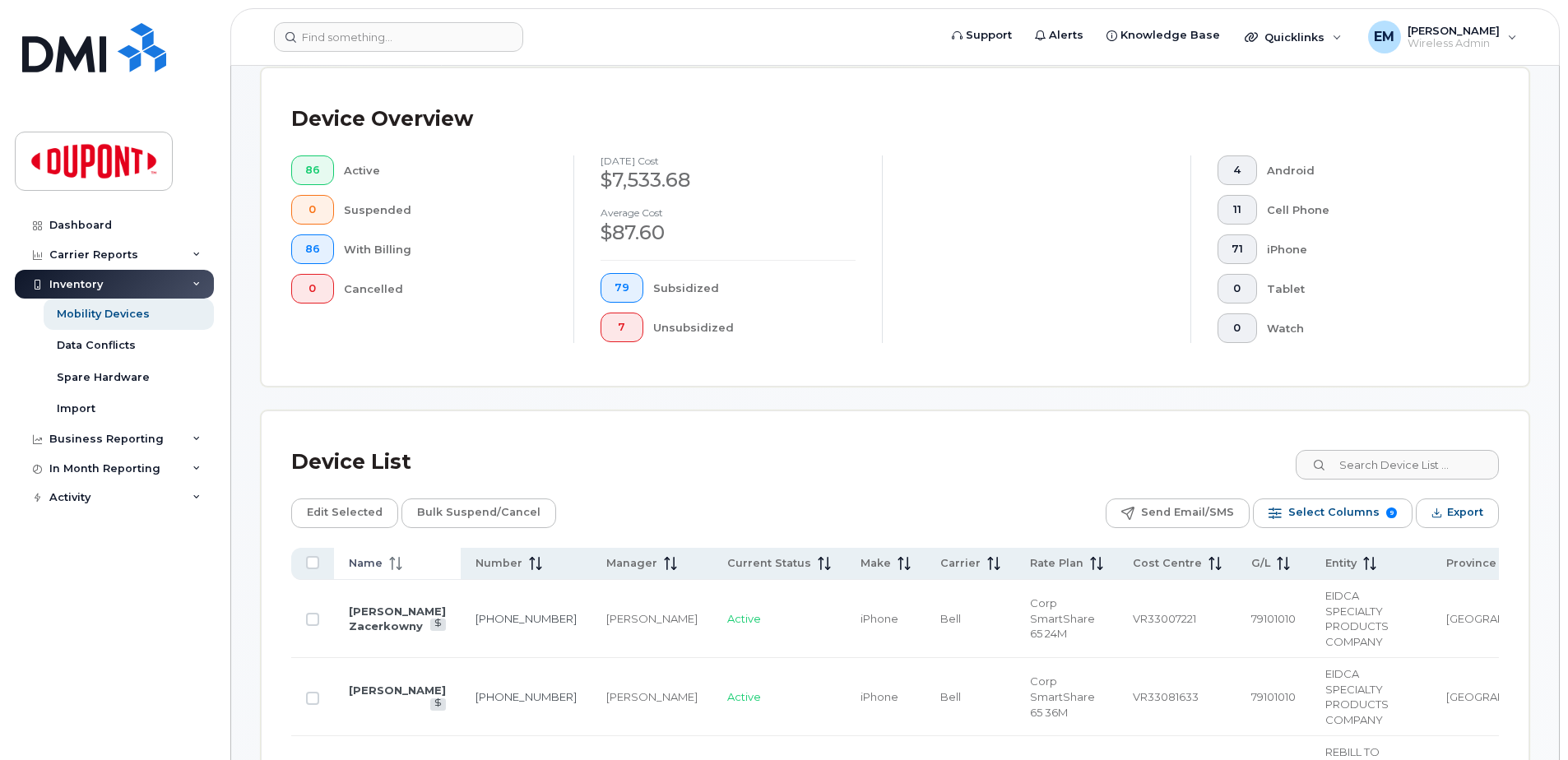
click at [353, 559] on span "Name" at bounding box center [365, 564] width 34 height 15
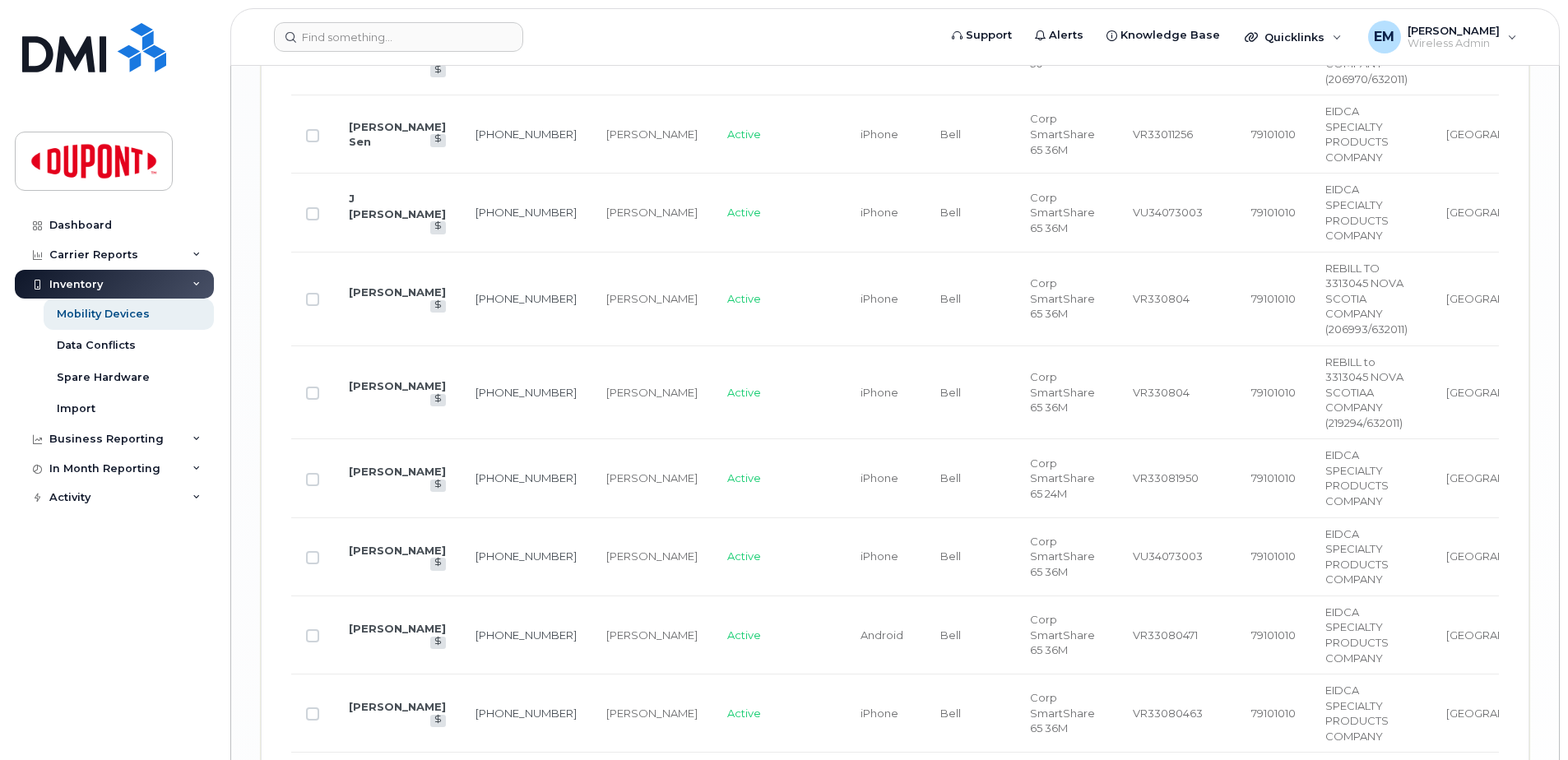
scroll to position [3727, 0]
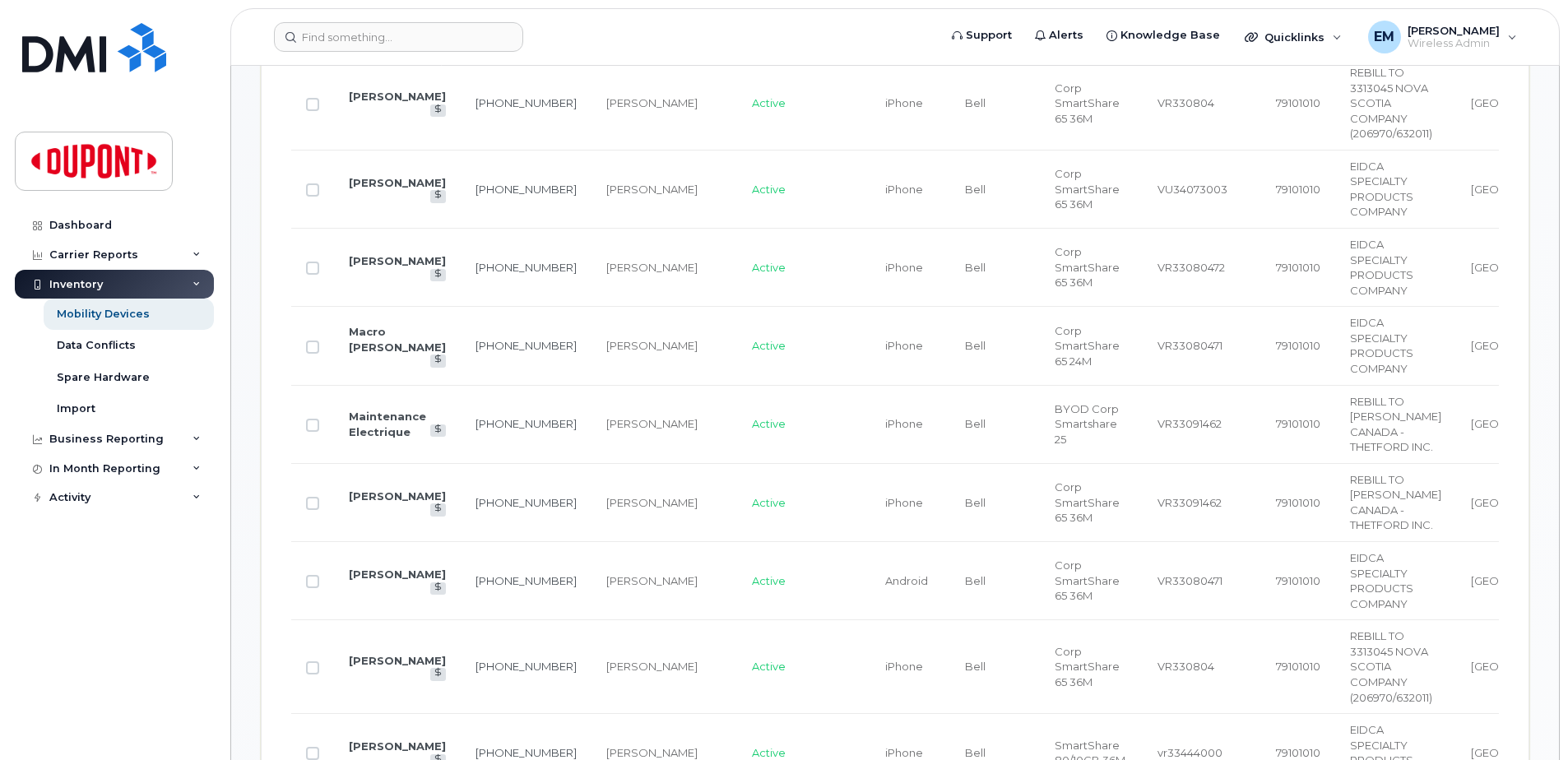
scroll to position [663, 0]
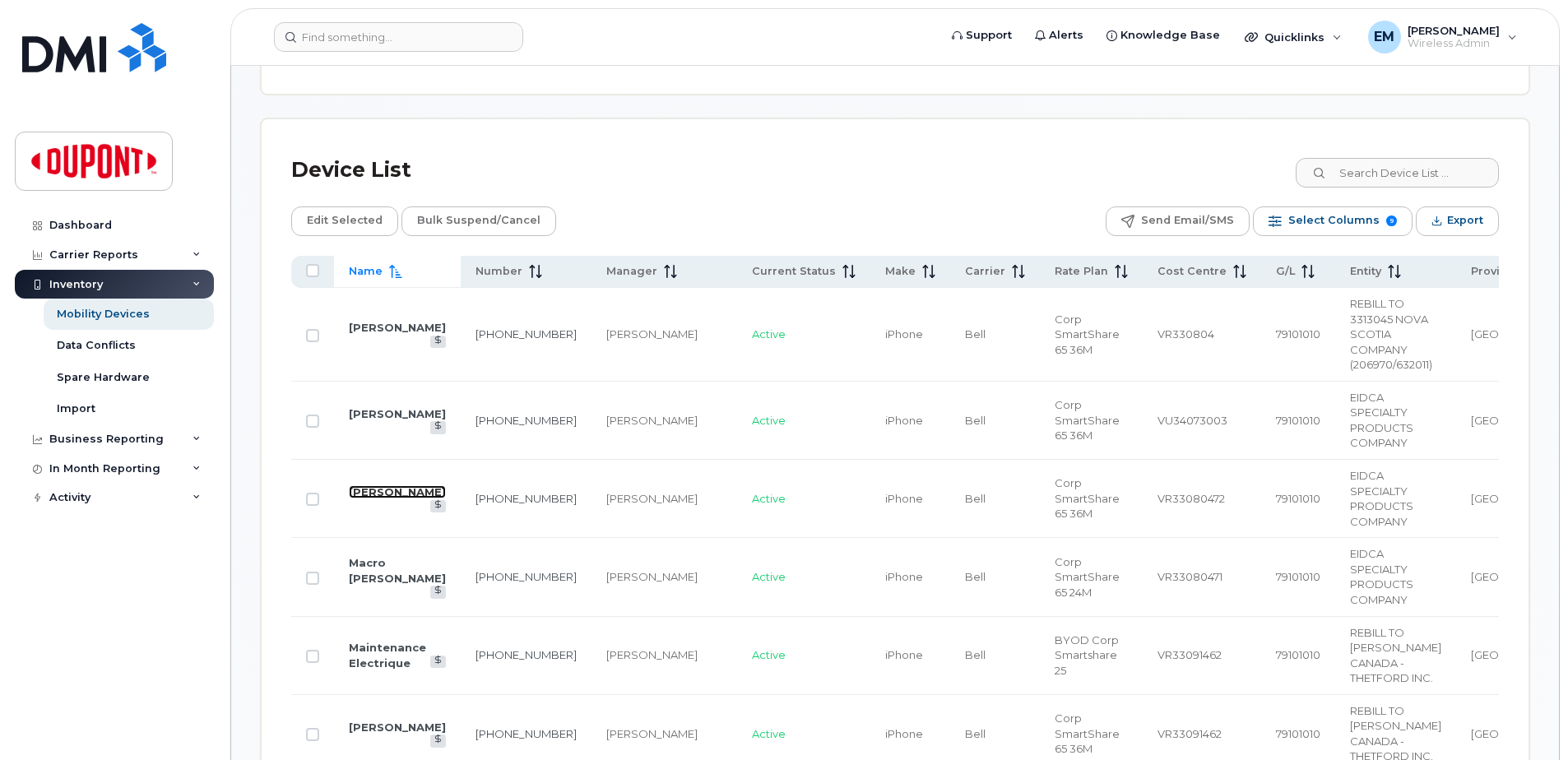
click at [385, 486] on link "Lucas Applegarth" at bounding box center [397, 492] width 97 height 13
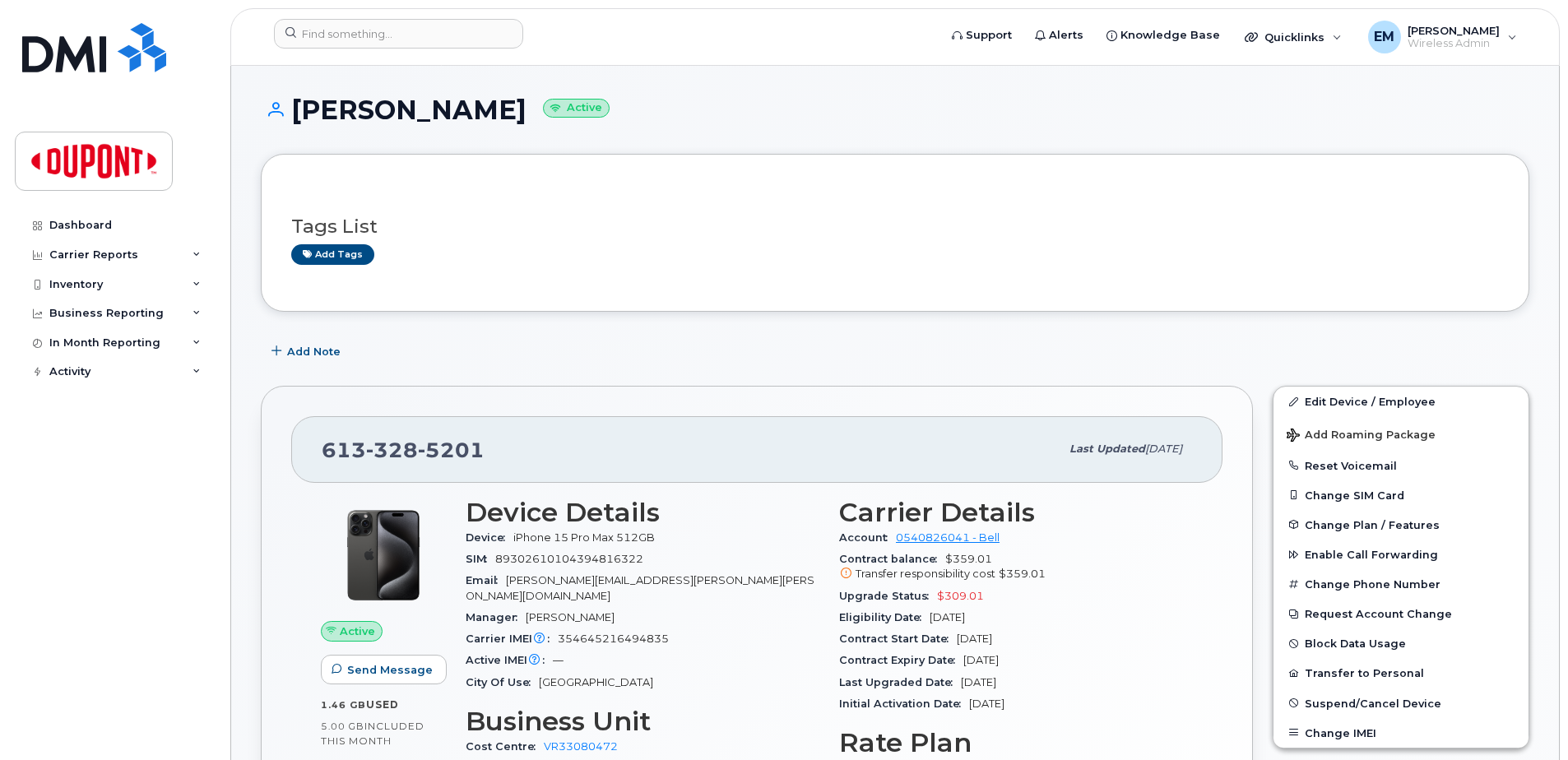
scroll to position [82, 0]
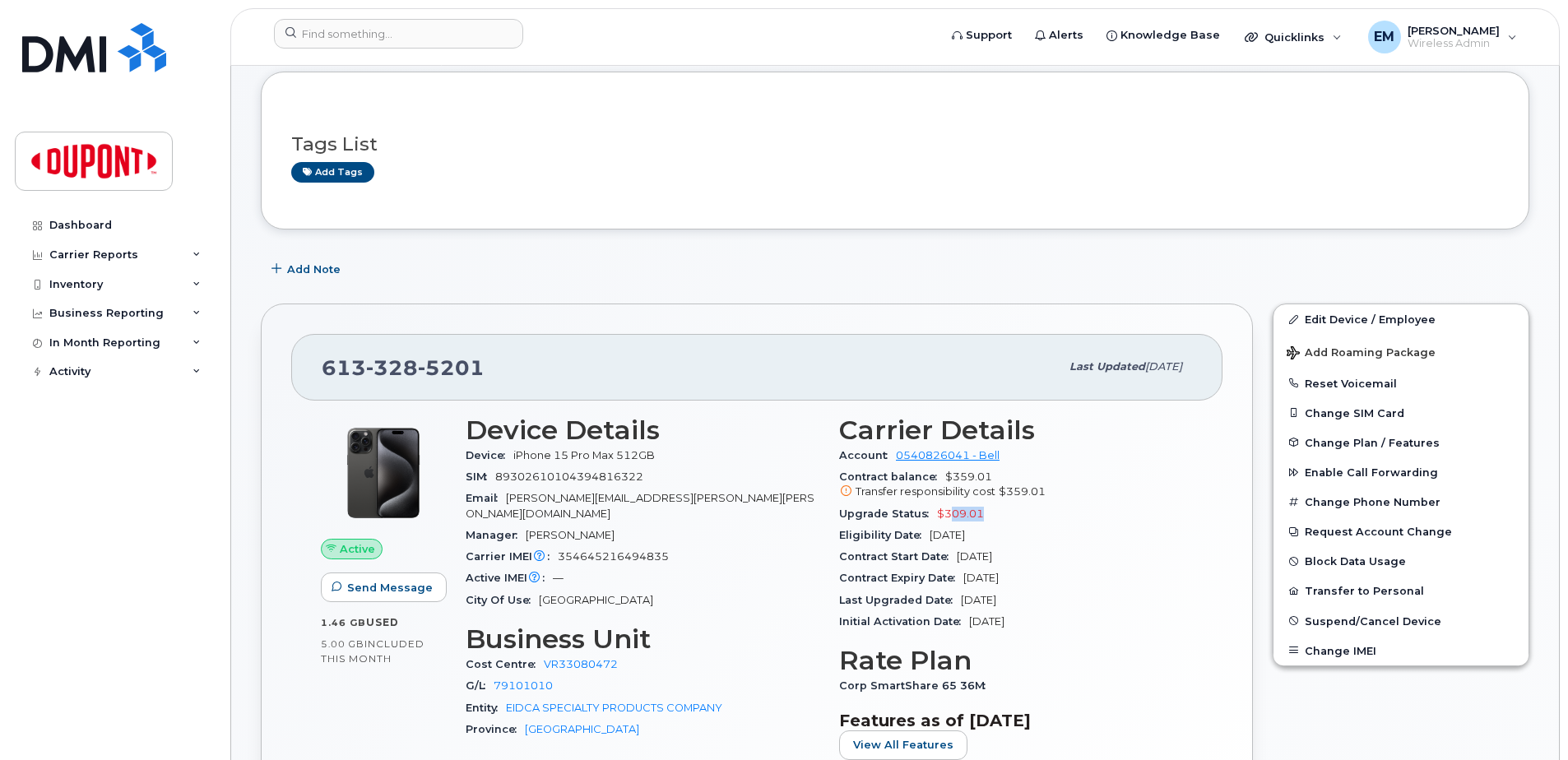
drag, startPoint x: 981, startPoint y: 520, endPoint x: 952, endPoint y: 519, distance: 29.0
click at [952, 519] on div "Upgrade Status $309.01" at bounding box center [1016, 513] width 353 height 21
drag, startPoint x: 952, startPoint y: 519, endPoint x: 1056, endPoint y: 501, distance: 105.5
click at [1056, 501] on div "Contract balance $359.01 Transfer responsibility cost $359.01" at bounding box center [1016, 485] width 353 height 37
drag, startPoint x: 1051, startPoint y: 491, endPoint x: 999, endPoint y: 501, distance: 53.0
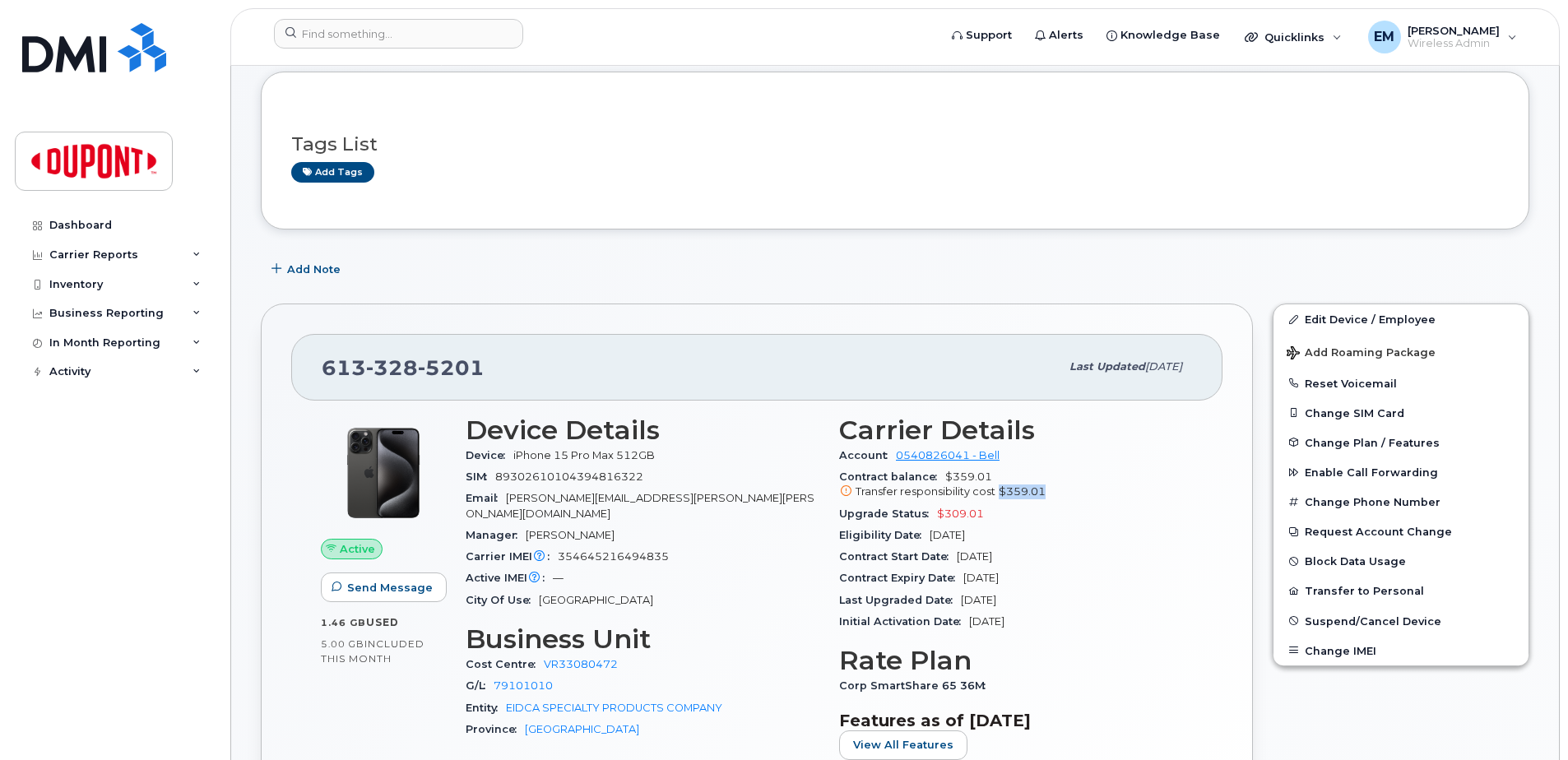
click at [999, 501] on div "Contract balance $359.01 Transfer responsibility cost $359.01" at bounding box center [1016, 485] width 353 height 37
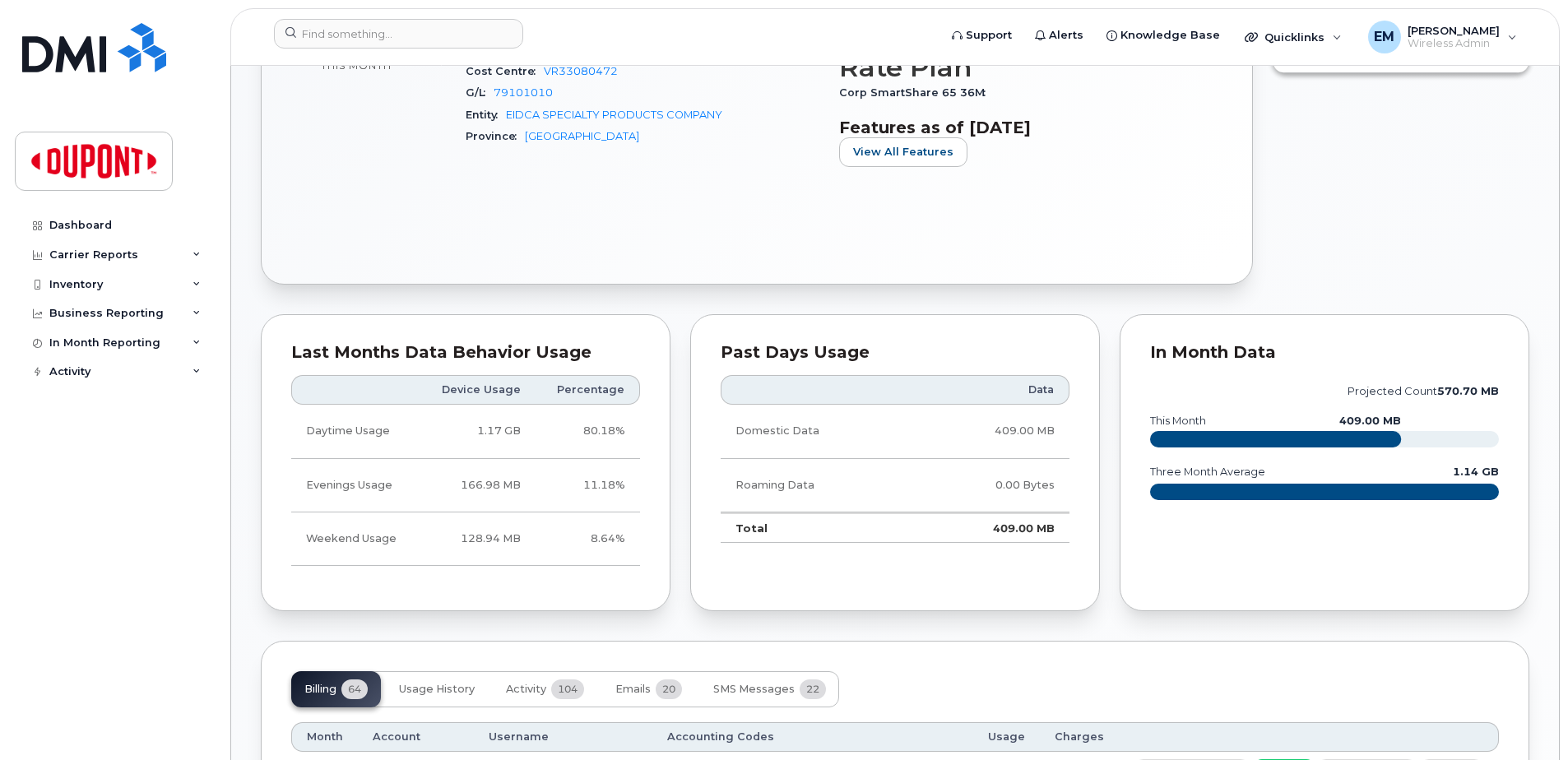
scroll to position [411, 0]
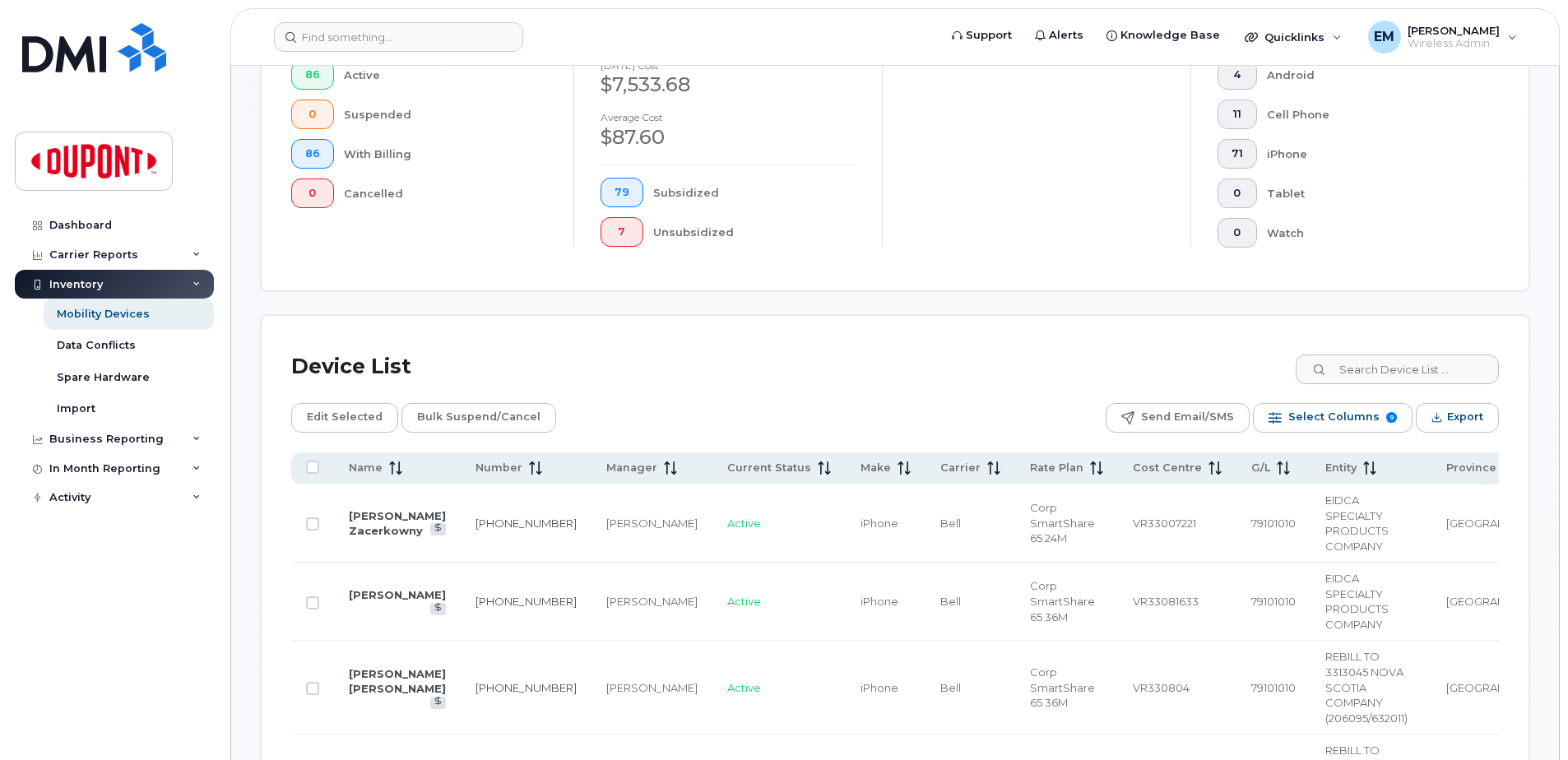
scroll to position [576, 0]
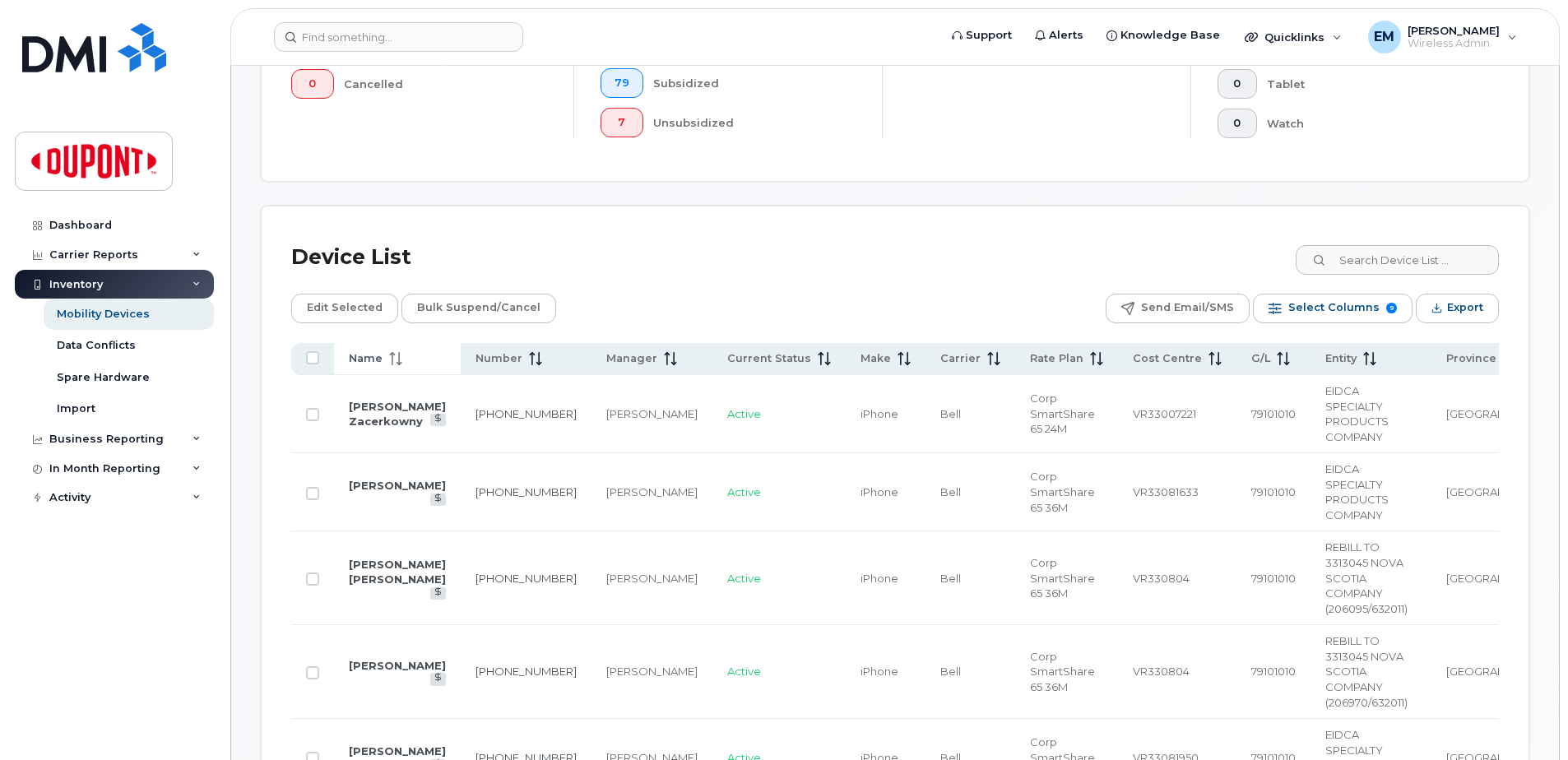
click at [364, 361] on span "Name" at bounding box center [365, 359] width 34 height 15
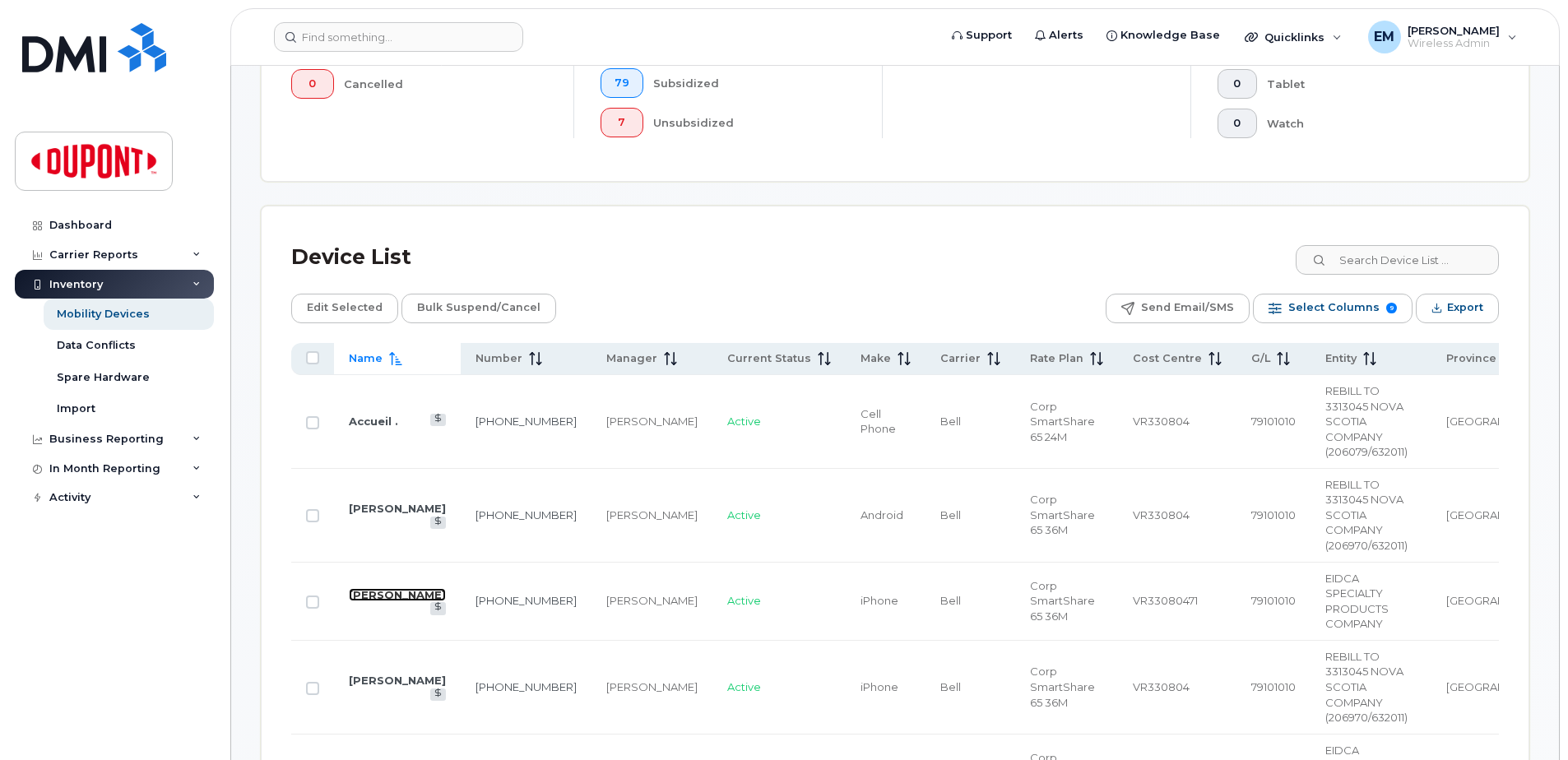
click at [382, 588] on link "[PERSON_NAME]" at bounding box center [397, 595] width 97 height 13
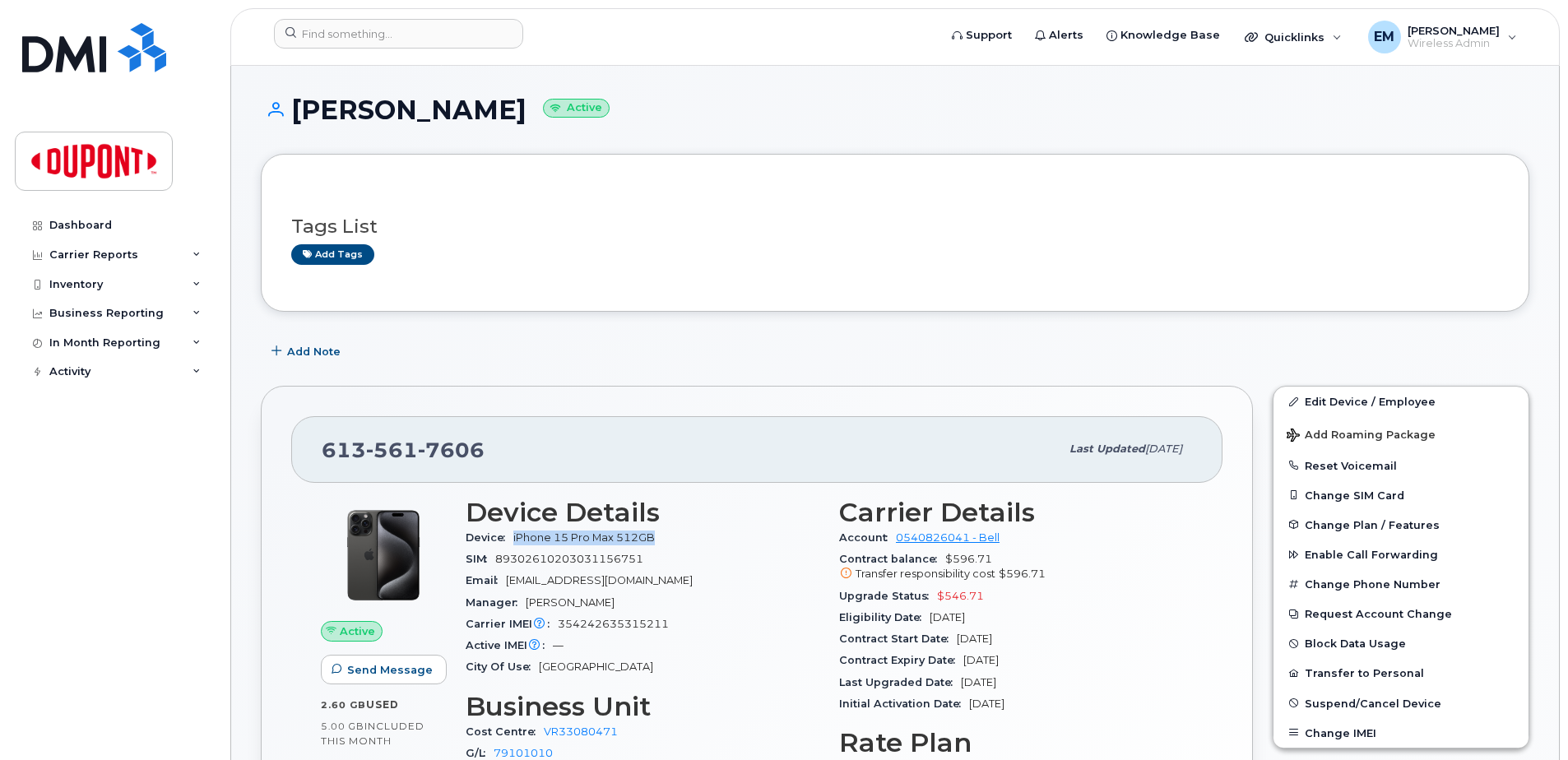
drag, startPoint x: 664, startPoint y: 537, endPoint x: 506, endPoint y: 543, distance: 158.1
click at [506, 543] on div "Device iPhone 15 Pro Max 512GB" at bounding box center [642, 538] width 353 height 21
